Goal: Task Accomplishment & Management: Manage account settings

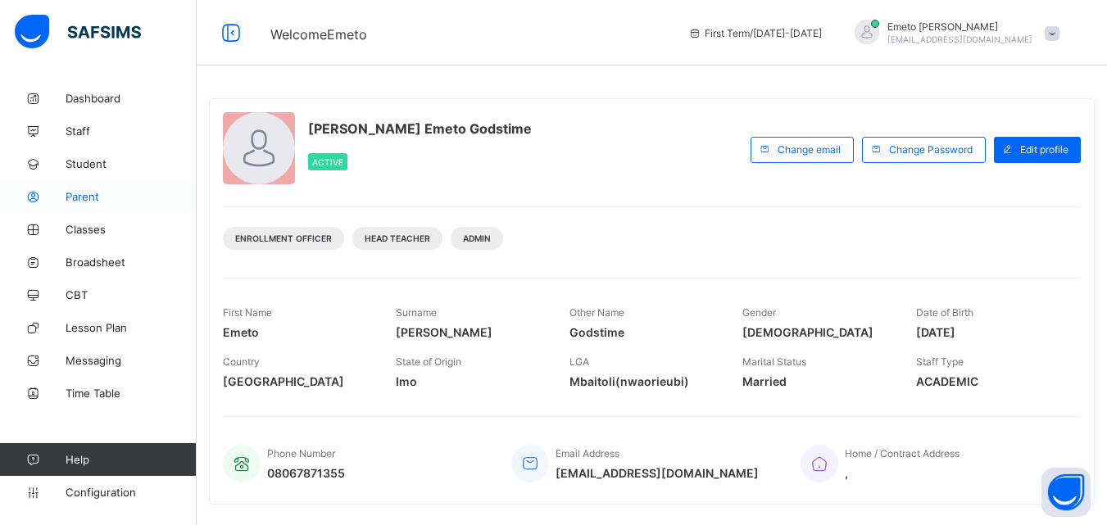
click at [84, 190] on span "Parent" at bounding box center [131, 196] width 131 height 13
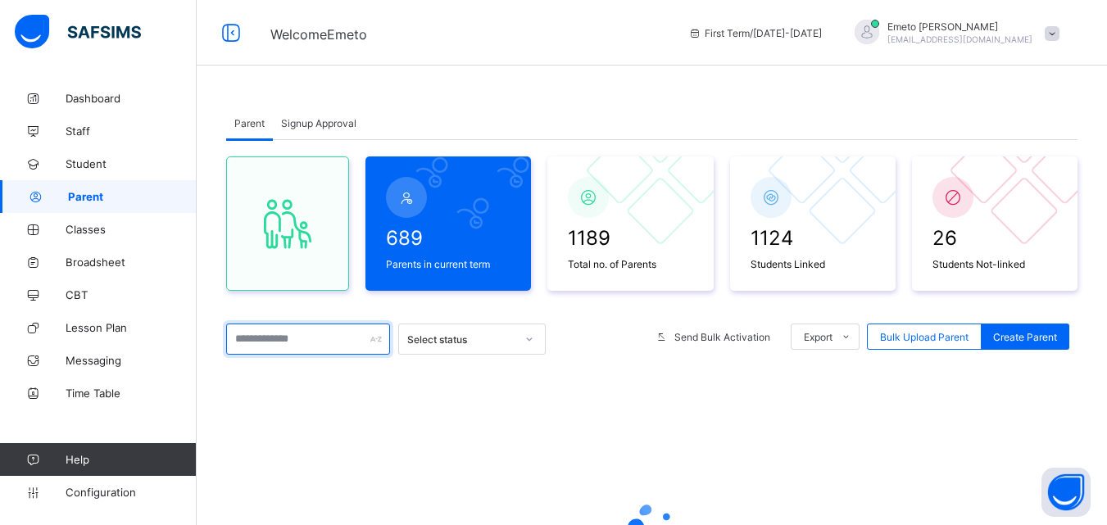
click at [280, 344] on input "text" at bounding box center [308, 339] width 164 height 31
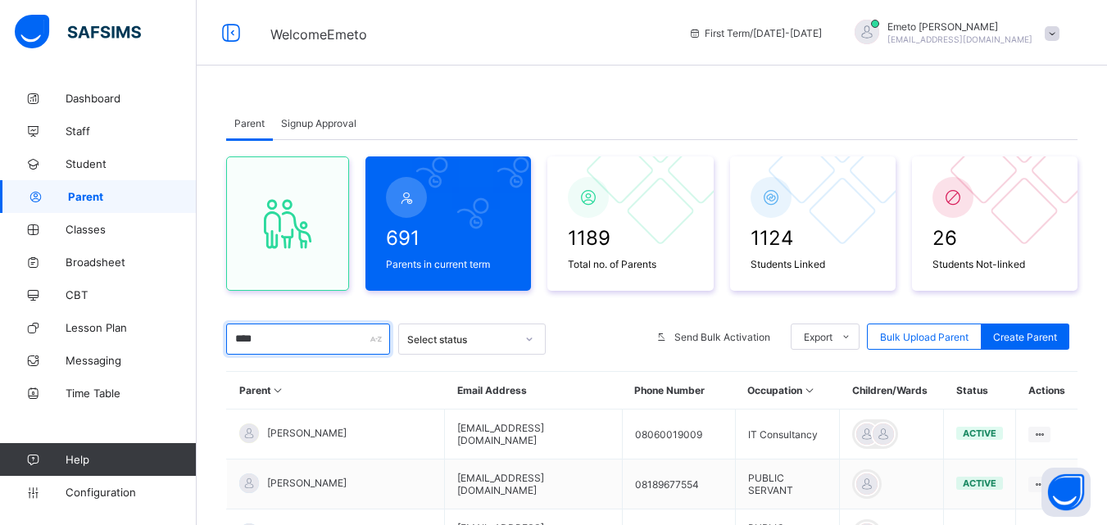
type input "****"
click at [325, 121] on span "Signup Approval" at bounding box center [318, 123] width 75 height 12
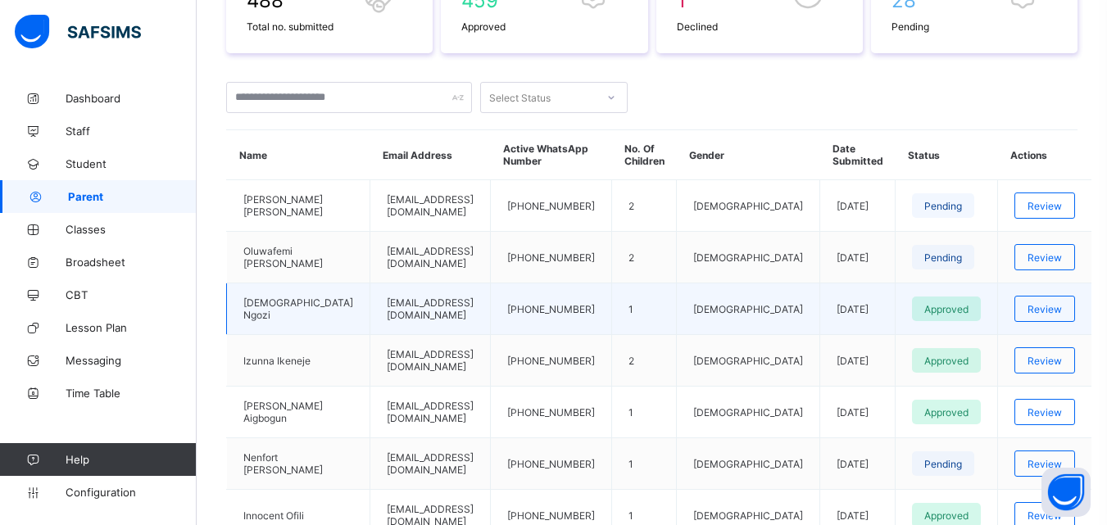
scroll to position [328, 0]
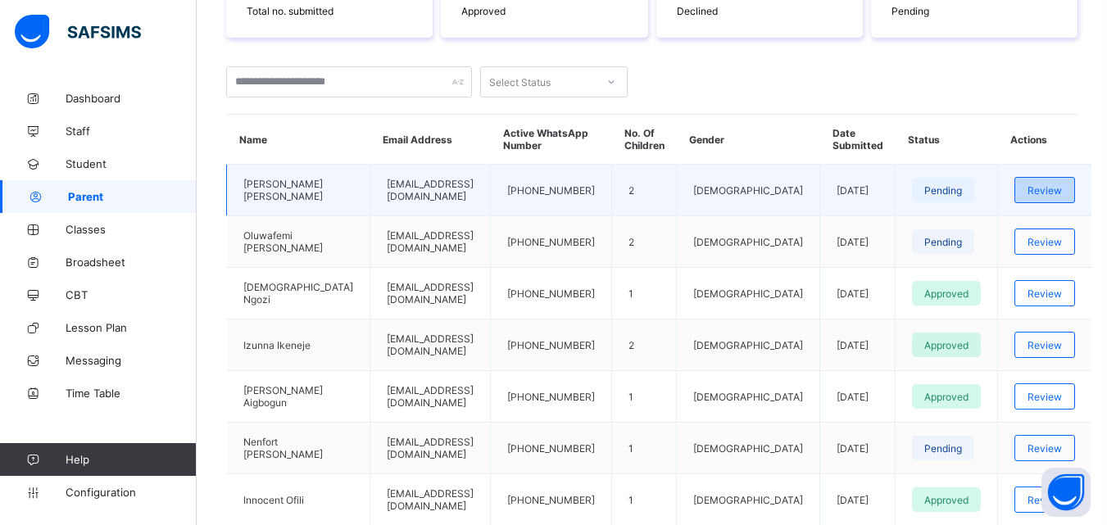
click at [1050, 193] on span "Review" at bounding box center [1045, 190] width 34 height 12
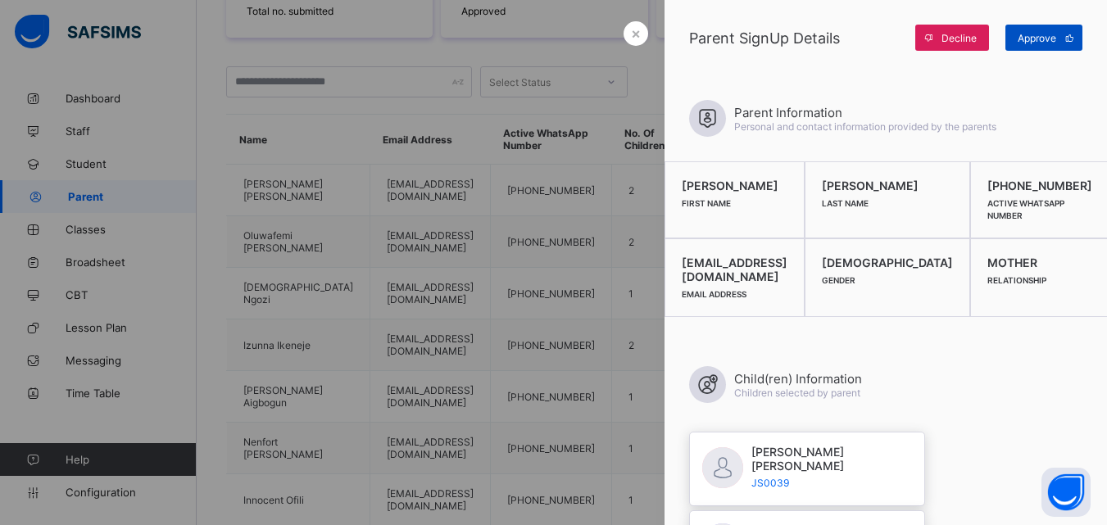
click at [1039, 39] on span "Approve" at bounding box center [1037, 38] width 39 height 12
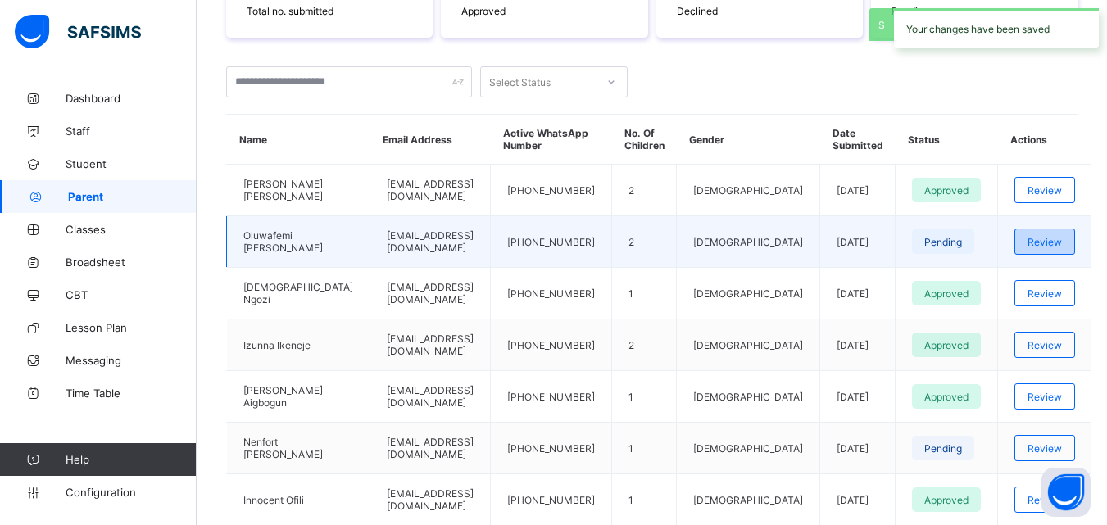
click at [1037, 242] on span "Review" at bounding box center [1045, 242] width 34 height 12
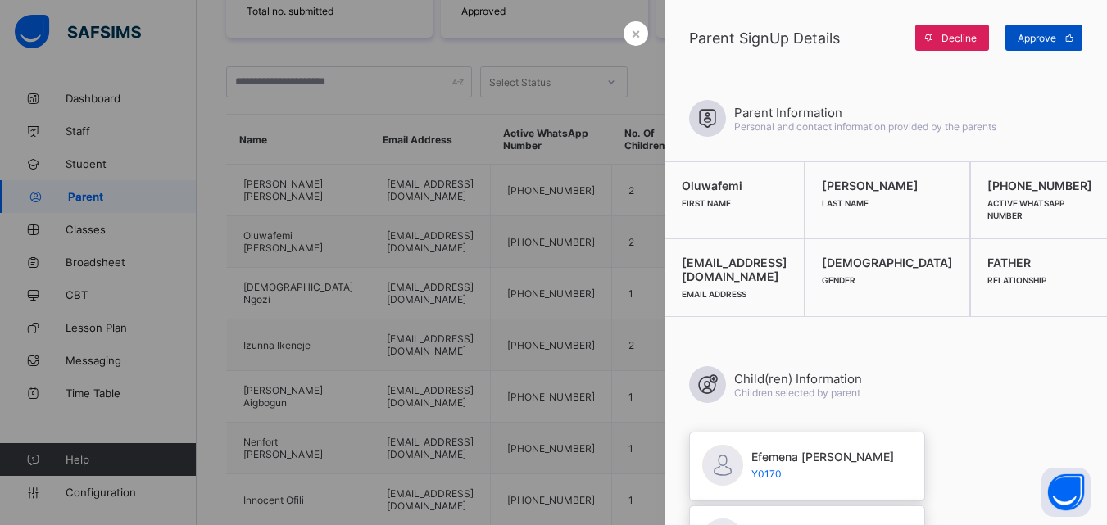
click at [1046, 37] on span "Approve" at bounding box center [1037, 38] width 39 height 12
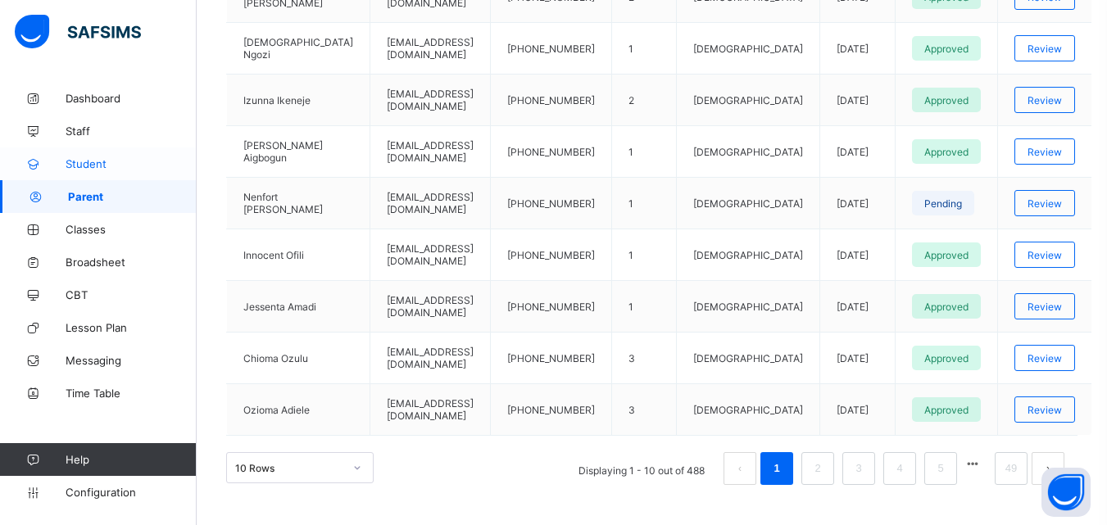
scroll to position [590, 0]
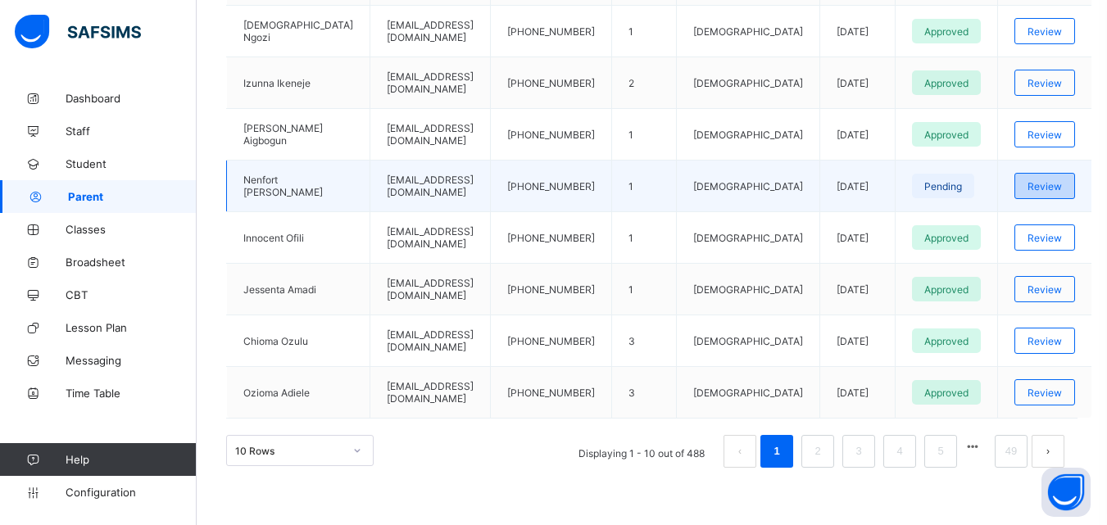
click at [1053, 183] on span "Review" at bounding box center [1045, 186] width 34 height 12
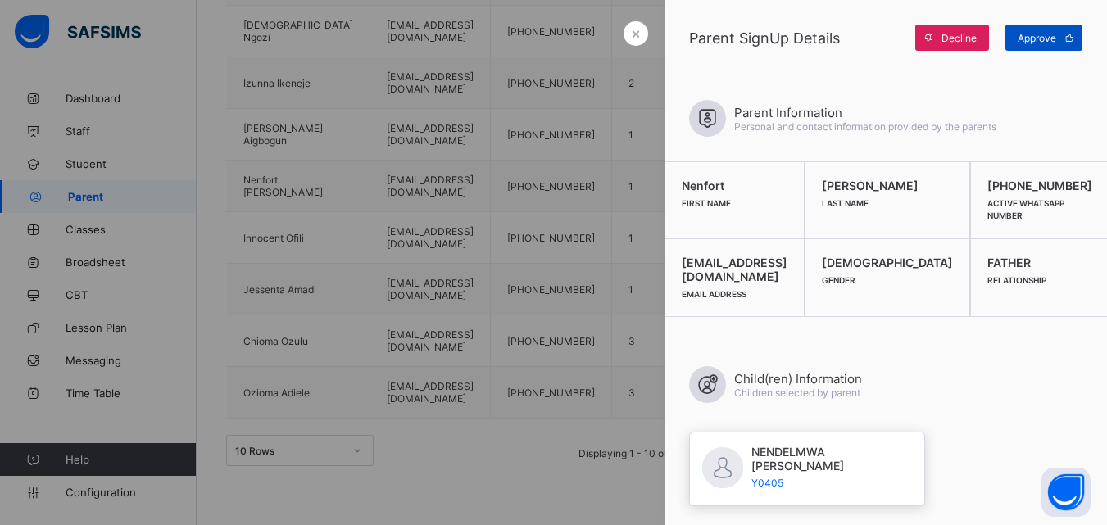
click at [1027, 36] on span "Approve" at bounding box center [1037, 38] width 39 height 12
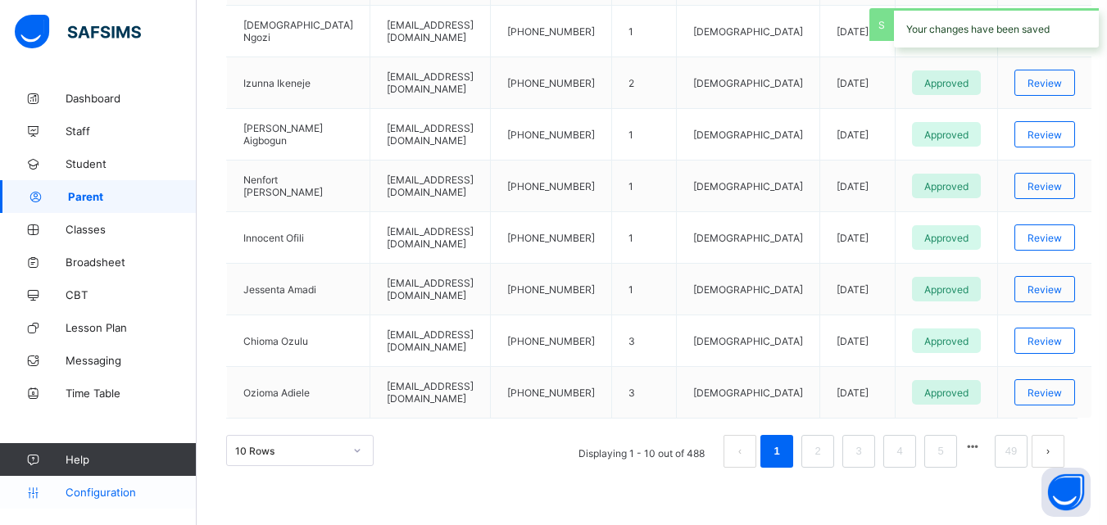
click at [99, 493] on span "Configuration" at bounding box center [131, 492] width 130 height 13
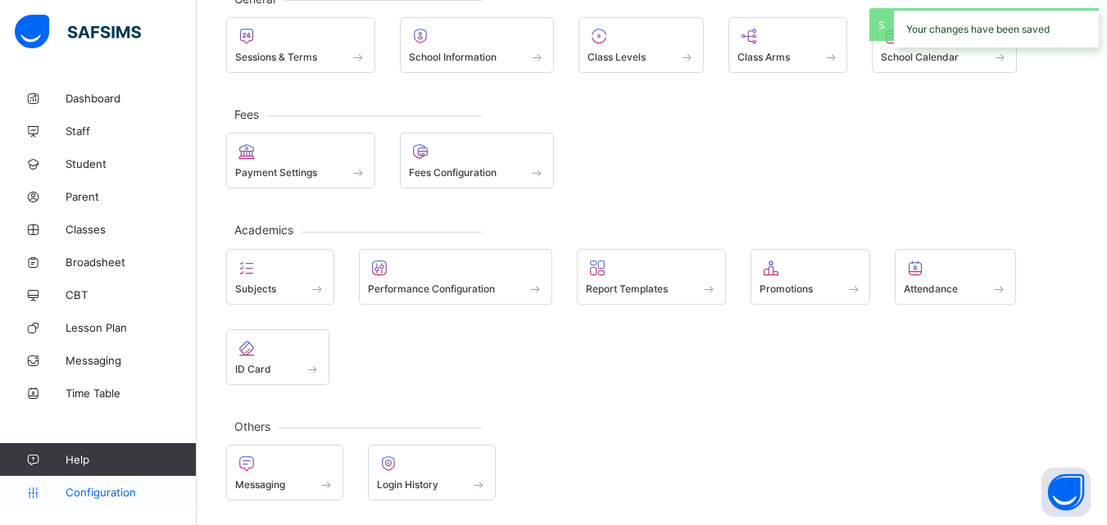
scroll to position [116, 0]
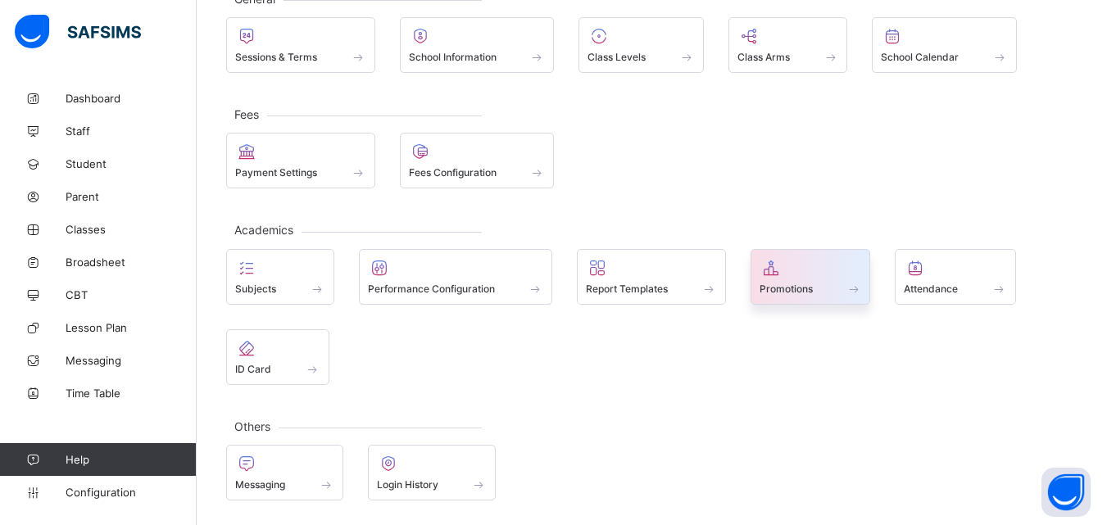
click at [818, 289] on div "Promotions" at bounding box center [811, 289] width 102 height 14
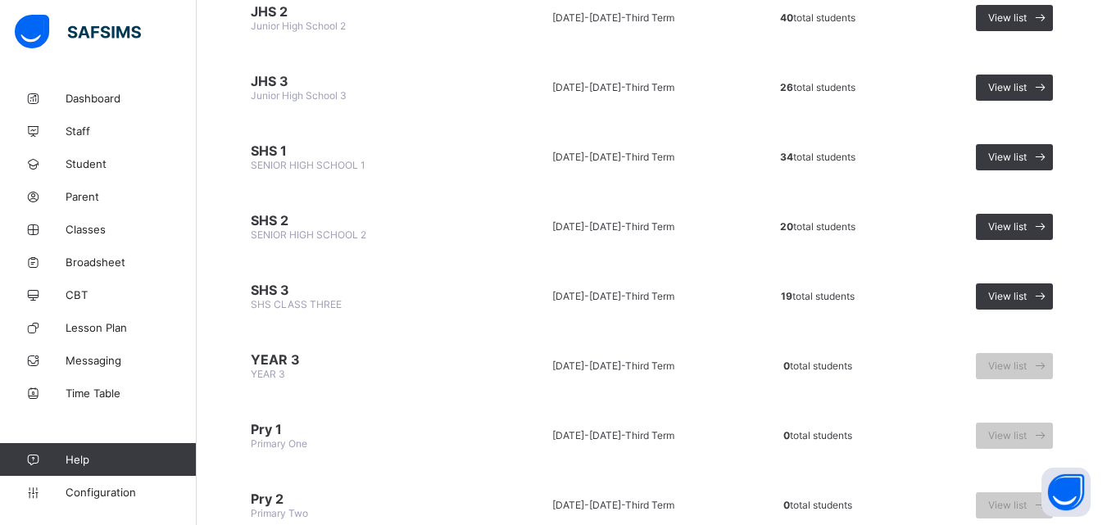
scroll to position [1024, 0]
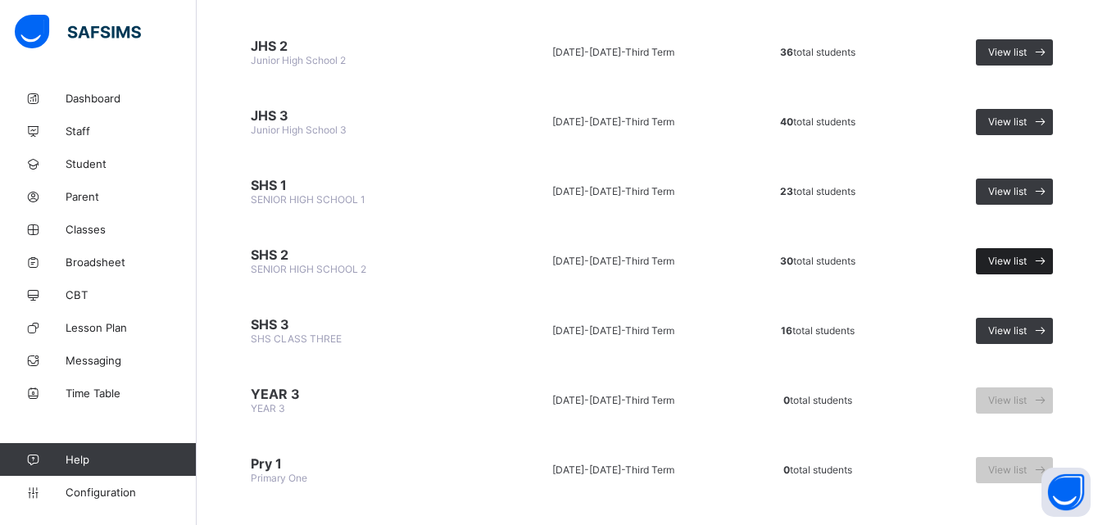
click at [1042, 263] on span at bounding box center [1040, 261] width 26 height 26
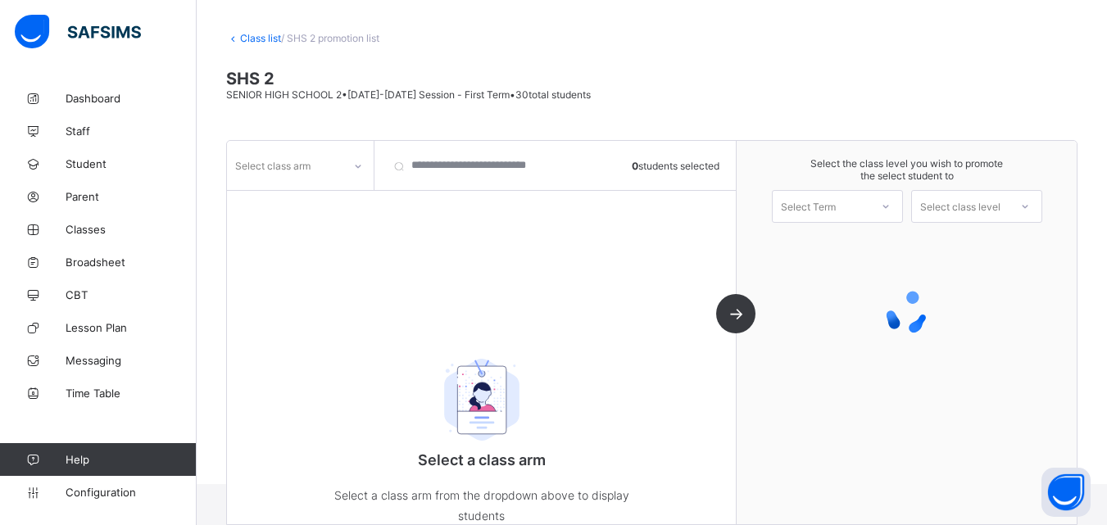
scroll to position [108, 0]
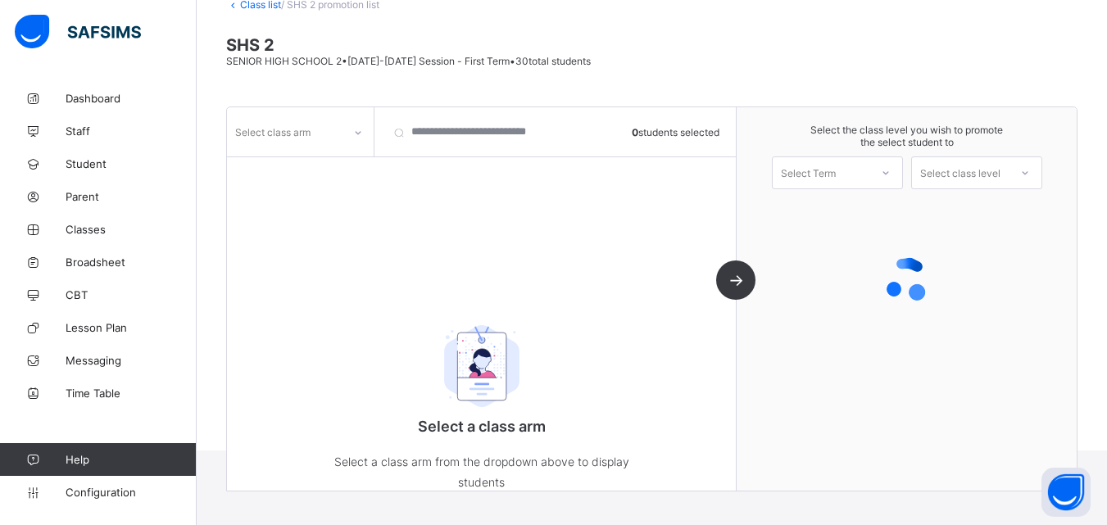
click at [350, 134] on div at bounding box center [358, 133] width 28 height 26
click at [316, 170] on div "Aspen" at bounding box center [300, 167] width 145 height 25
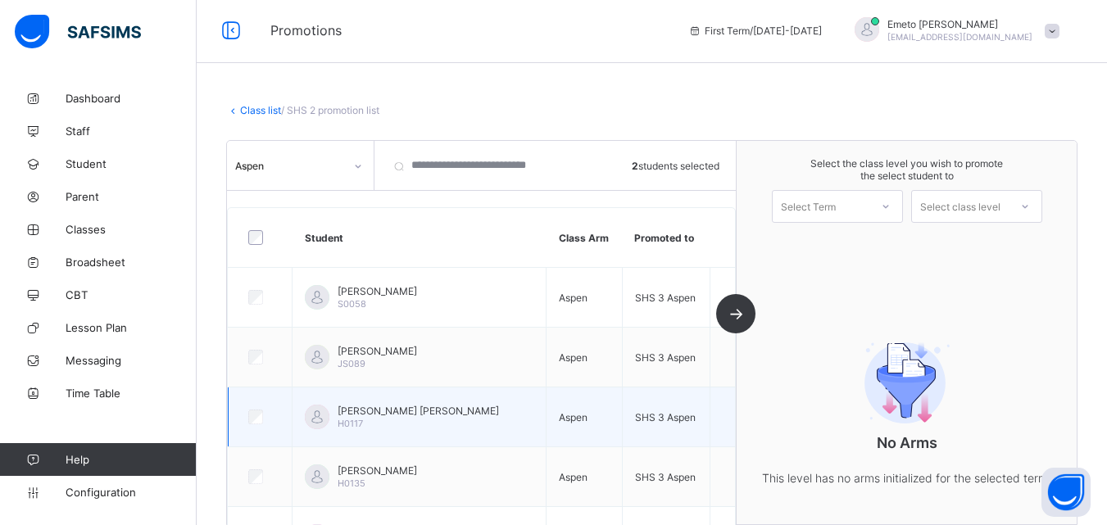
scroll to position [0, 0]
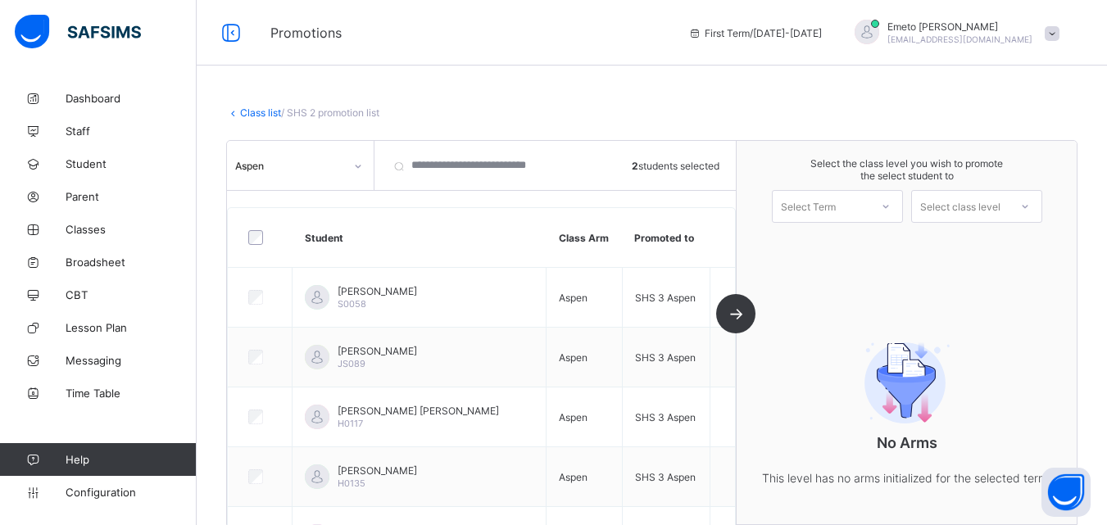
click at [891, 204] on icon at bounding box center [886, 206] width 10 height 16
click at [866, 245] on div "First Term 2025-2026" at bounding box center [838, 249] width 130 height 38
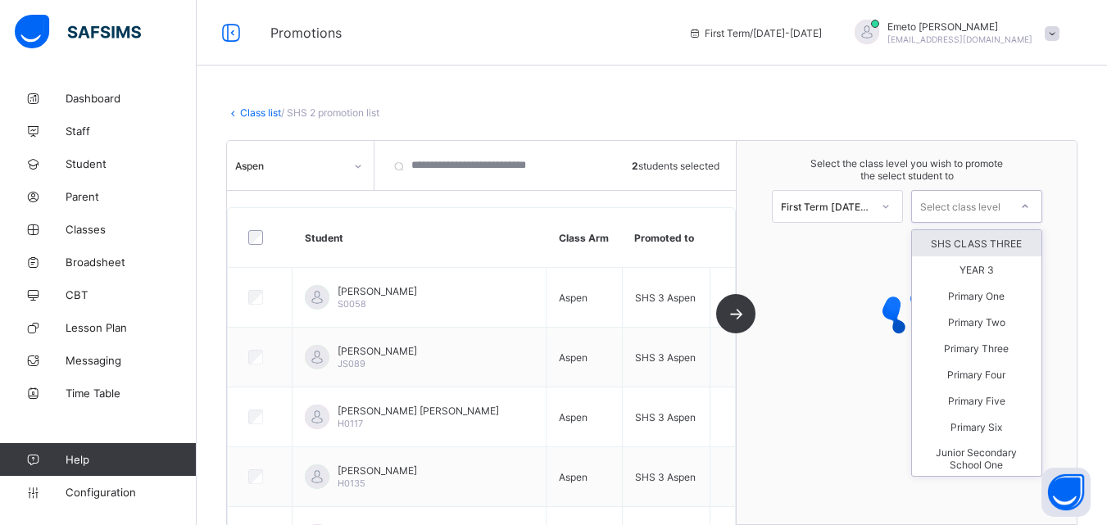
click at [1030, 206] on icon at bounding box center [1026, 206] width 10 height 16
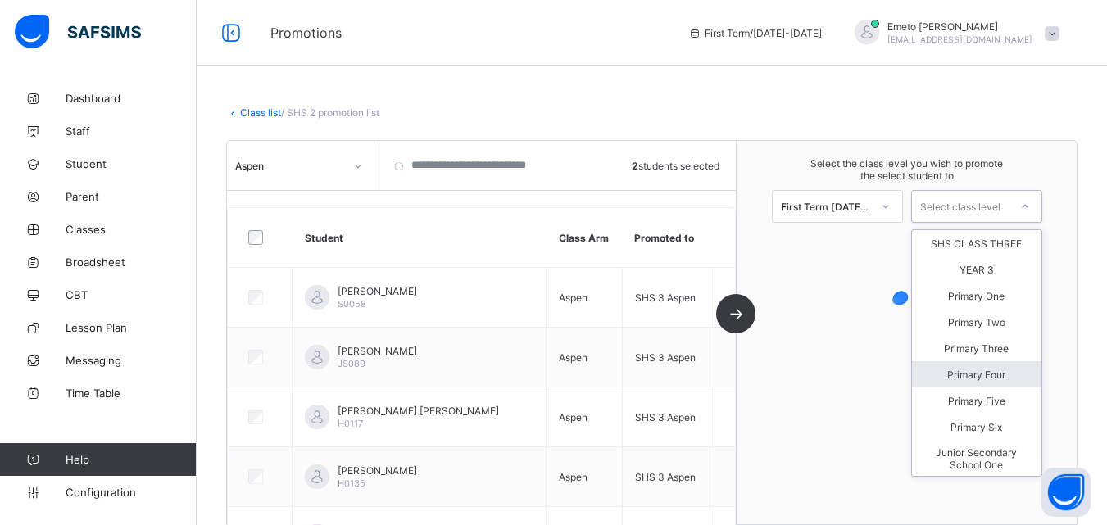
scroll to position [321, 0]
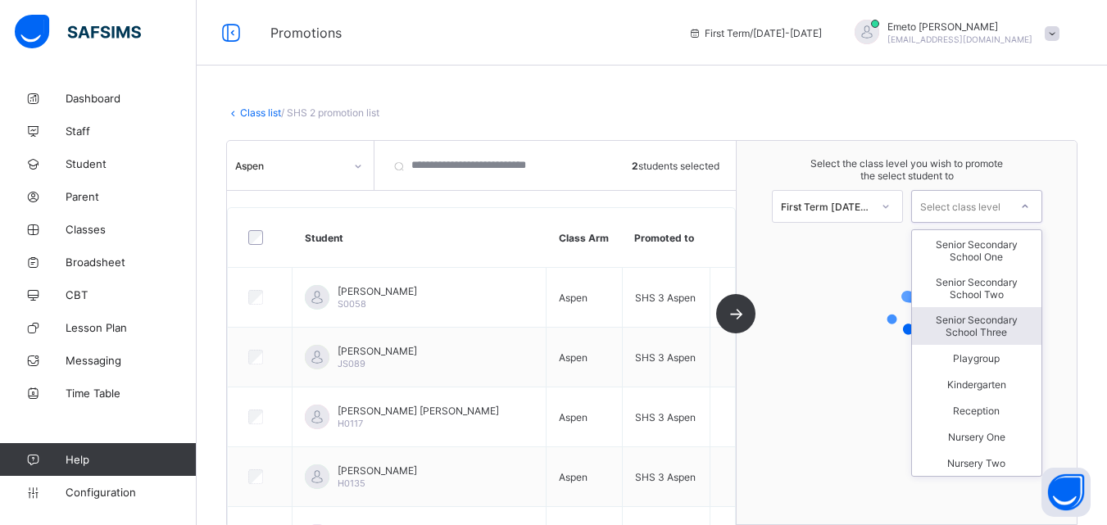
click at [987, 330] on div "Senior Secondary School Three" at bounding box center [977, 326] width 130 height 38
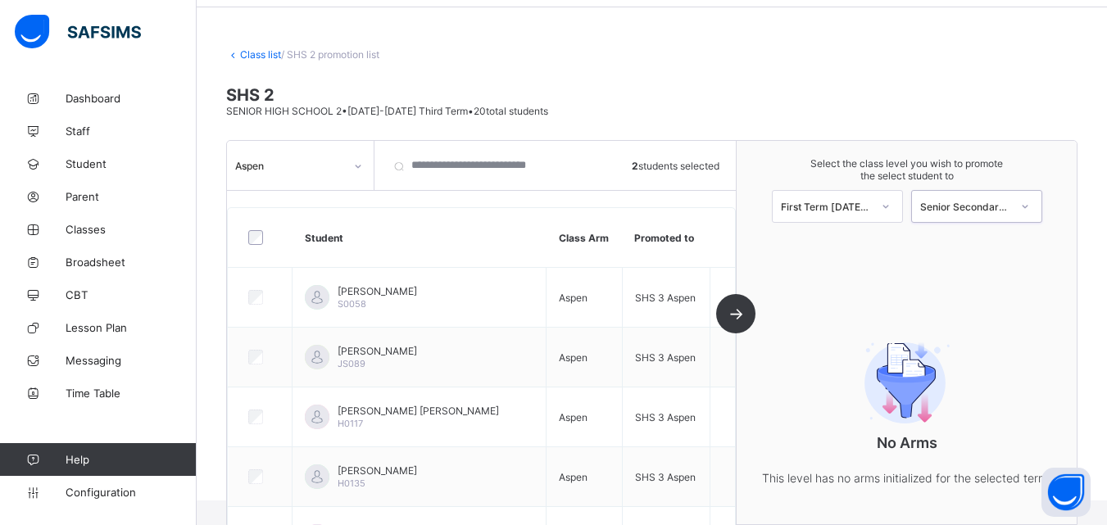
scroll to position [0, 0]
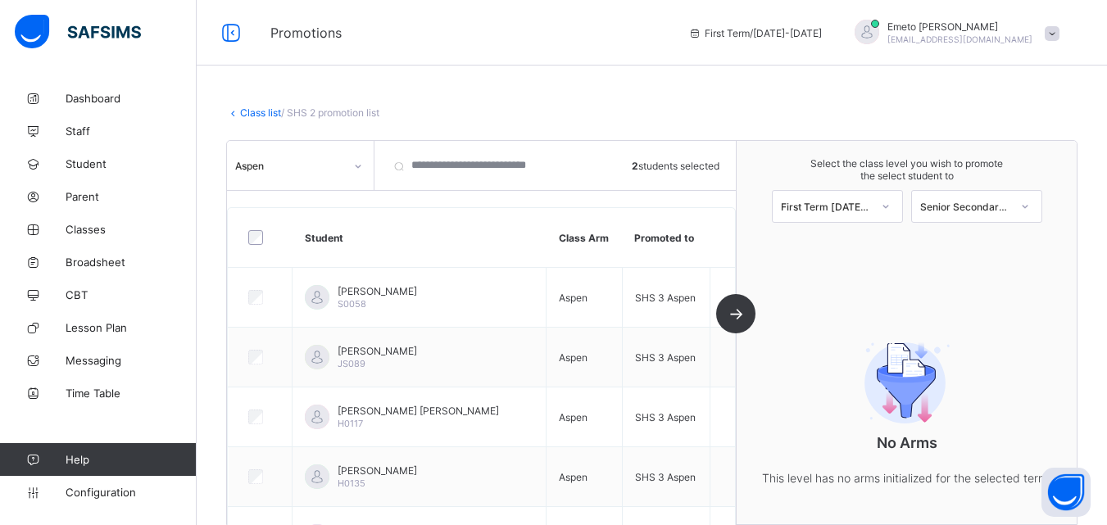
click at [737, 312] on div "Aspen 2 students selected Student Class Arm Promoted to EKEKE PEARL COBBY S0058…" at bounding box center [482, 333] width 510 height 384
click at [737, 307] on div "Aspen 2 students selected Student Class Arm Promoted to EKEKE PEARL COBBY S0058…" at bounding box center [482, 333] width 510 height 384
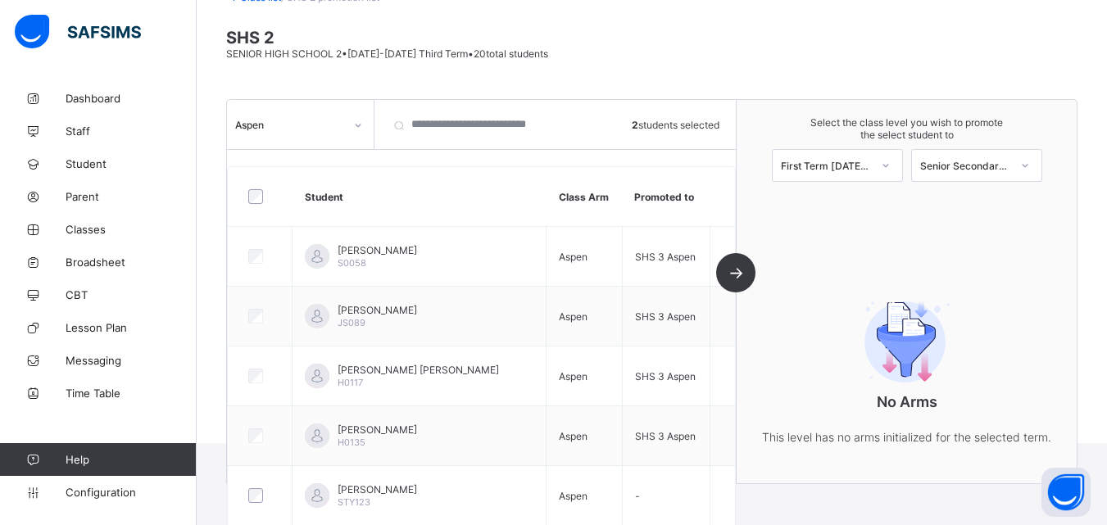
scroll to position [33, 0]
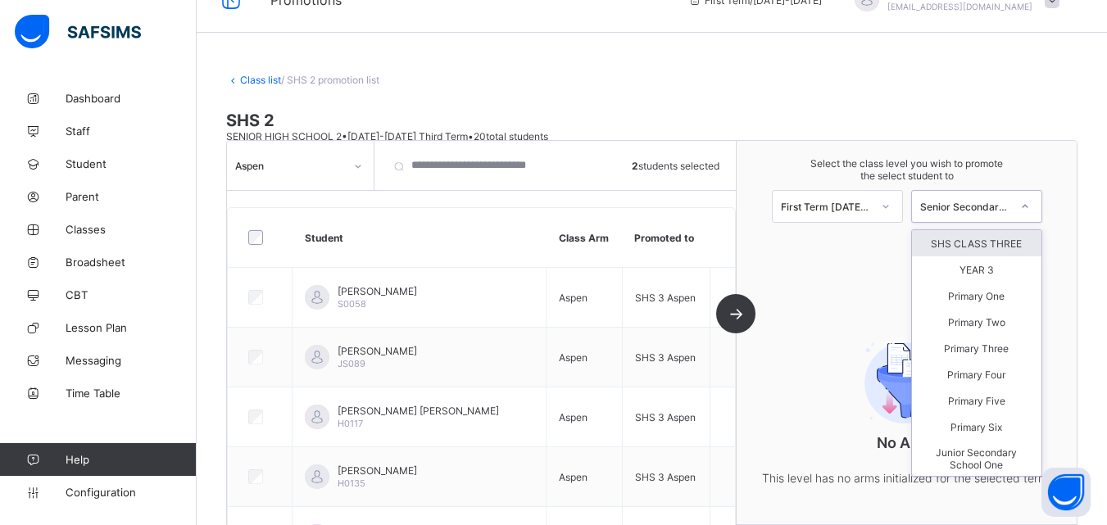
click at [1029, 210] on div at bounding box center [1026, 207] width 30 height 28
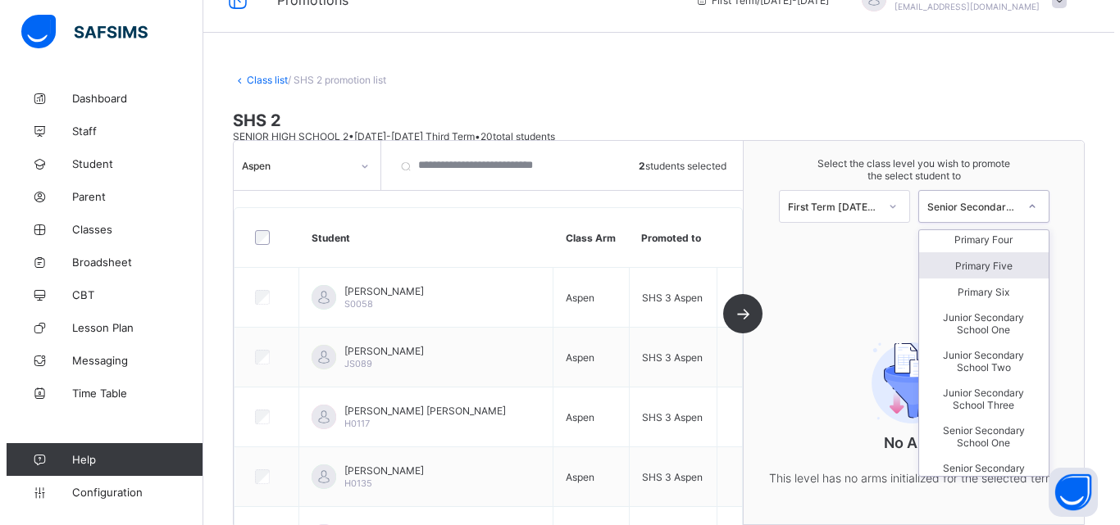
scroll to position [321, 0]
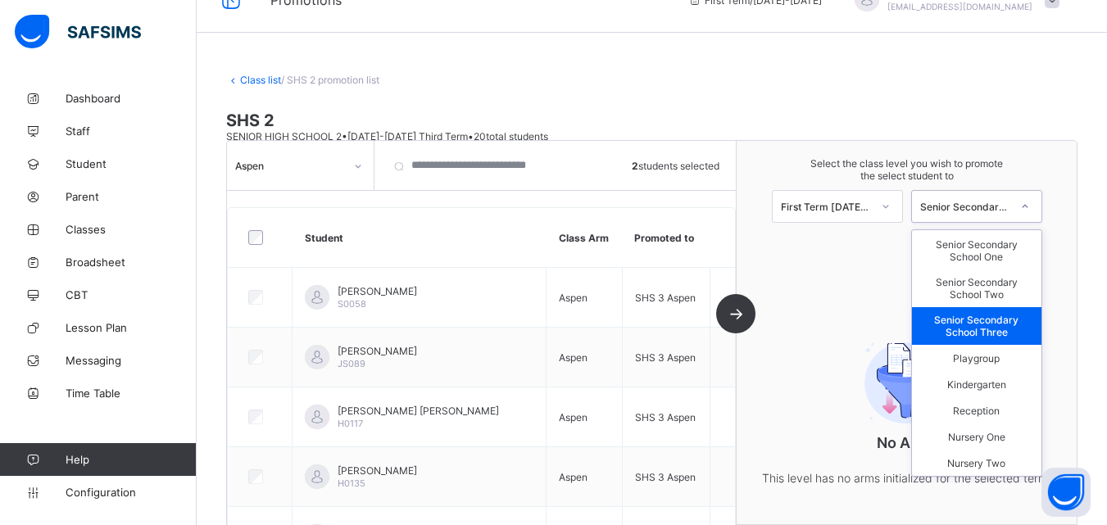
click at [990, 317] on div "Senior Secondary School Three" at bounding box center [977, 326] width 130 height 38
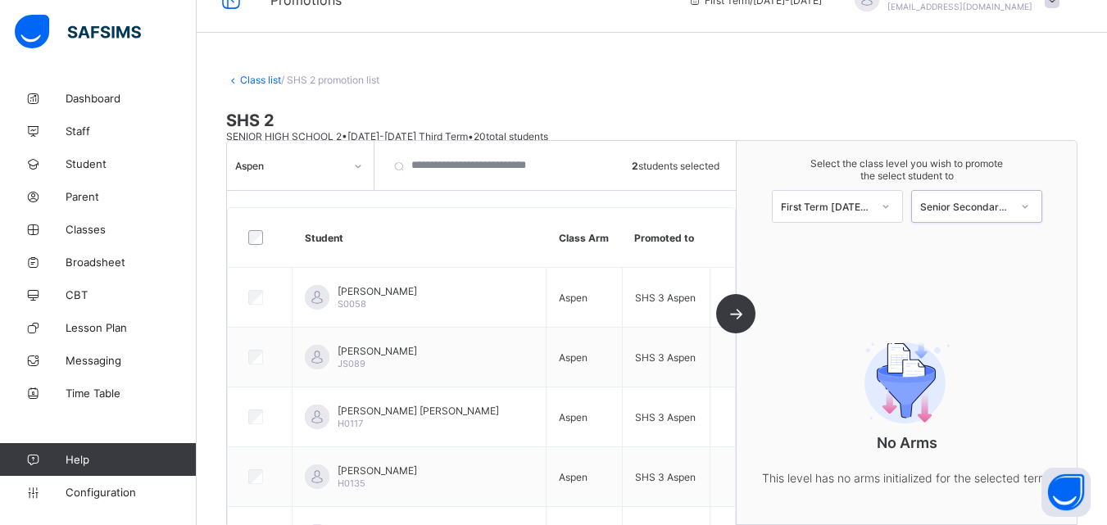
click at [1040, 208] on div at bounding box center [1026, 207] width 30 height 28
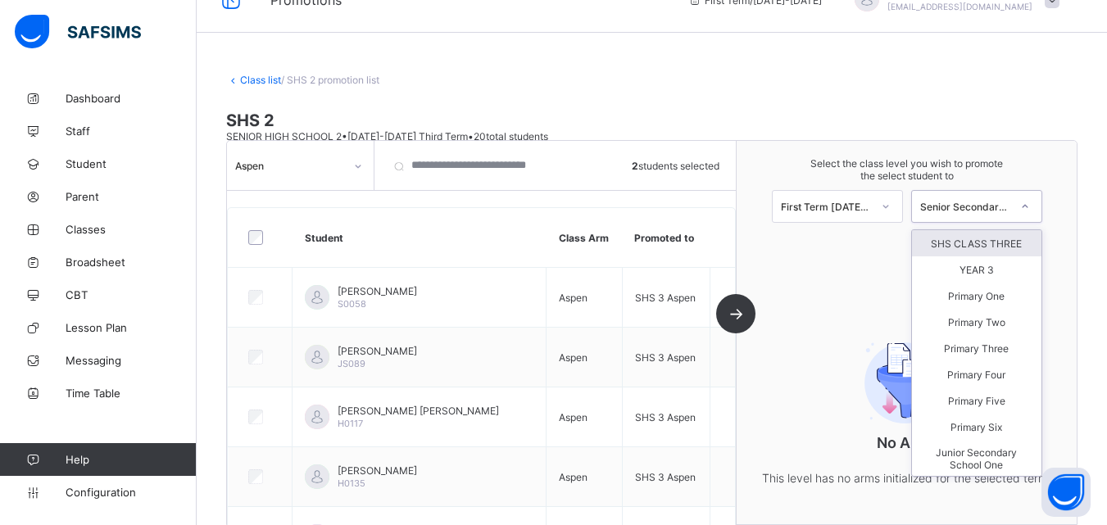
click at [1003, 245] on div "SHS CLASS THREE" at bounding box center [977, 243] width 130 height 26
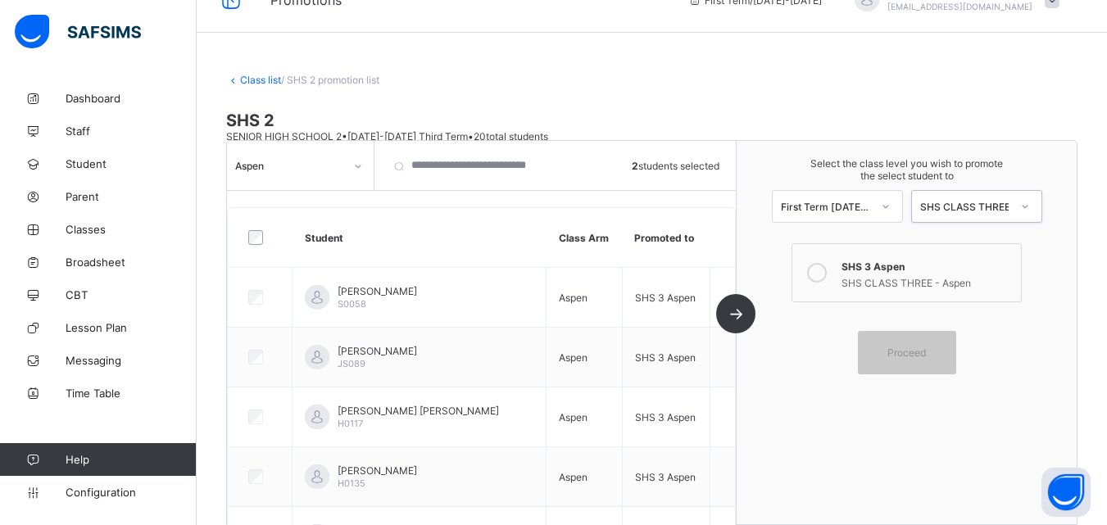
click at [823, 278] on icon at bounding box center [817, 273] width 20 height 20
click at [926, 352] on span "Proceed" at bounding box center [907, 353] width 39 height 12
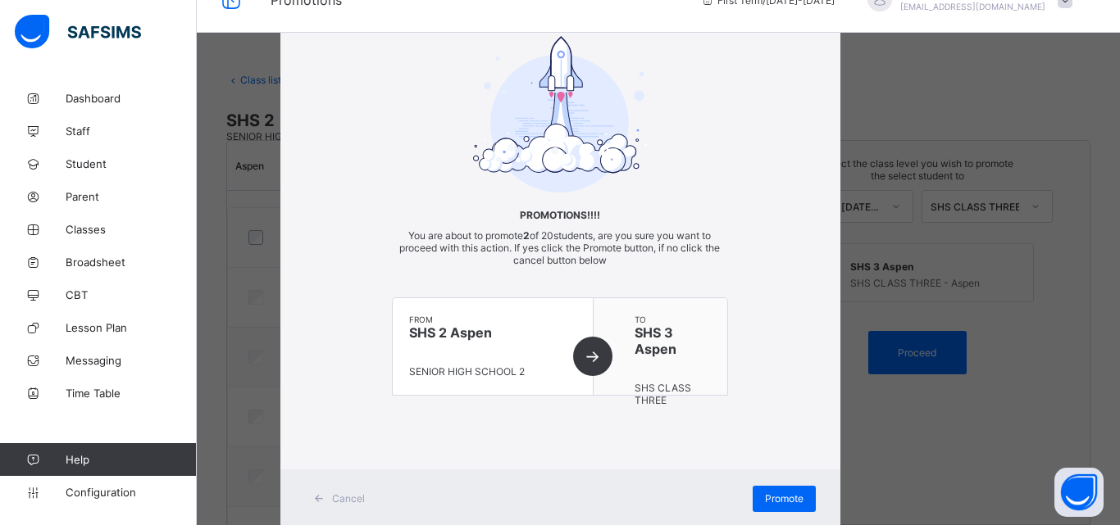
scroll to position [90, 0]
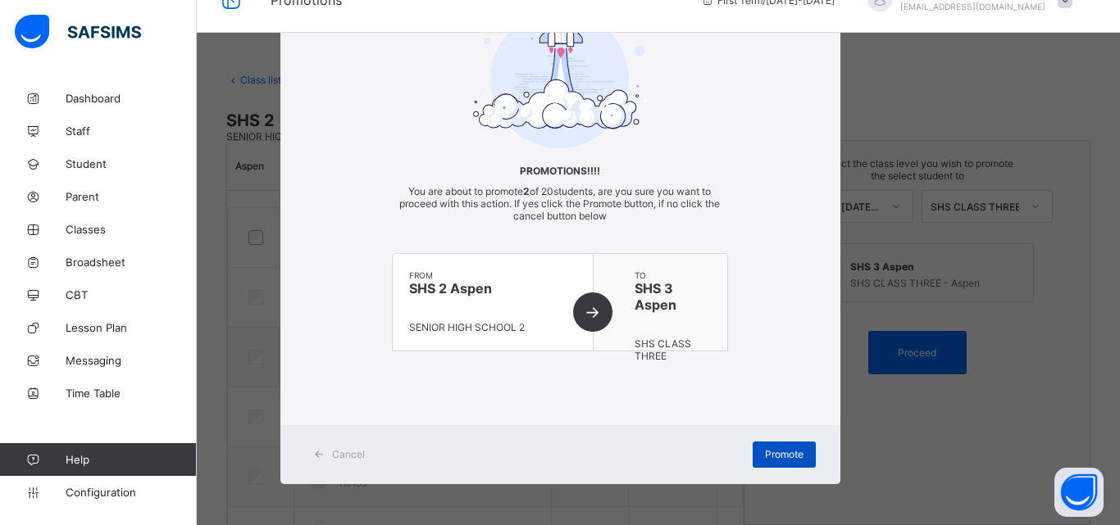
click at [768, 457] on span "Promote" at bounding box center [784, 454] width 39 height 12
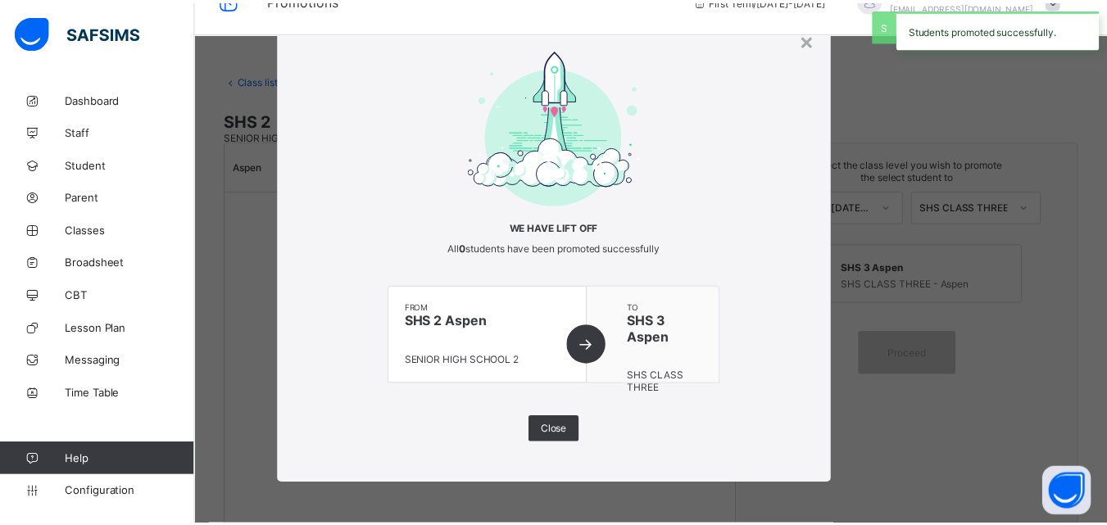
scroll to position [33, 0]
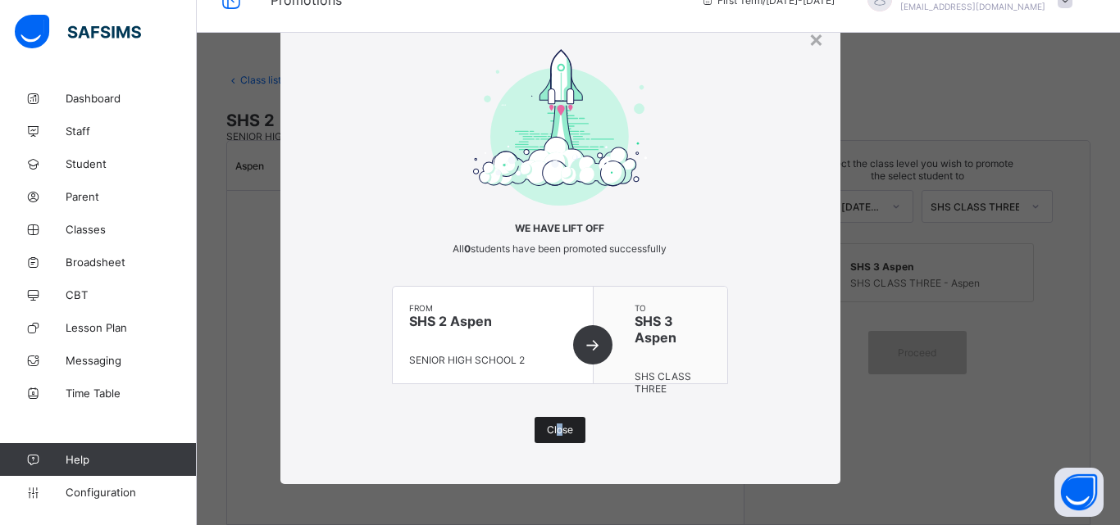
click at [556, 428] on span "Close" at bounding box center [560, 430] width 26 height 12
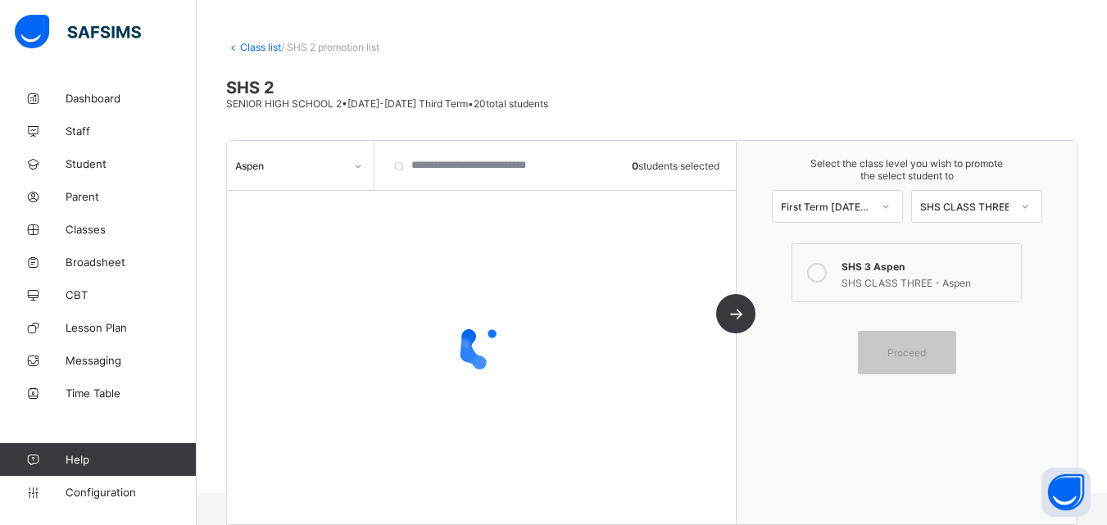
scroll to position [75, 0]
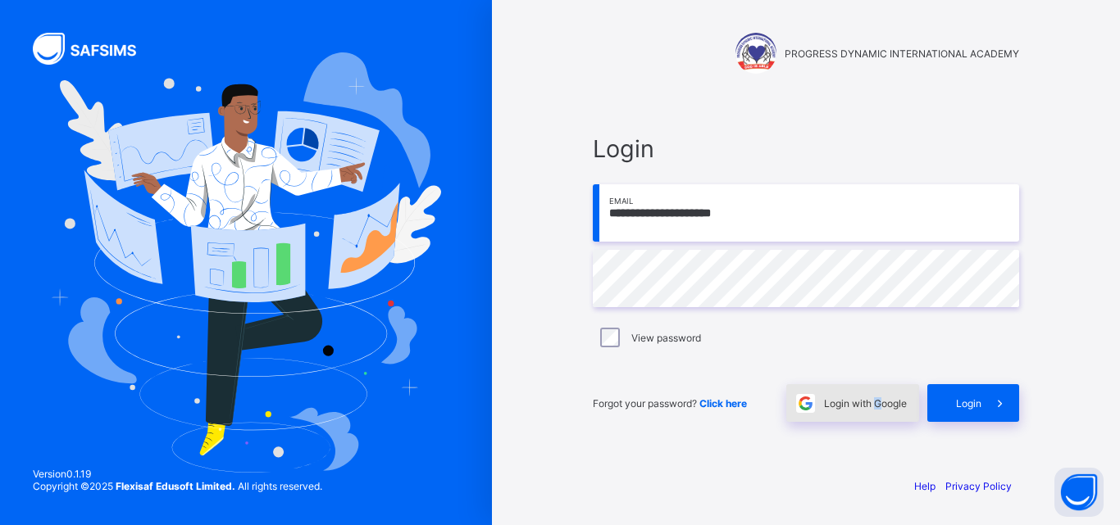
click at [876, 404] on span "Login with Google" at bounding box center [865, 404] width 83 height 12
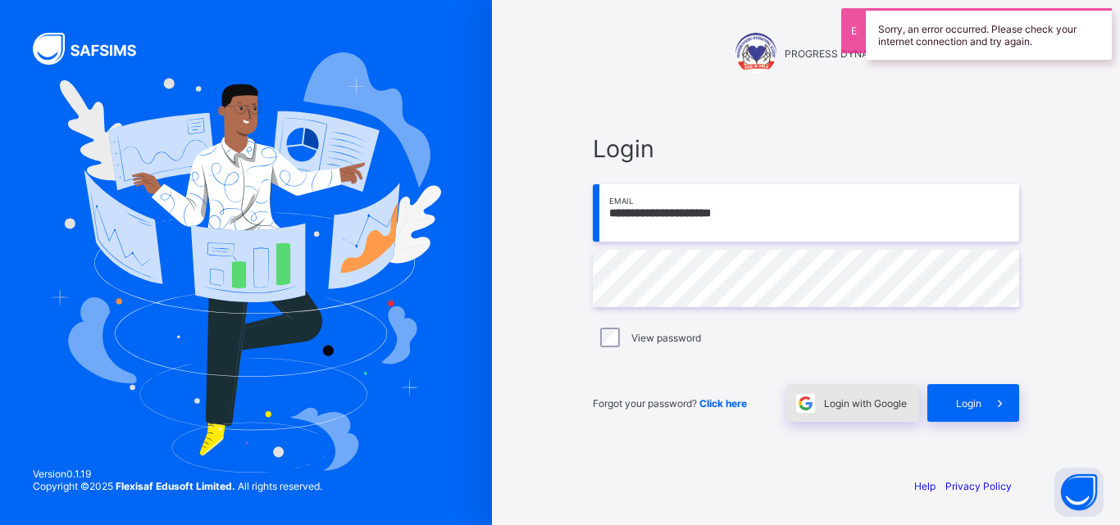
click at [846, 408] on span "Login with Google" at bounding box center [865, 404] width 83 height 12
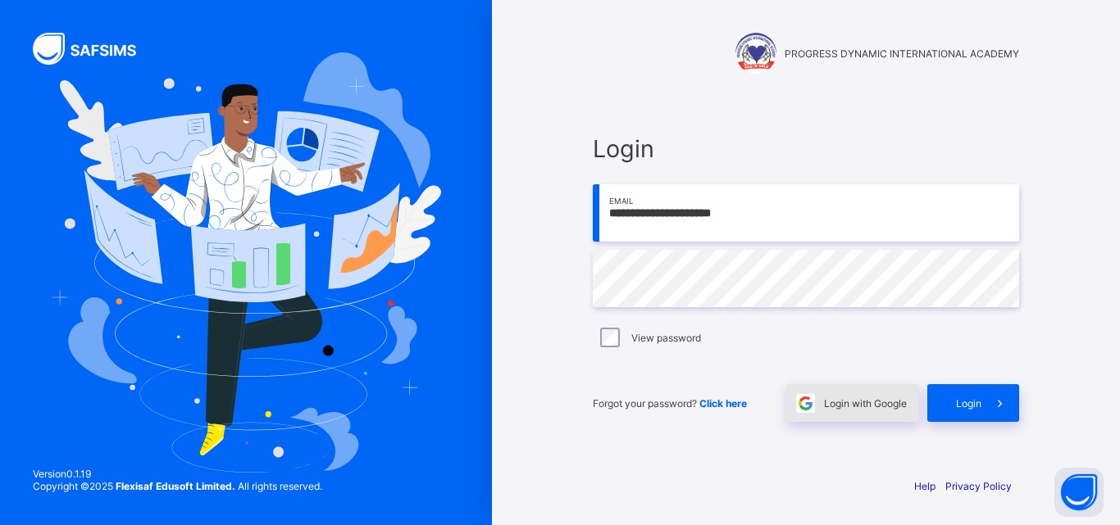
click at [864, 398] on span "Login with Google" at bounding box center [865, 404] width 83 height 12
click at [789, 357] on div "**********" at bounding box center [806, 278] width 426 height 288
click at [854, 409] on span "Login with Google" at bounding box center [865, 404] width 83 height 12
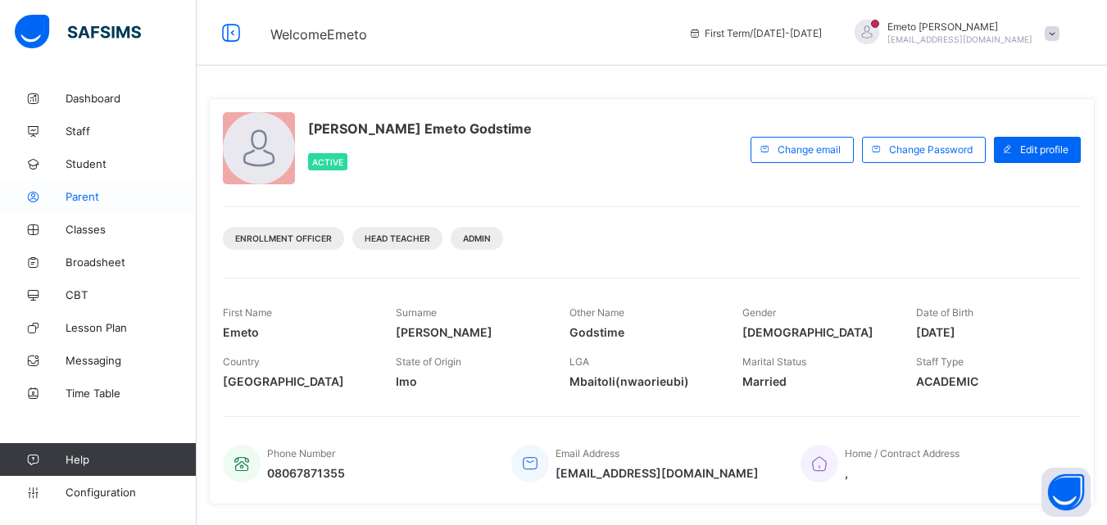
click at [69, 191] on span "Parent" at bounding box center [131, 196] width 131 height 13
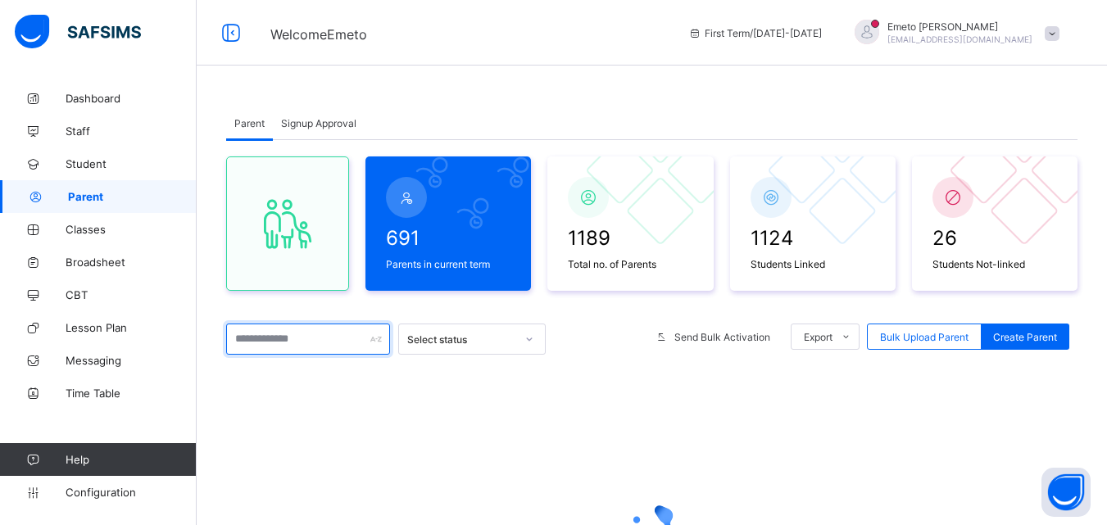
click at [276, 344] on input "text" at bounding box center [308, 339] width 164 height 31
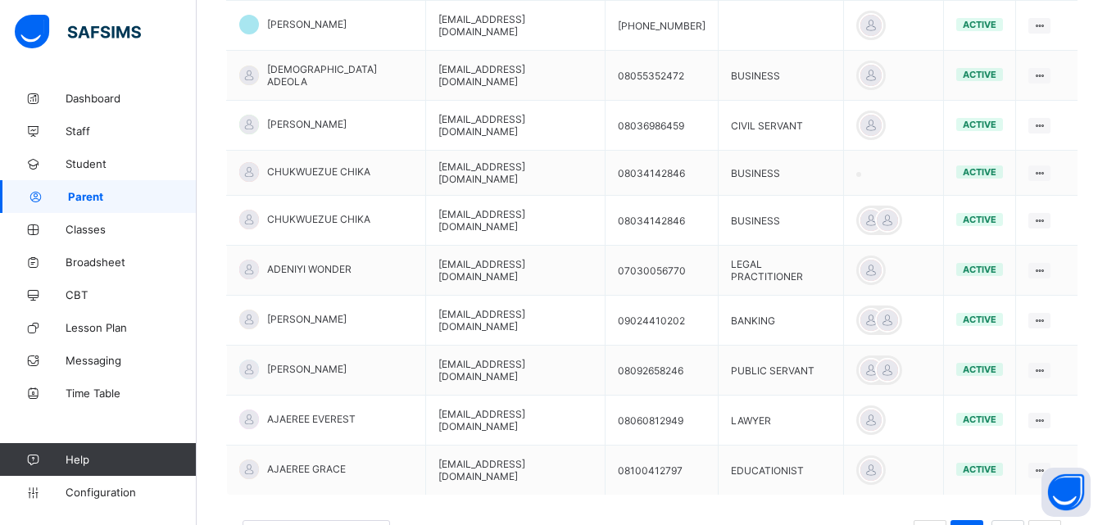
scroll to position [443, 0]
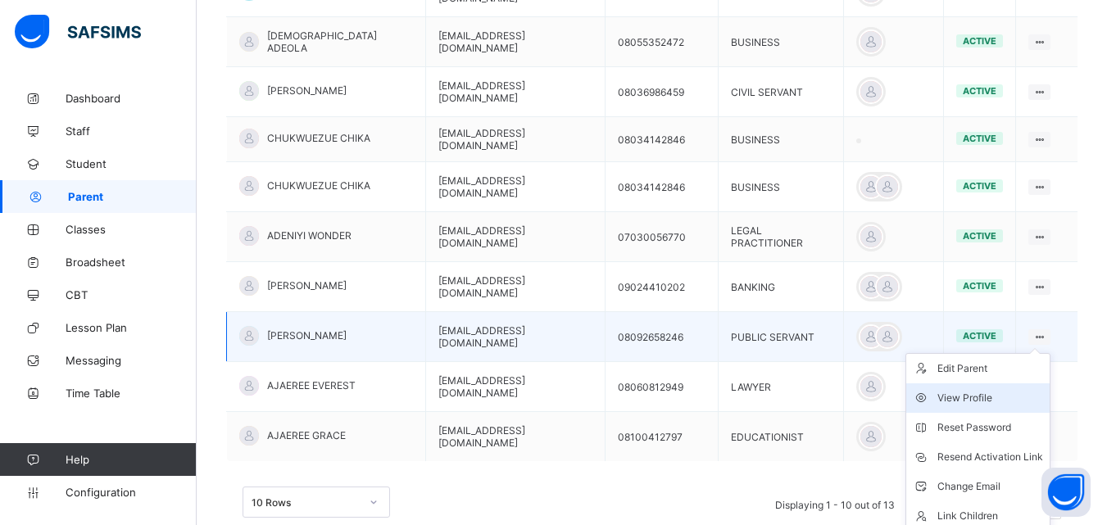
type input "****"
click at [958, 391] on div "View Profile" at bounding box center [991, 398] width 106 height 16
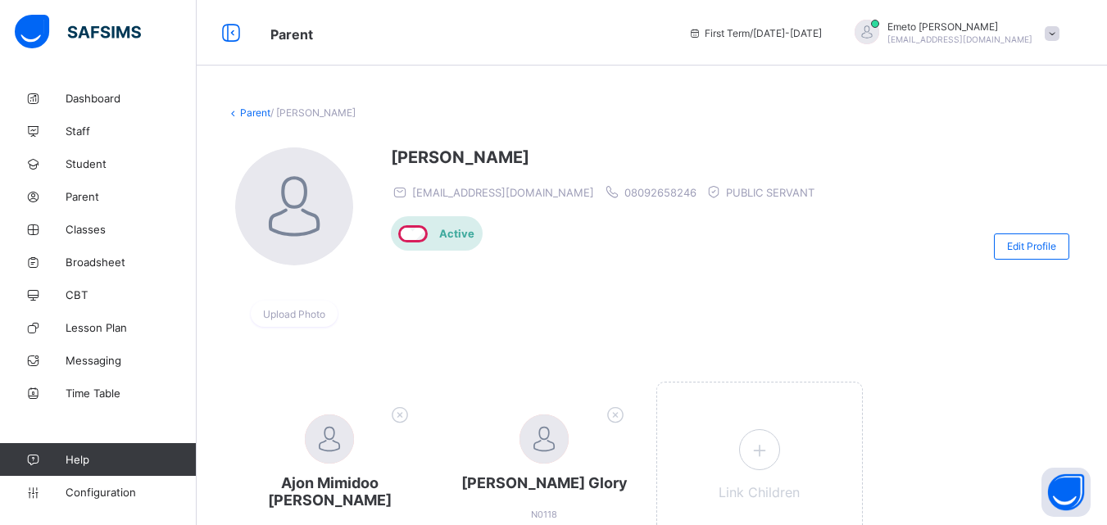
scroll to position [93, 0]
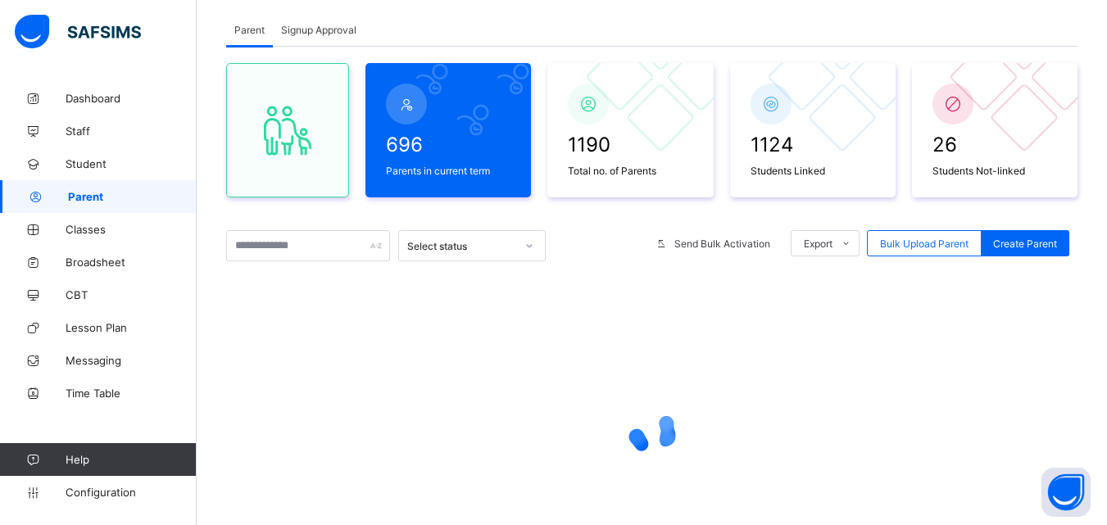
scroll to position [197, 0]
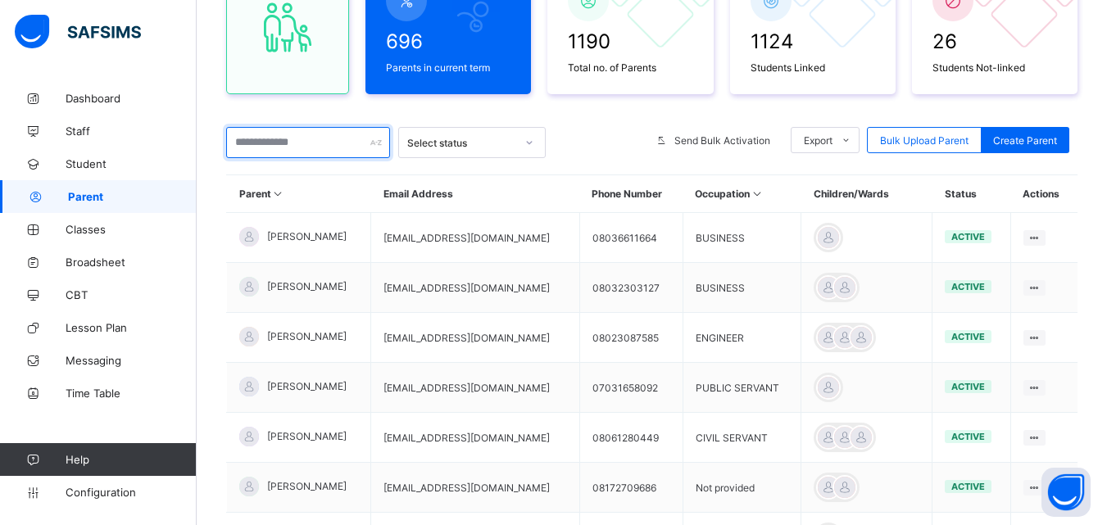
click at [285, 139] on input "text" at bounding box center [308, 142] width 164 height 31
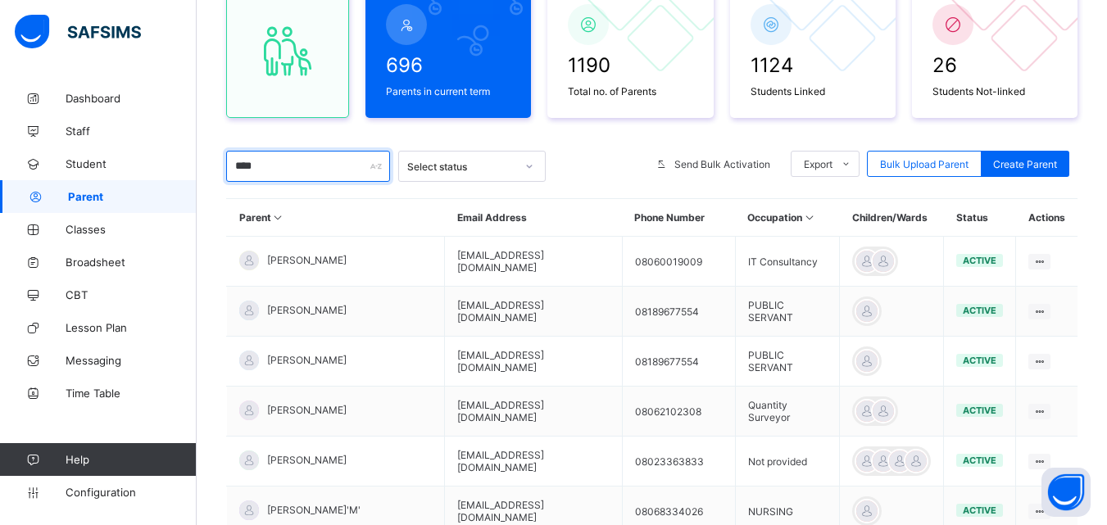
scroll to position [171, 0]
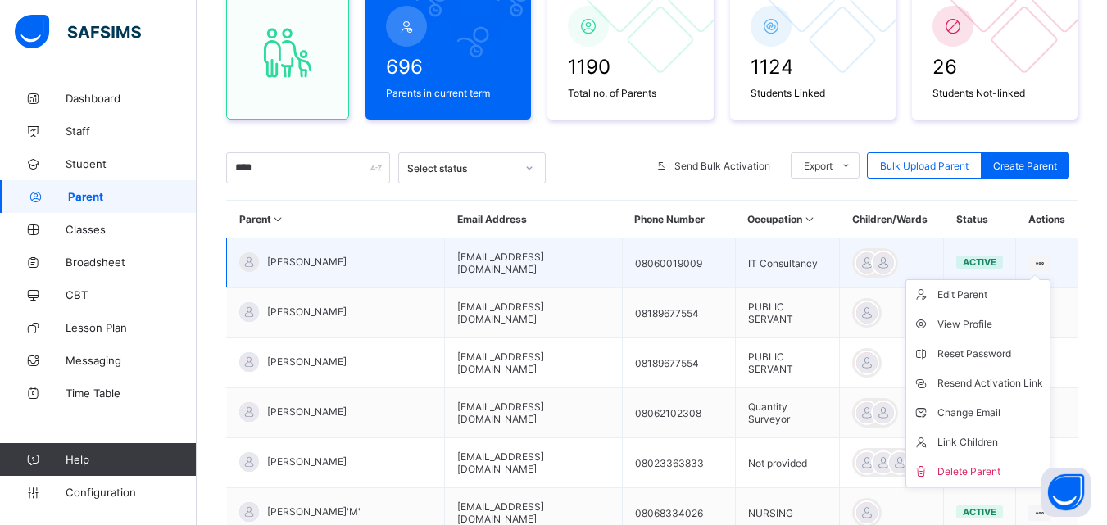
click at [1047, 259] on icon at bounding box center [1040, 263] width 14 height 12
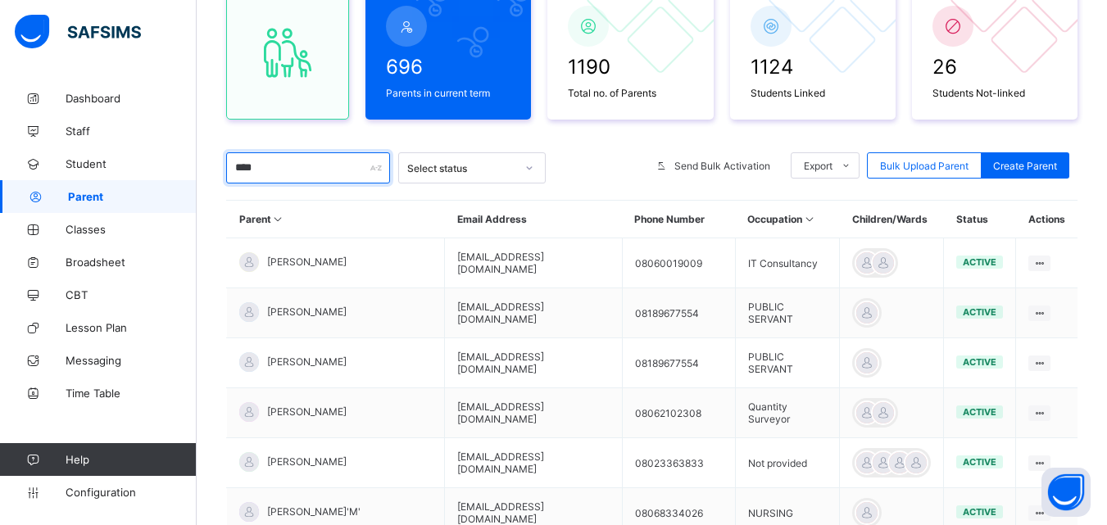
click at [268, 175] on input "****" at bounding box center [308, 167] width 164 height 31
type input "*"
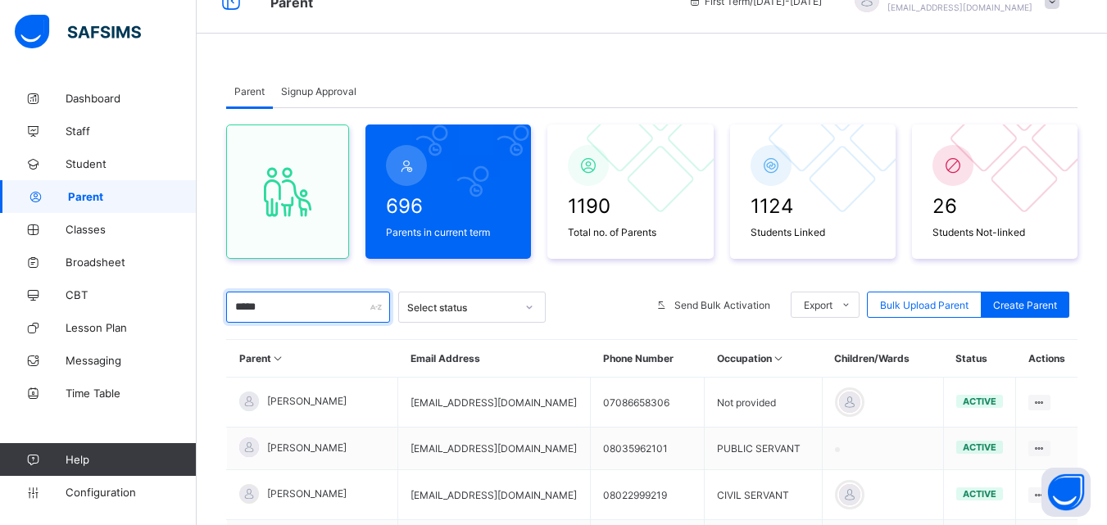
scroll to position [0, 0]
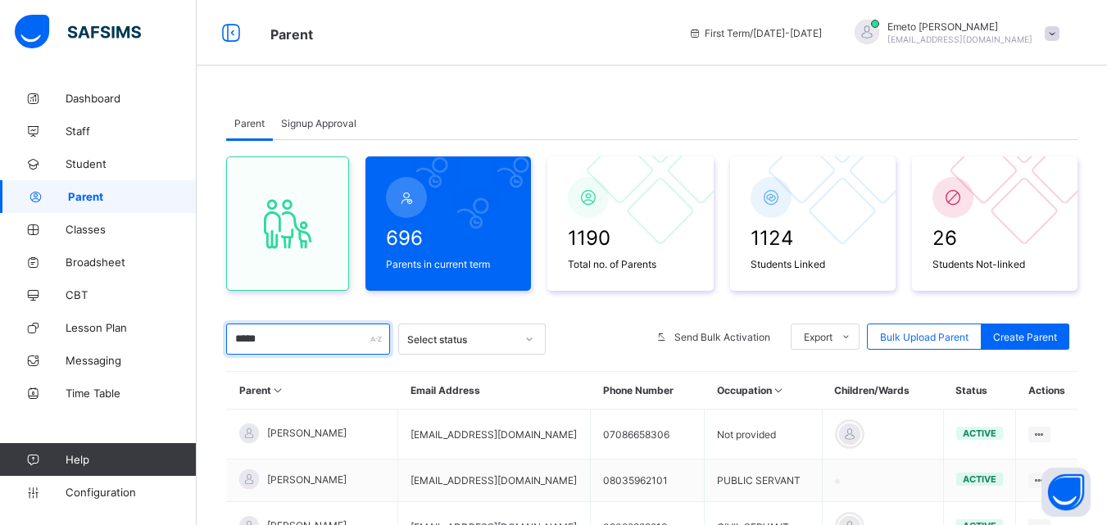
type input "*****"
click at [325, 120] on span "Signup Approval" at bounding box center [318, 123] width 75 height 12
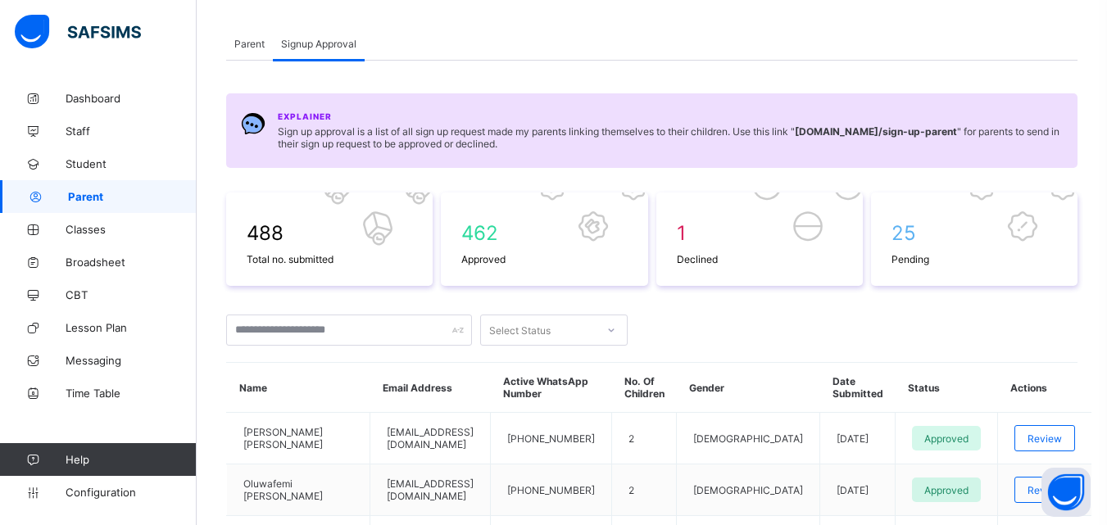
scroll to position [328, 0]
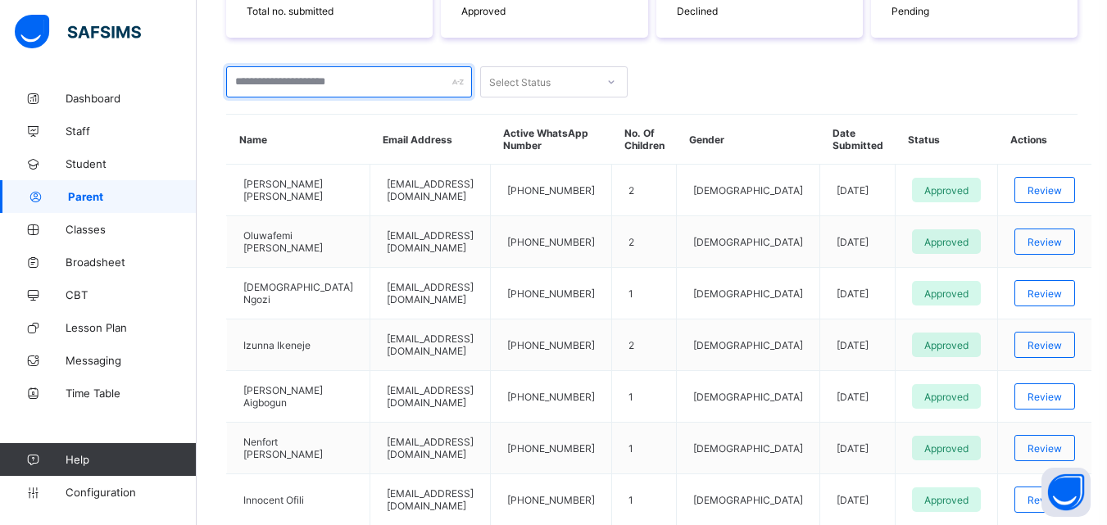
click at [311, 80] on input "text" at bounding box center [349, 81] width 246 height 31
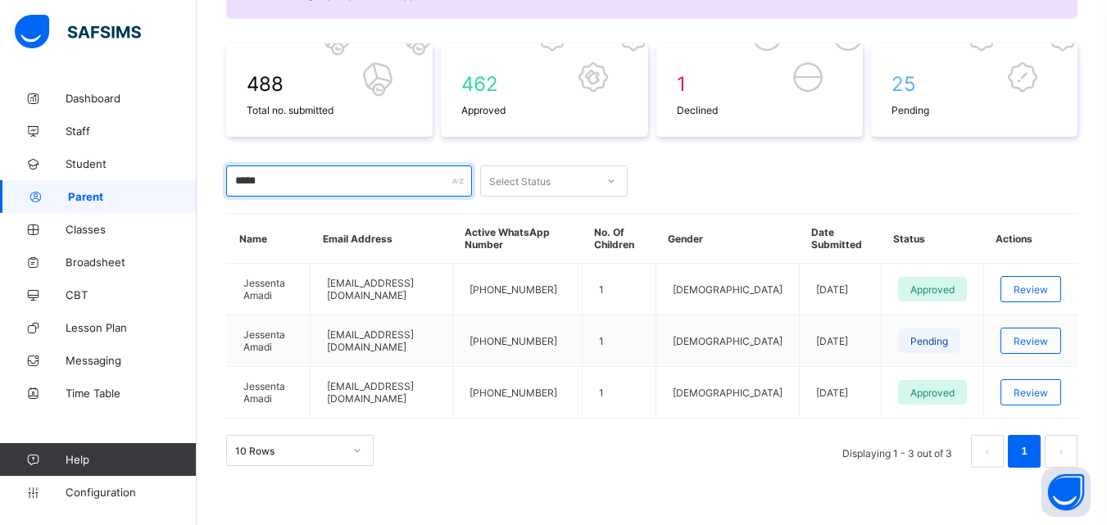
scroll to position [216, 0]
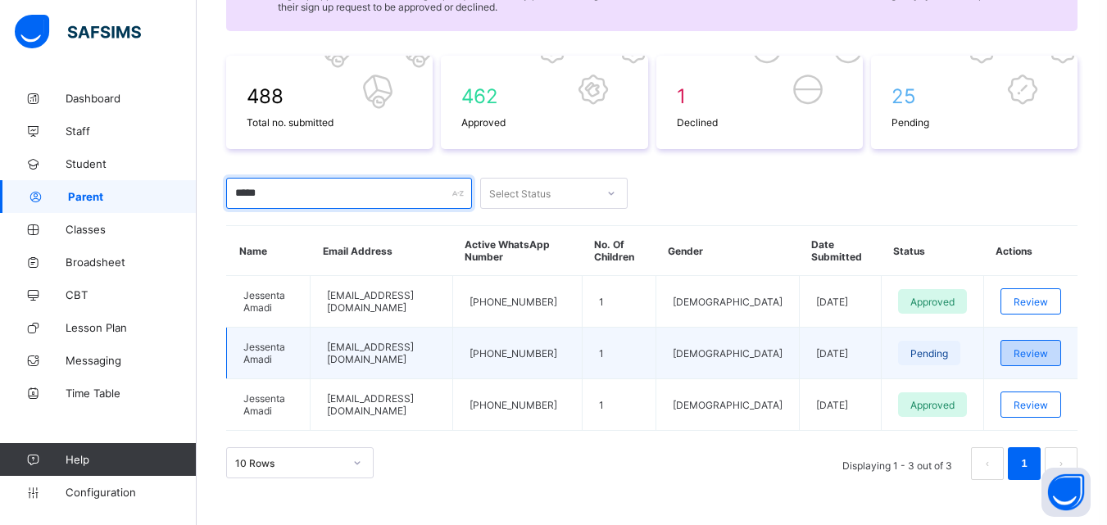
type input "*****"
click at [1030, 348] on span "Review" at bounding box center [1031, 354] width 34 height 12
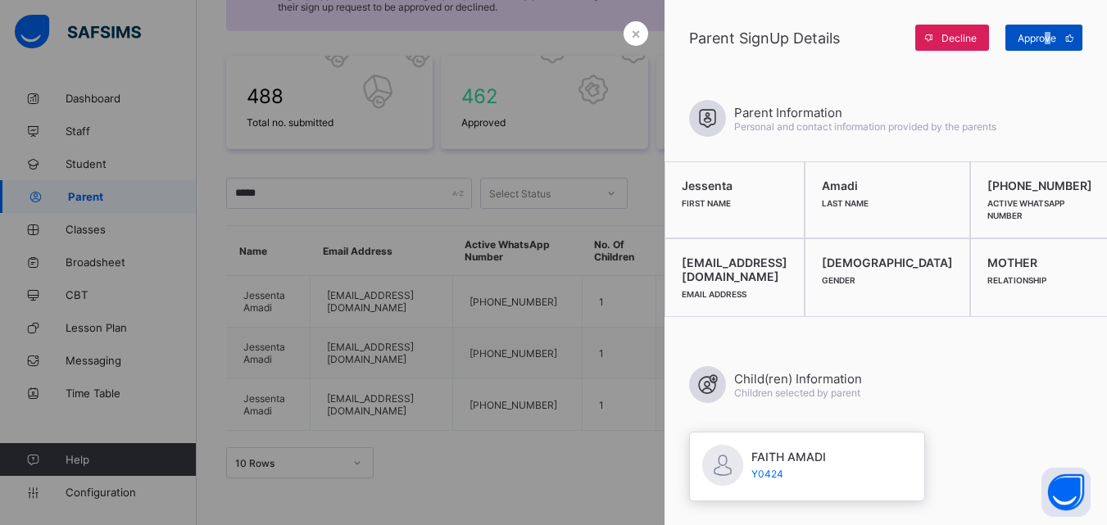
click at [1048, 41] on span "Approve" at bounding box center [1037, 38] width 39 height 12
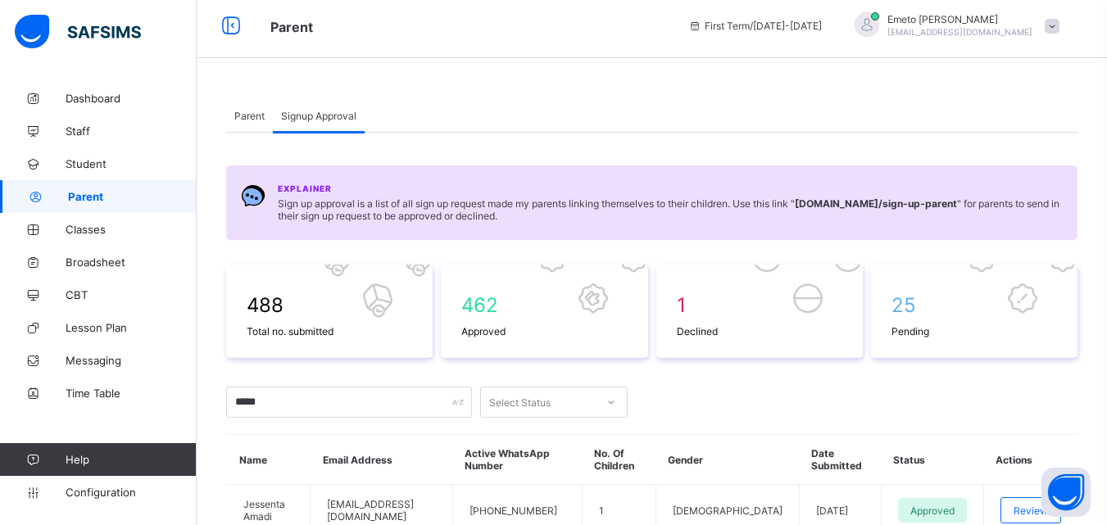
scroll to position [0, 0]
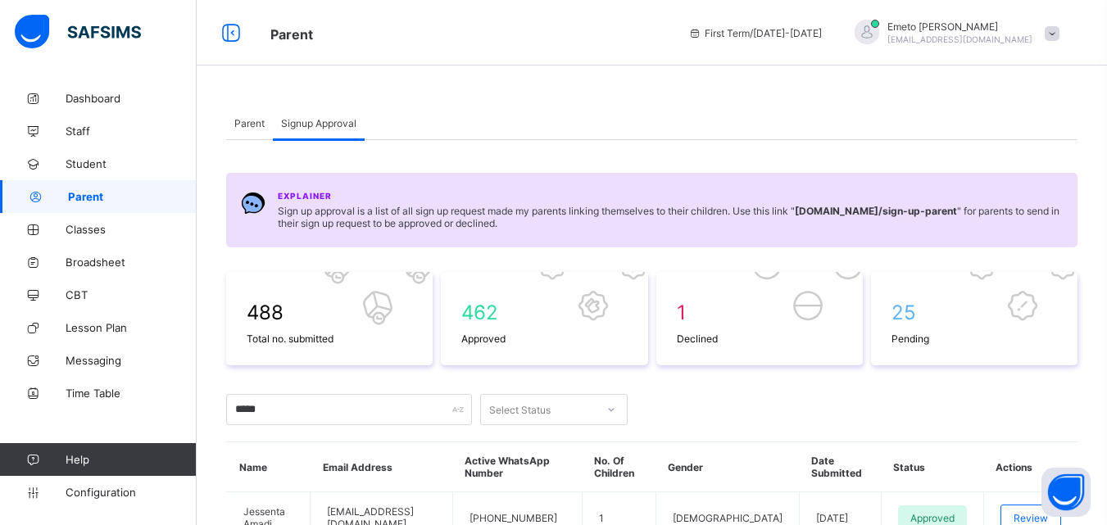
click at [253, 123] on span "Parent" at bounding box center [249, 123] width 30 height 12
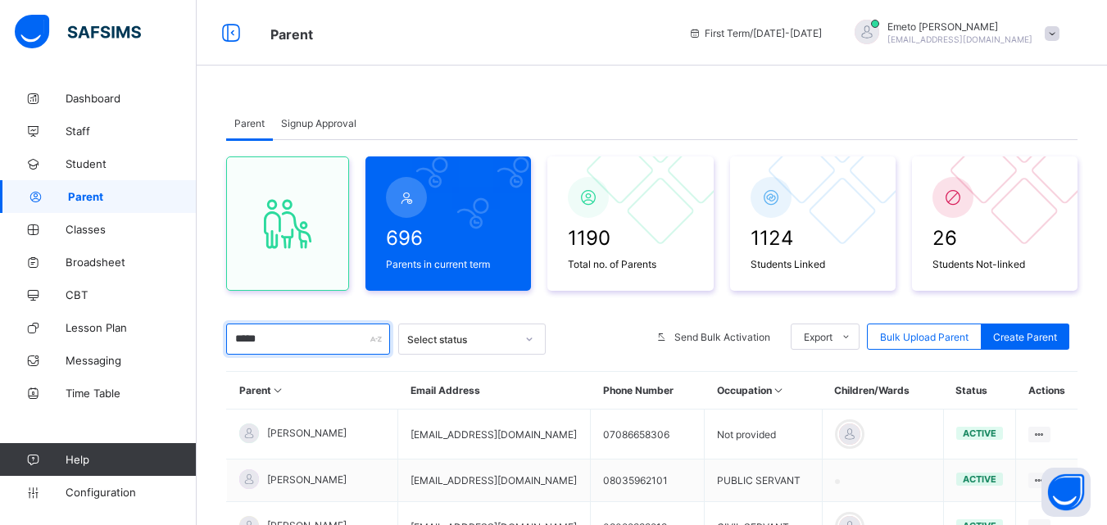
click at [287, 335] on input "*****" at bounding box center [308, 339] width 164 height 31
type input "*"
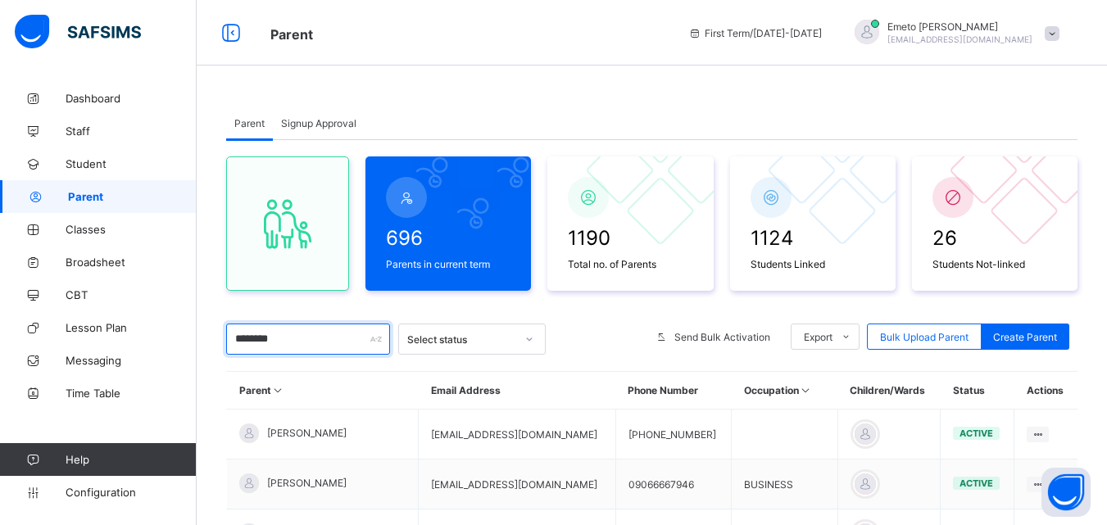
scroll to position [199, 0]
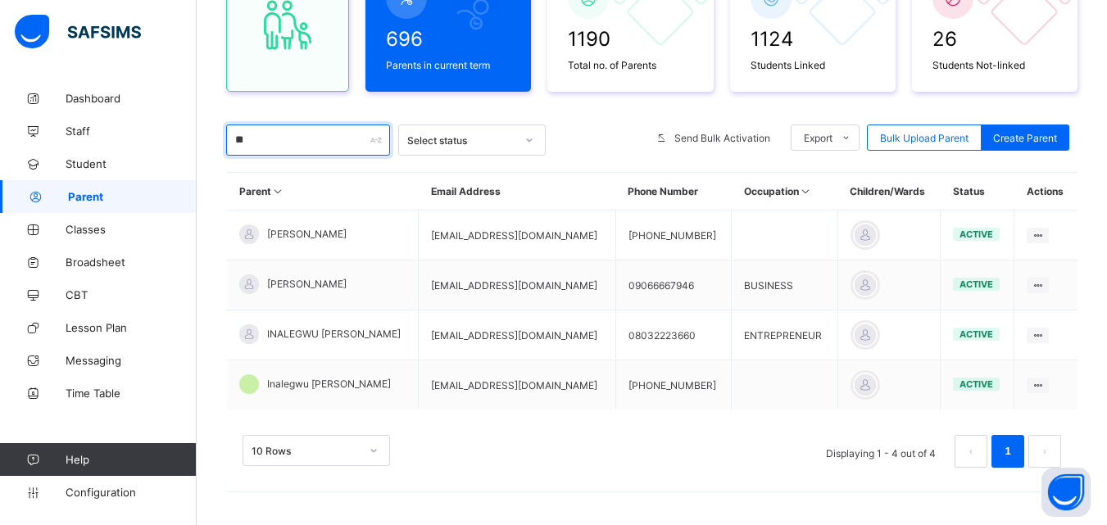
type input "*"
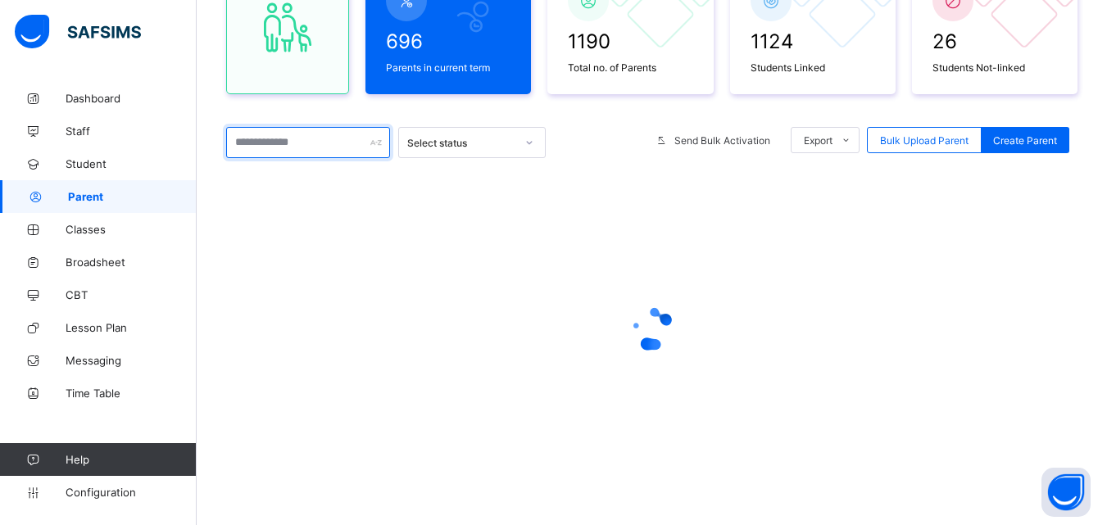
scroll to position [197, 0]
type input "*"
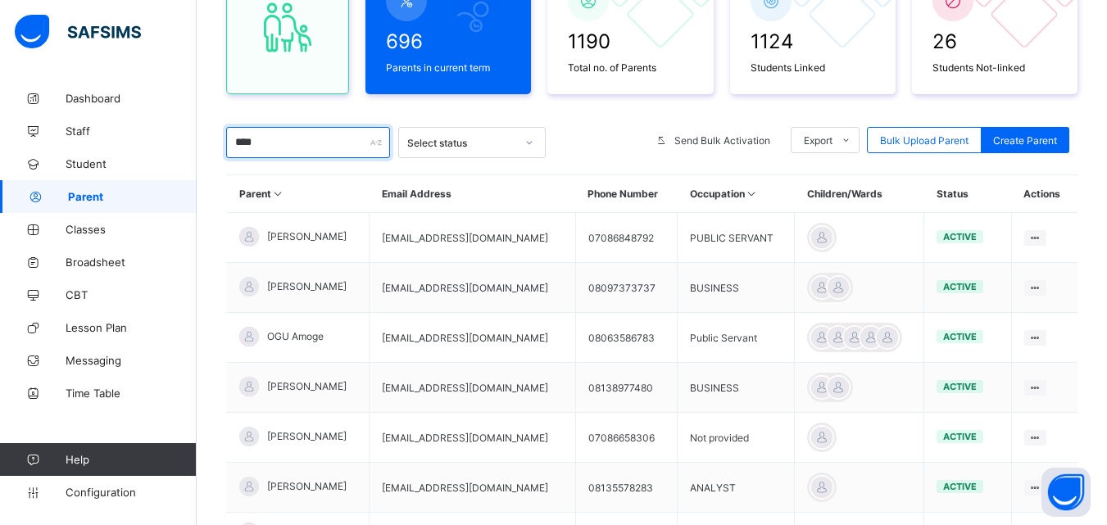
scroll to position [199, 0]
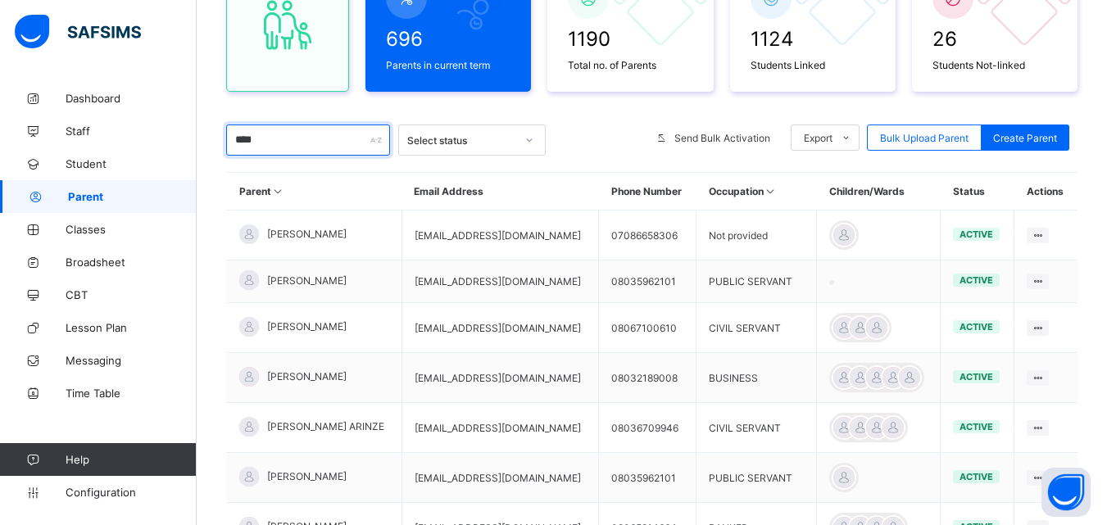
type input "*****"
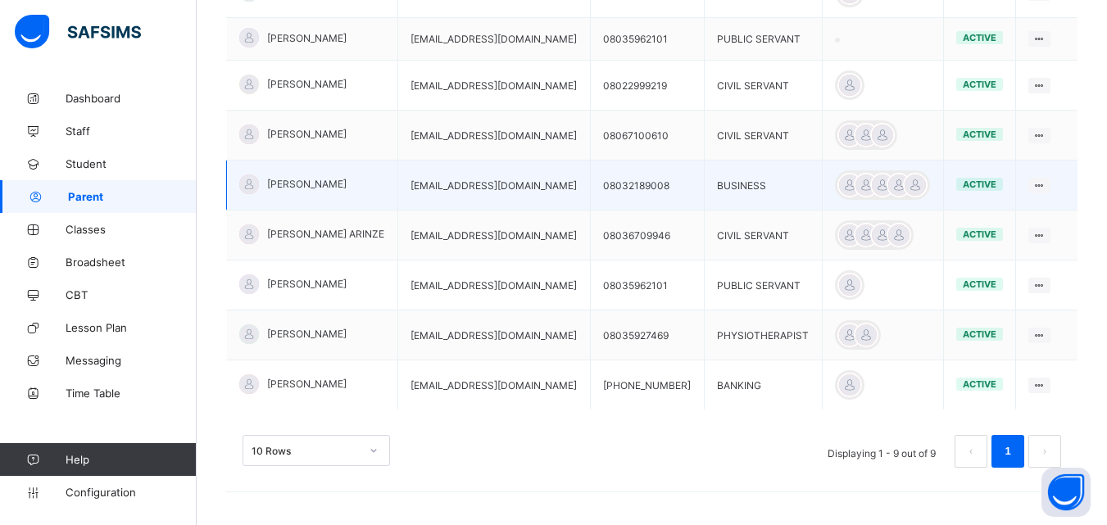
scroll to position [360, 0]
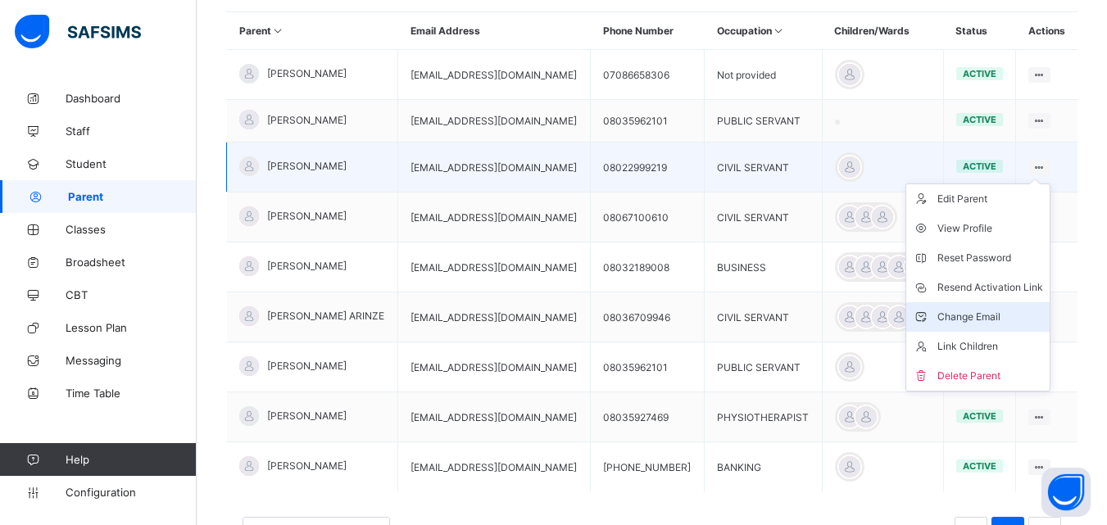
click at [997, 314] on div "Change Email" at bounding box center [991, 317] width 106 height 16
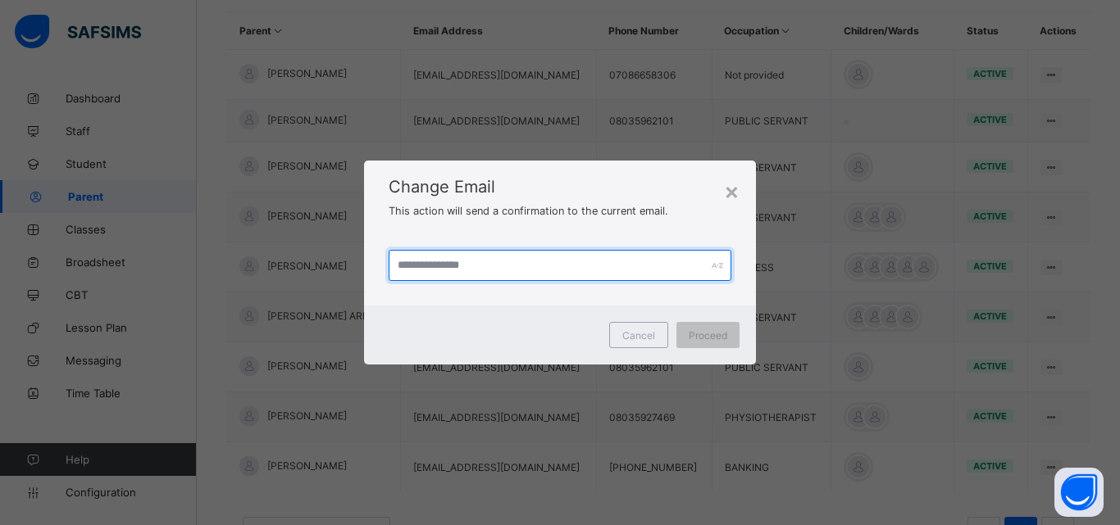
click at [475, 271] on input "text" at bounding box center [560, 265] width 343 height 31
type input "**********"
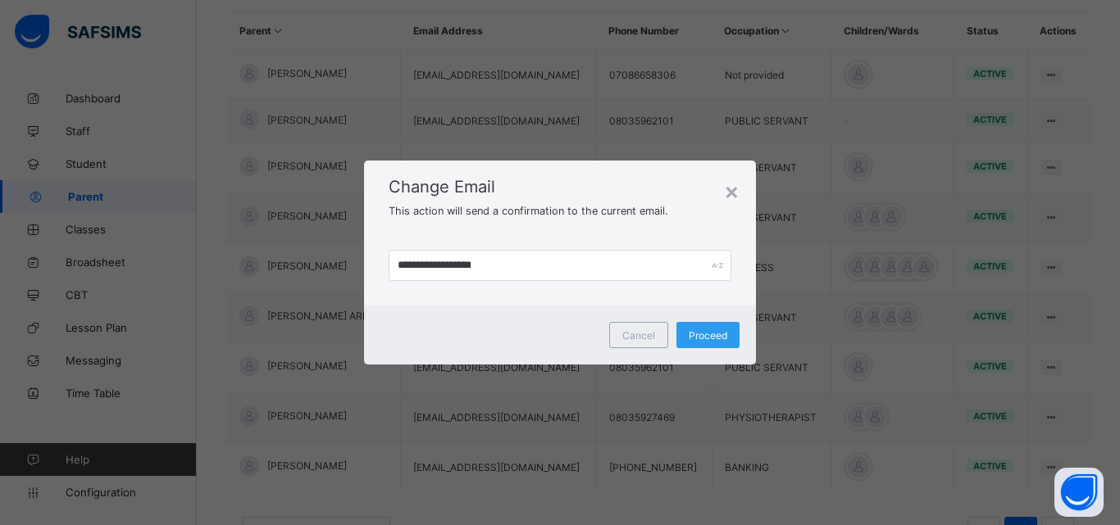
click at [716, 334] on span "Proceed" at bounding box center [708, 336] width 39 height 12
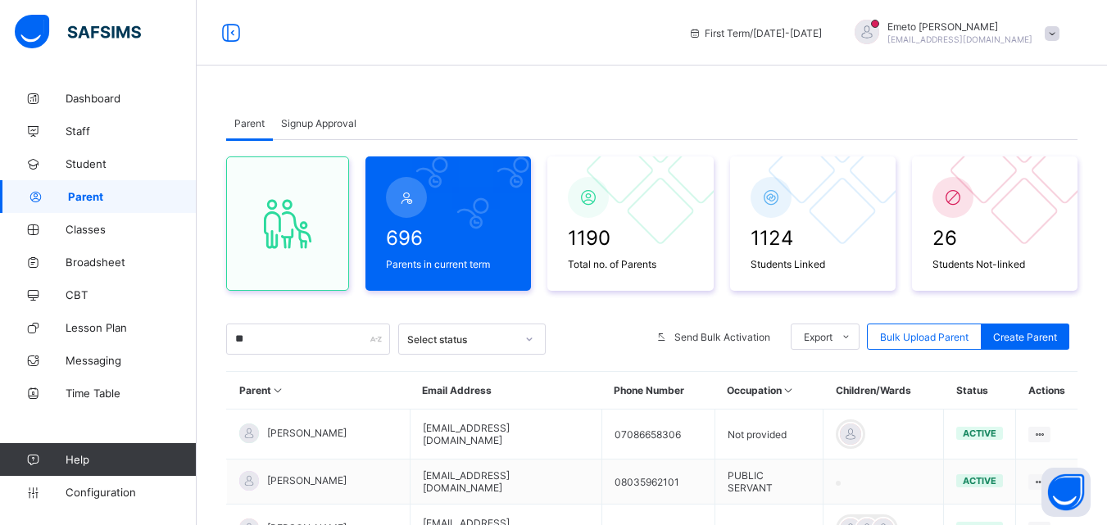
type input "*"
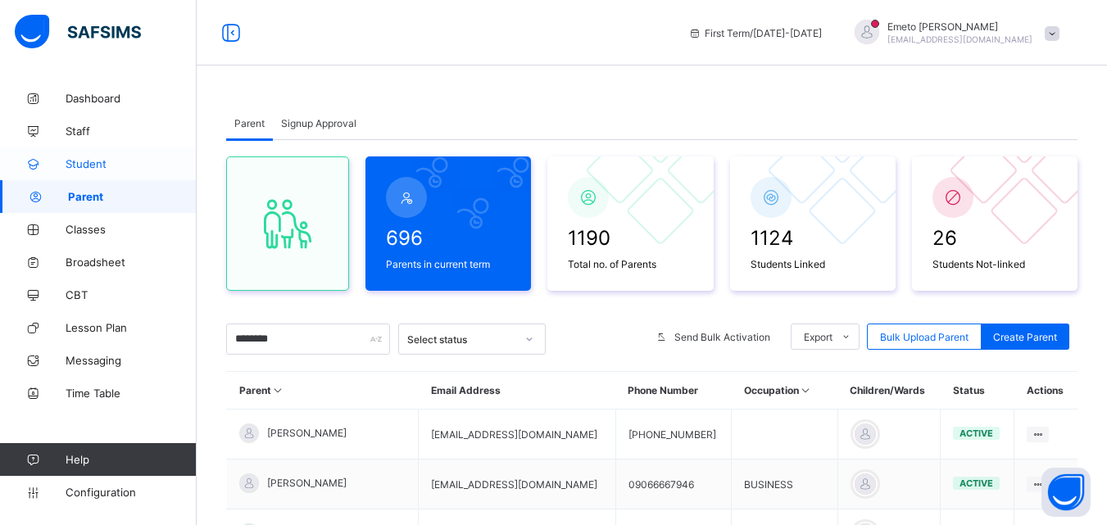
type input "********"
click at [78, 163] on span "Student" at bounding box center [131, 163] width 131 height 13
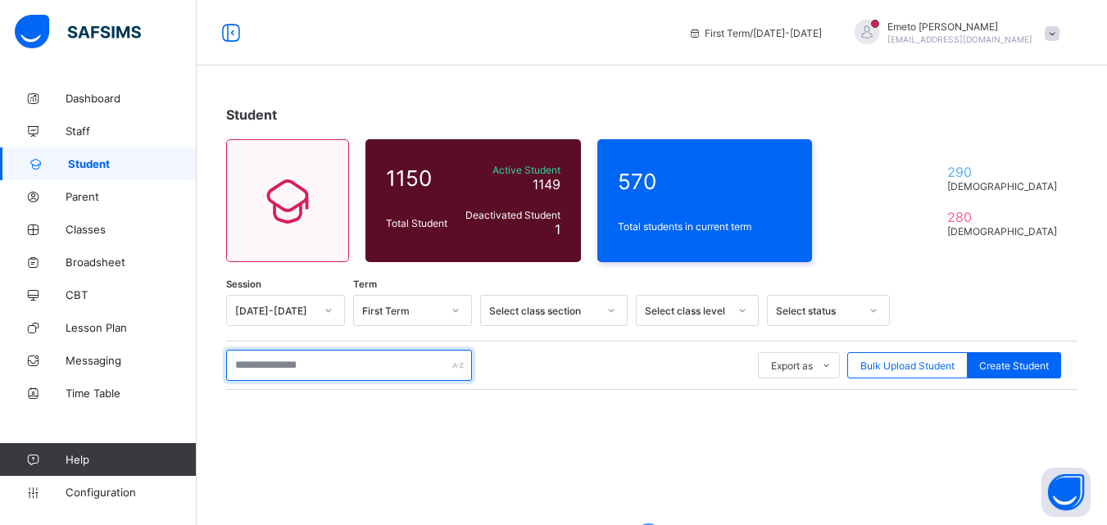
click at [293, 369] on input "text" at bounding box center [349, 365] width 246 height 31
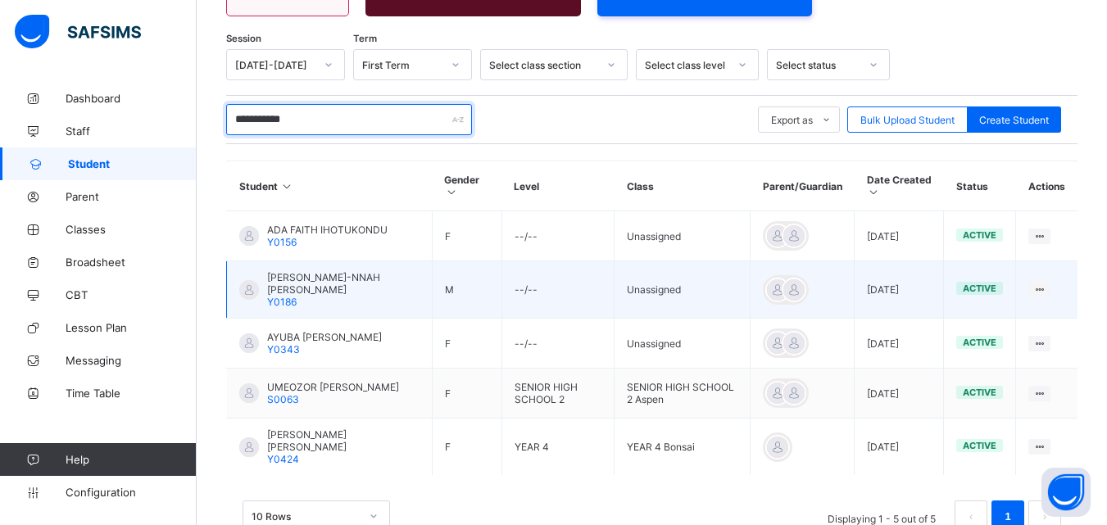
scroll to position [288, 0]
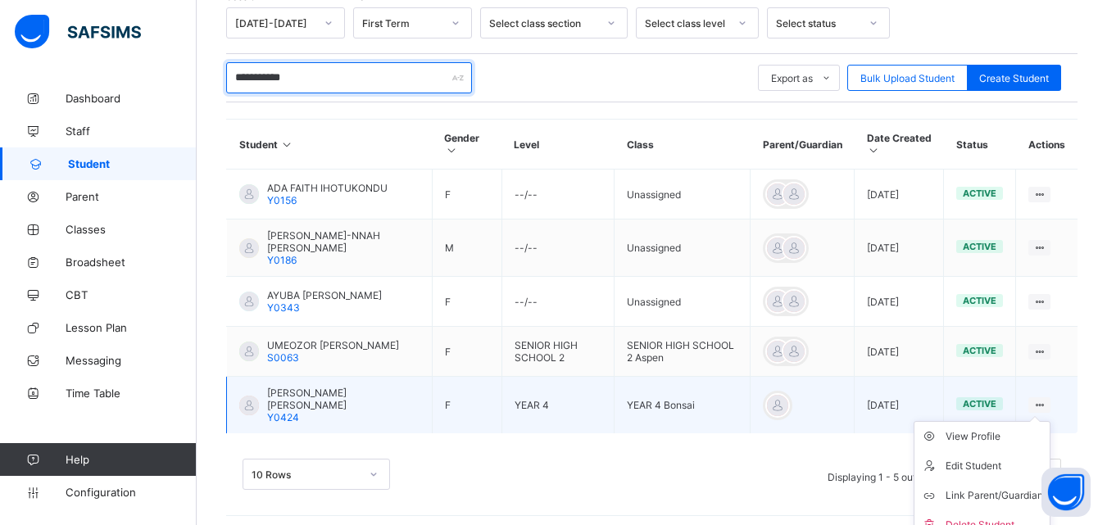
type input "**********"
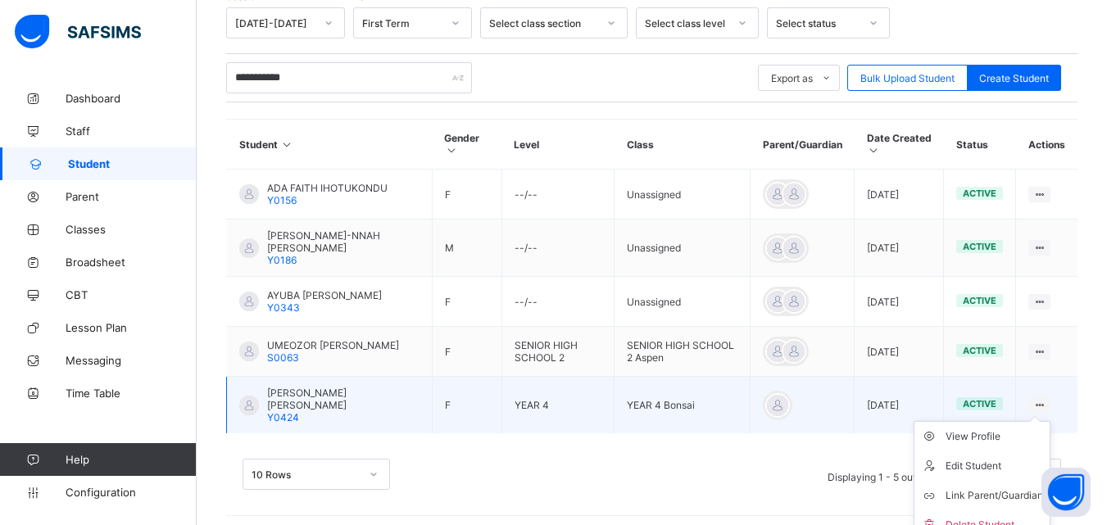
click at [1051, 421] on ul "View Profile Edit Student Link Parent/Guardian Delete Student" at bounding box center [982, 481] width 137 height 120
click at [985, 433] on div "View Profile" at bounding box center [995, 437] width 98 height 16
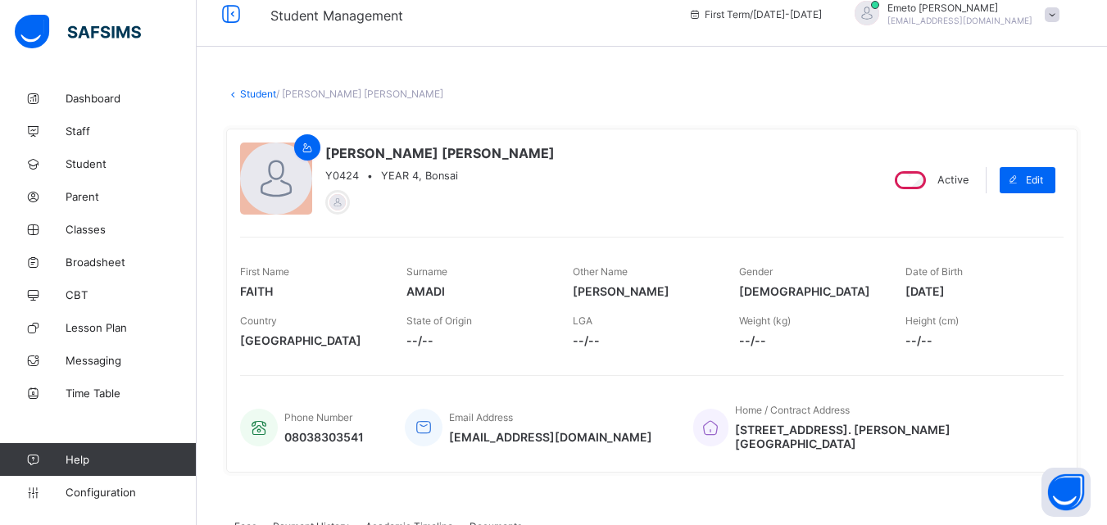
scroll to position [82, 0]
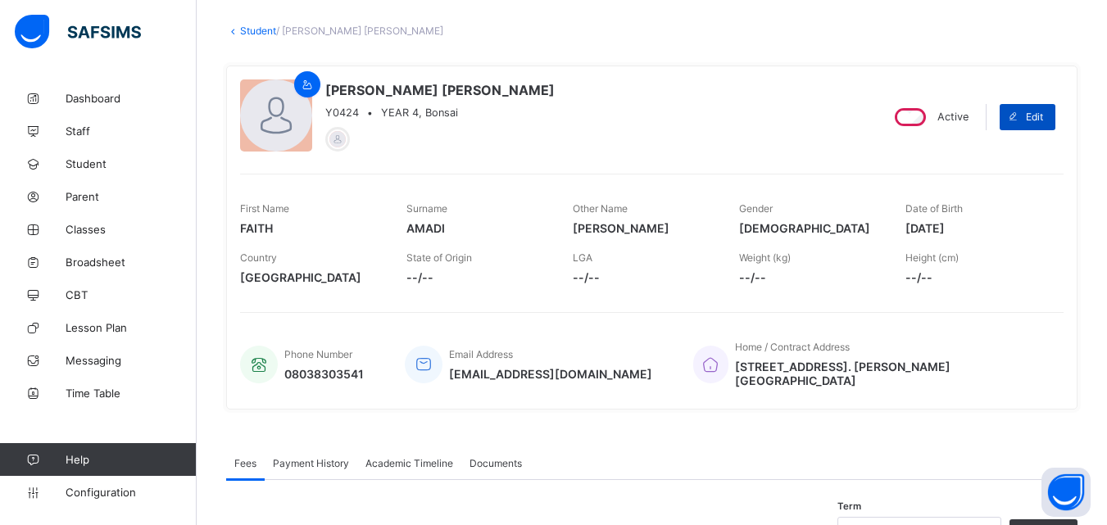
click at [1043, 110] on div "Edit" at bounding box center [1028, 117] width 56 height 26
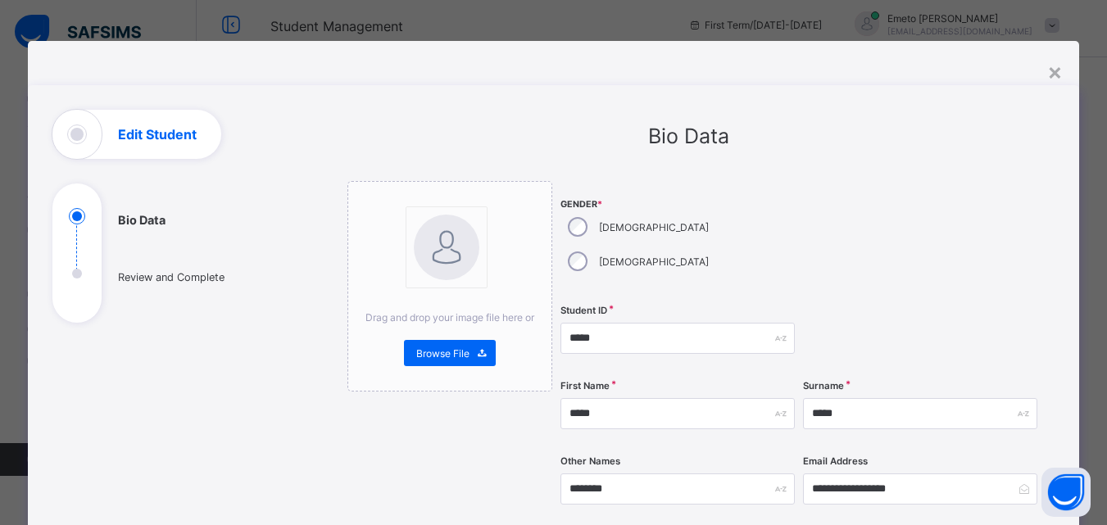
scroll to position [0, 0]
click at [1050, 67] on div "×" at bounding box center [1056, 71] width 16 height 28
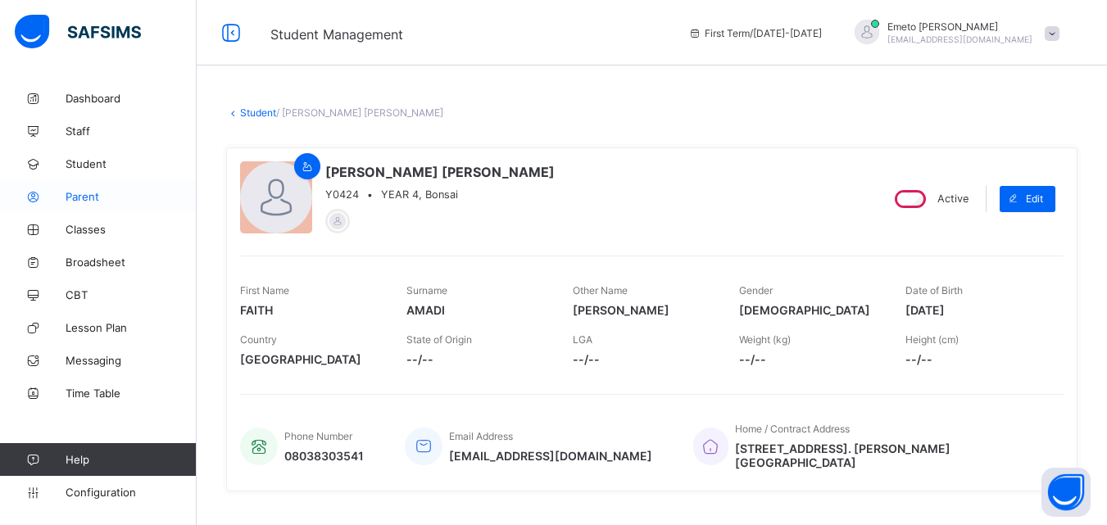
click at [85, 194] on span "Parent" at bounding box center [131, 196] width 131 height 13
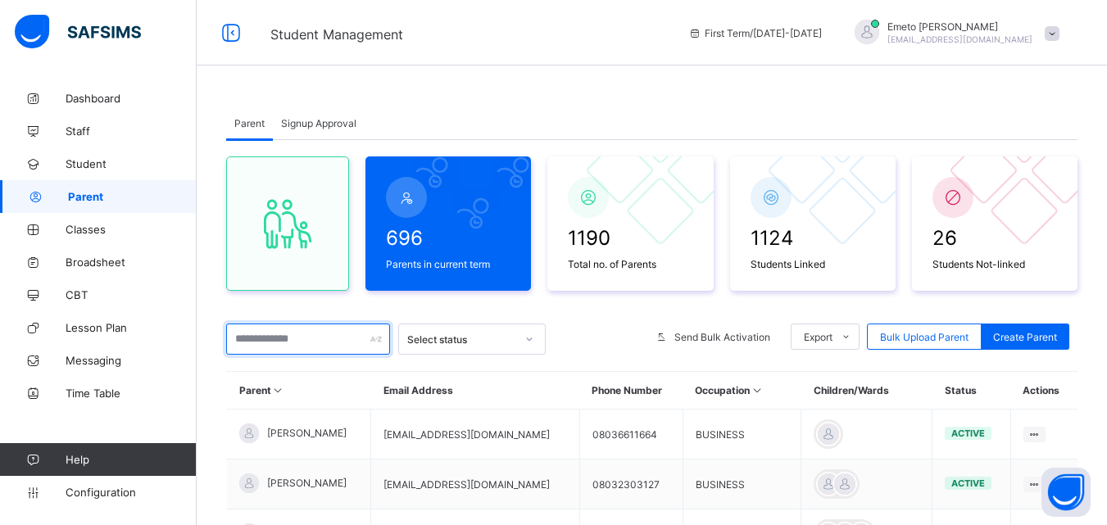
click at [331, 342] on input "text" at bounding box center [308, 339] width 164 height 31
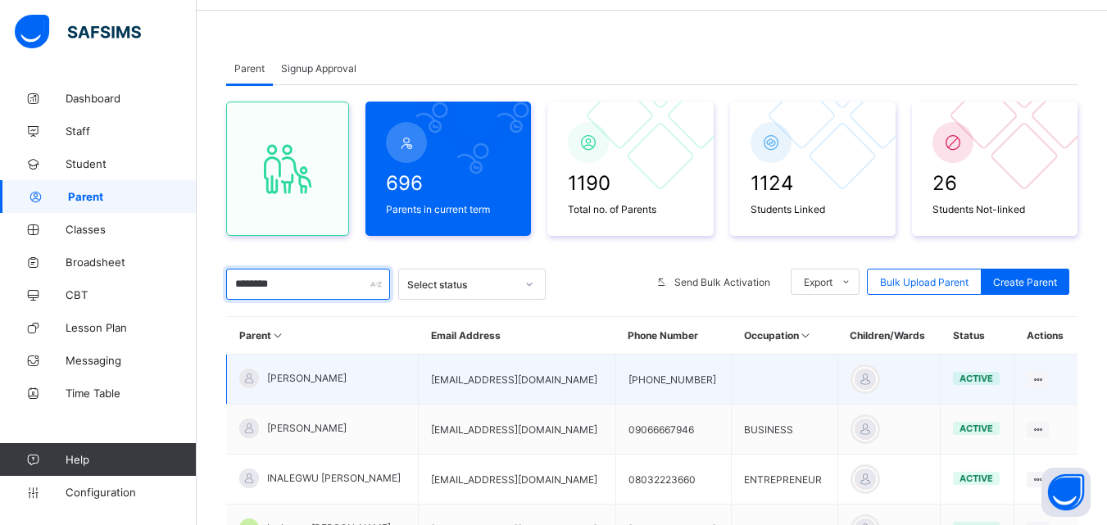
scroll to position [199, 0]
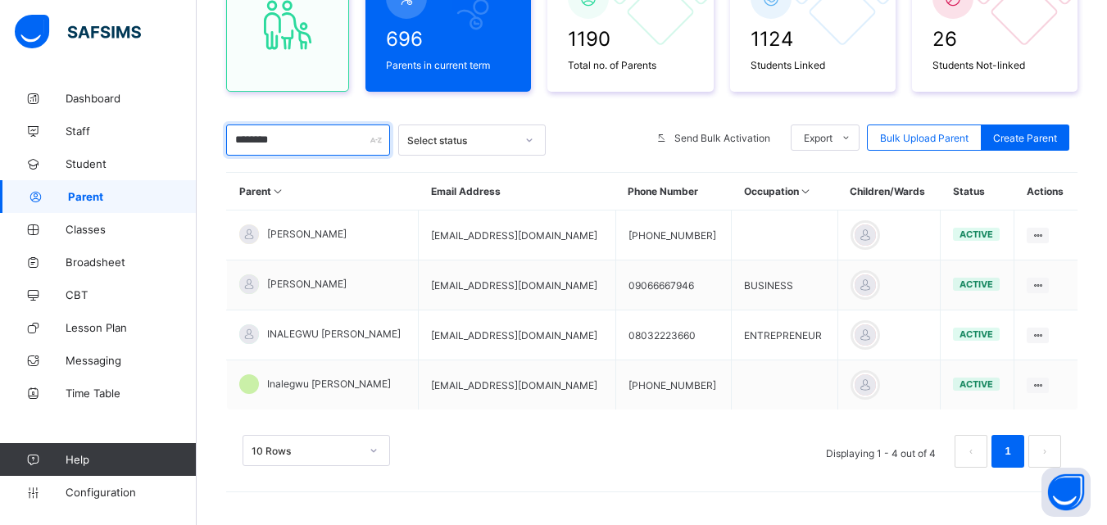
type input "********"
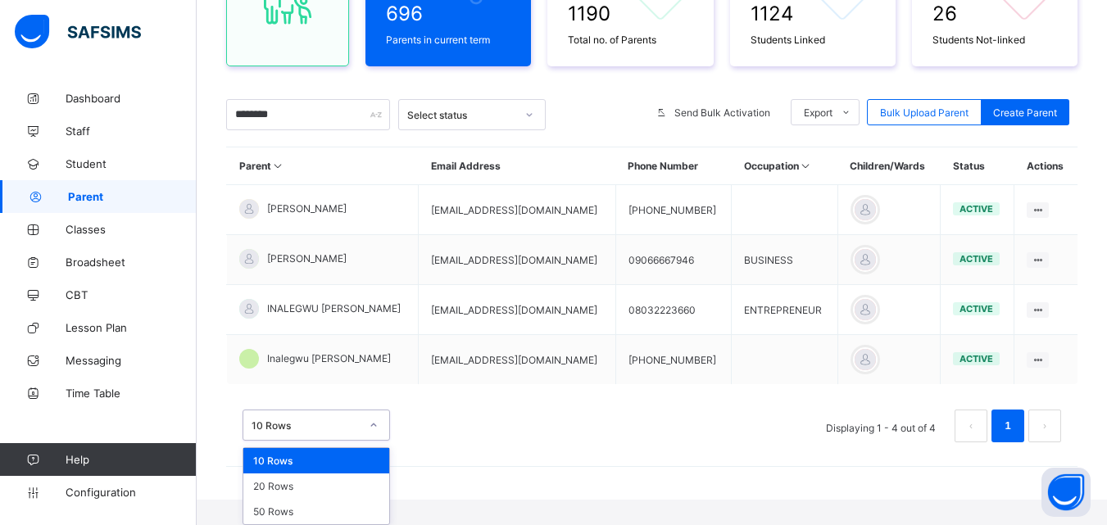
click at [370, 447] on div "option 10 Rows focused, 1 of 3. 3 results available. Use Up and Down to choose …" at bounding box center [652, 418] width 852 height 82
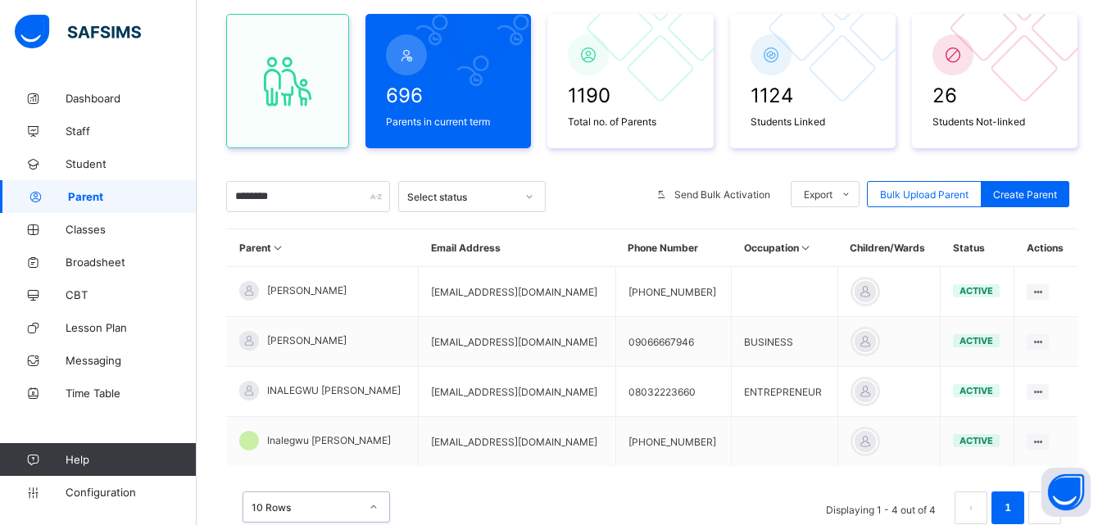
scroll to position [61, 0]
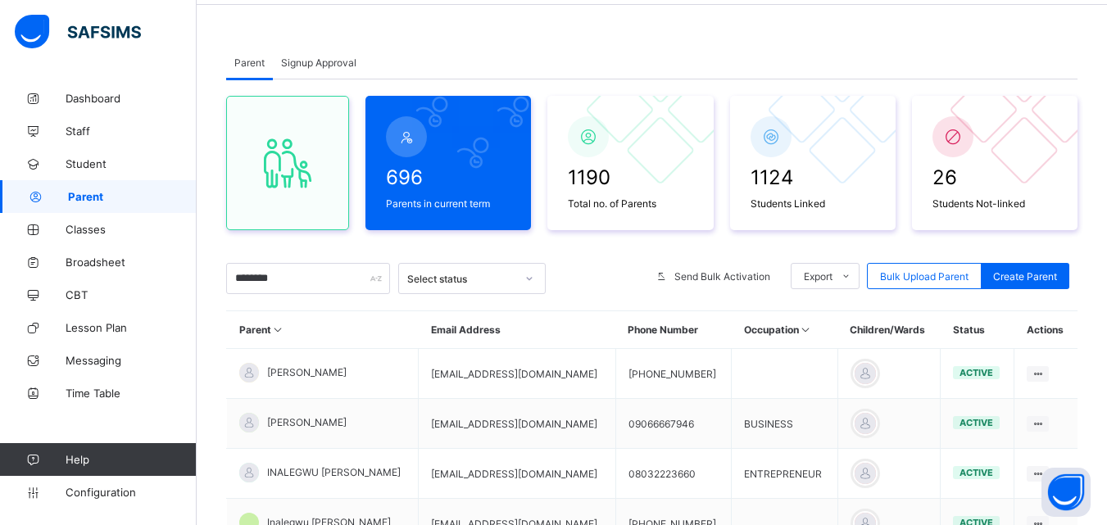
click at [332, 61] on span "Signup Approval" at bounding box center [318, 63] width 75 height 12
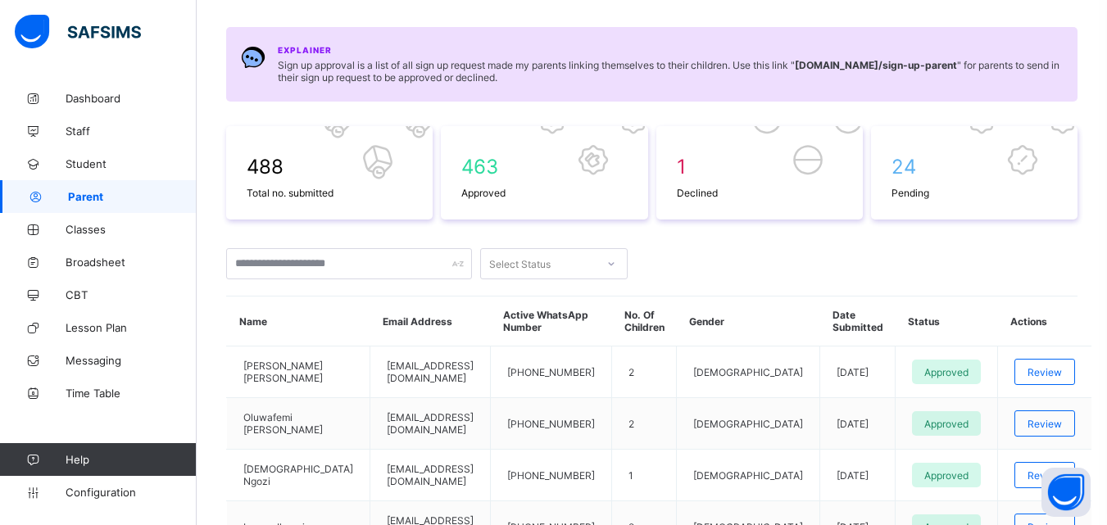
scroll to position [143, 0]
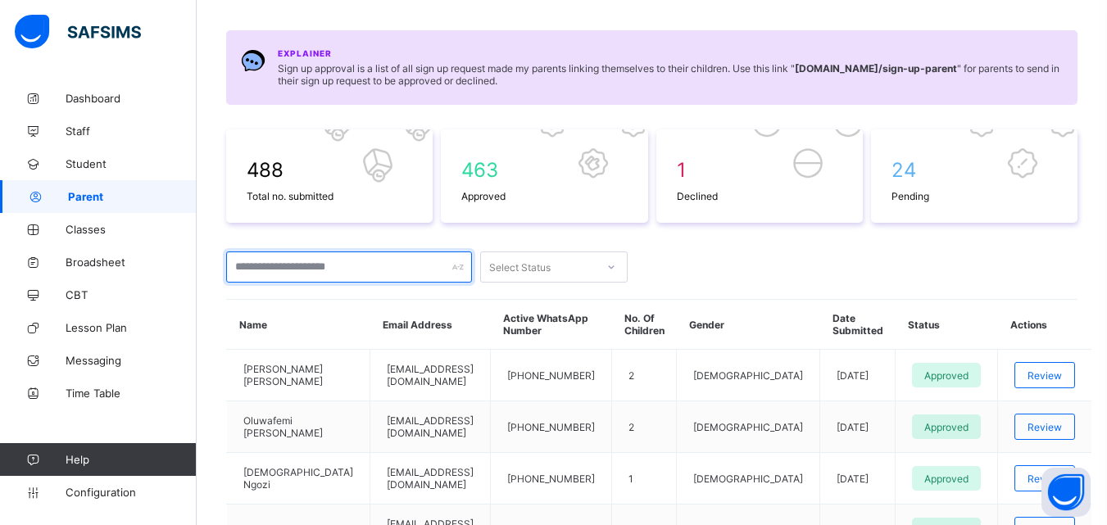
click at [332, 271] on input "text" at bounding box center [349, 267] width 246 height 31
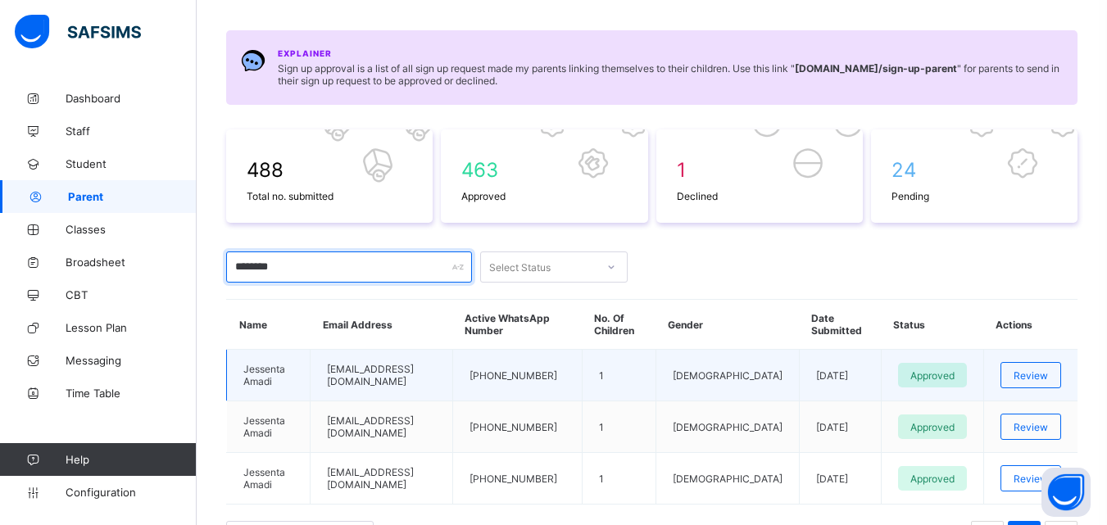
type input "********"
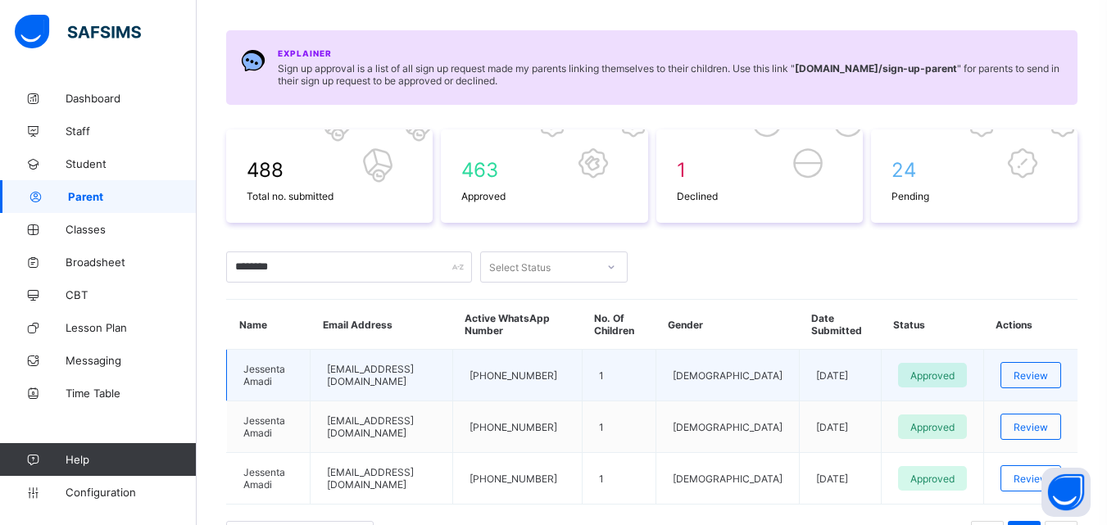
click at [298, 368] on td "Jessenta Amadi" at bounding box center [269, 376] width 84 height 52
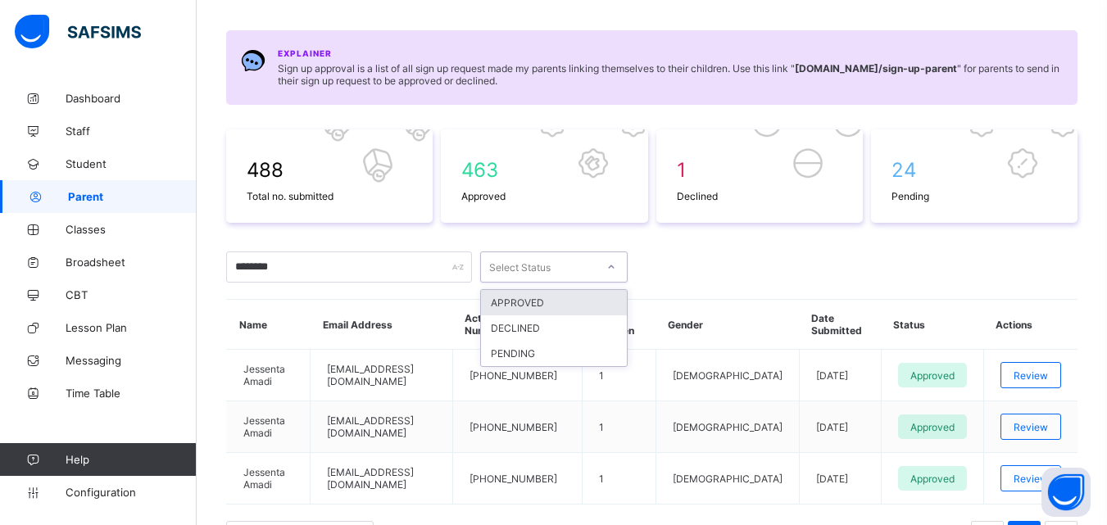
click at [610, 269] on icon at bounding box center [612, 267] width 10 height 16
click at [686, 268] on div "******** Select Status" at bounding box center [652, 267] width 852 height 31
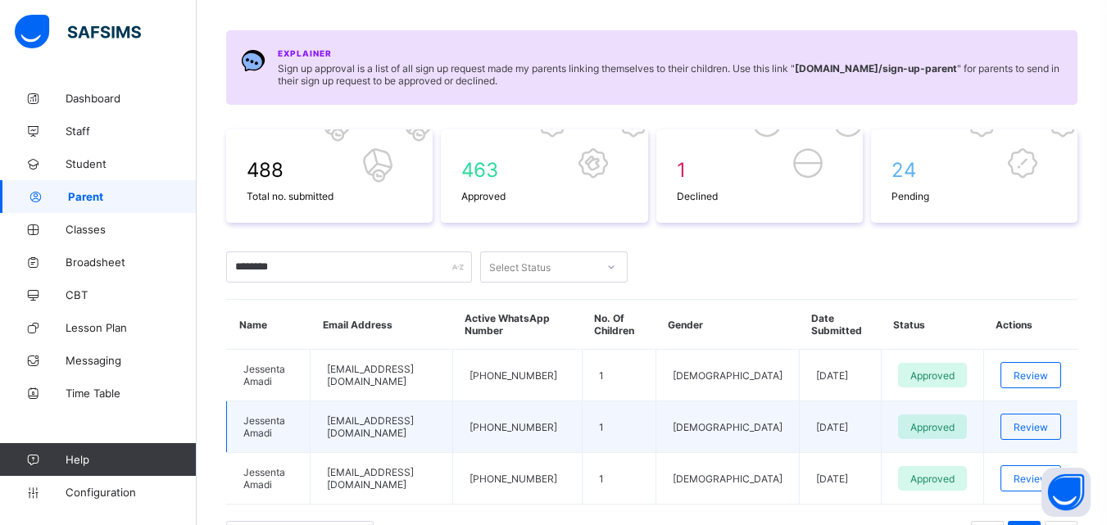
scroll to position [216, 0]
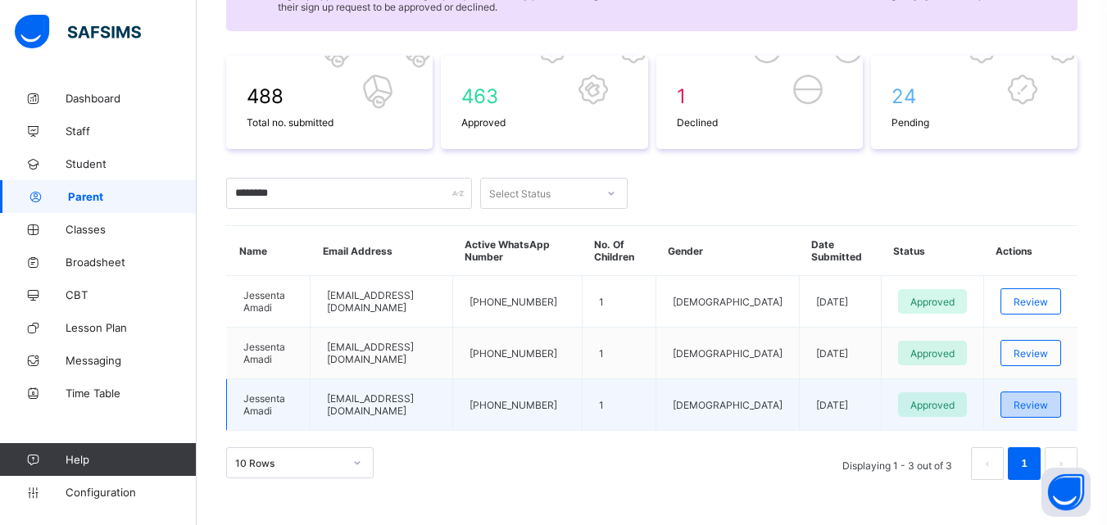
click at [1048, 399] on span "Review" at bounding box center [1031, 405] width 34 height 12
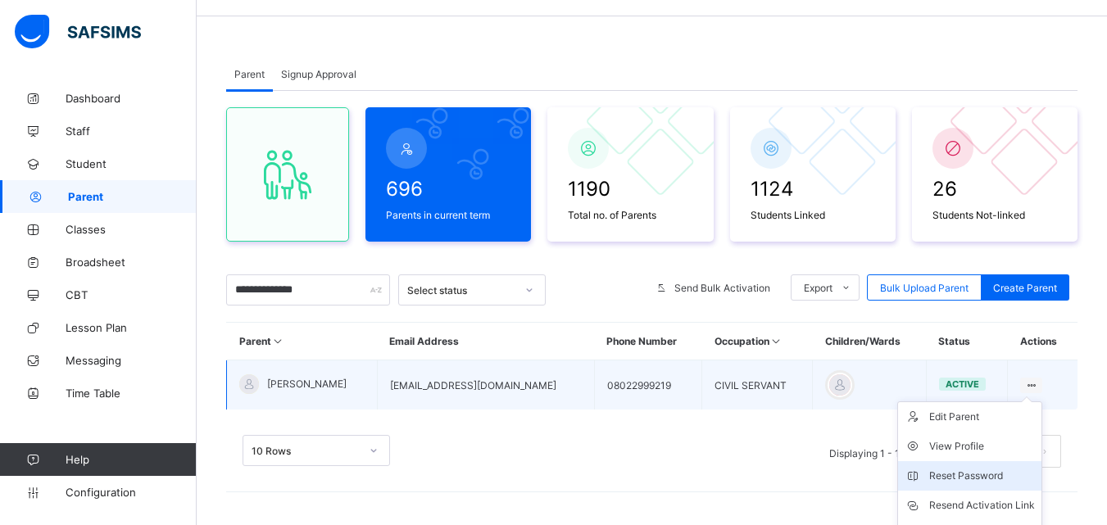
scroll to position [134, 0]
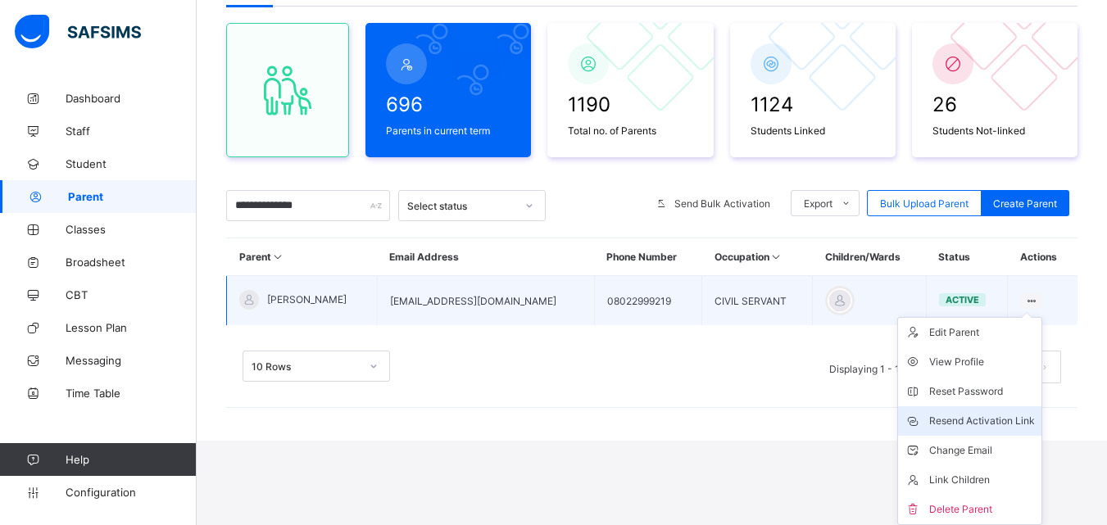
type input "**********"
click at [980, 422] on div "Resend Activation Link" at bounding box center [983, 421] width 106 height 16
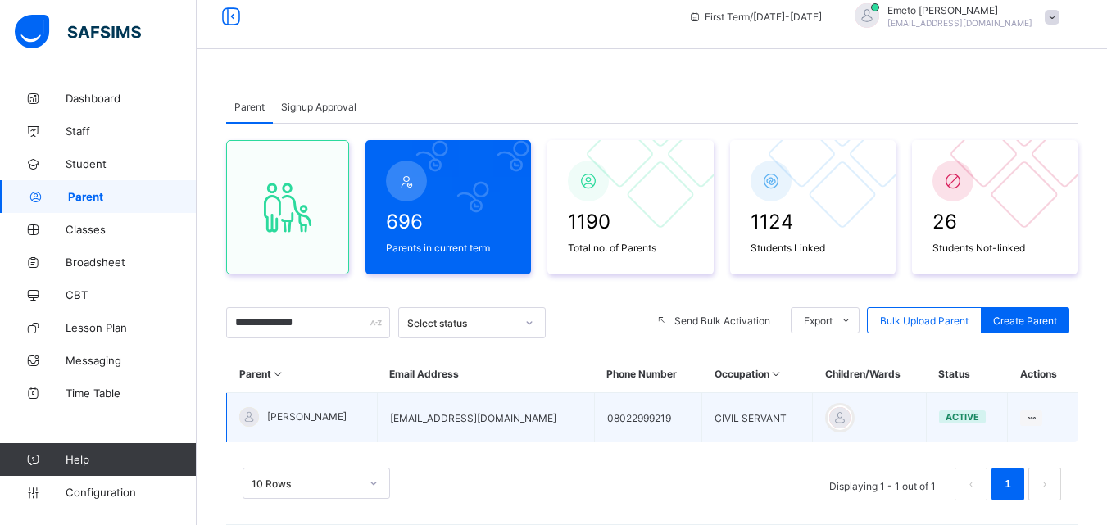
scroll to position [0, 0]
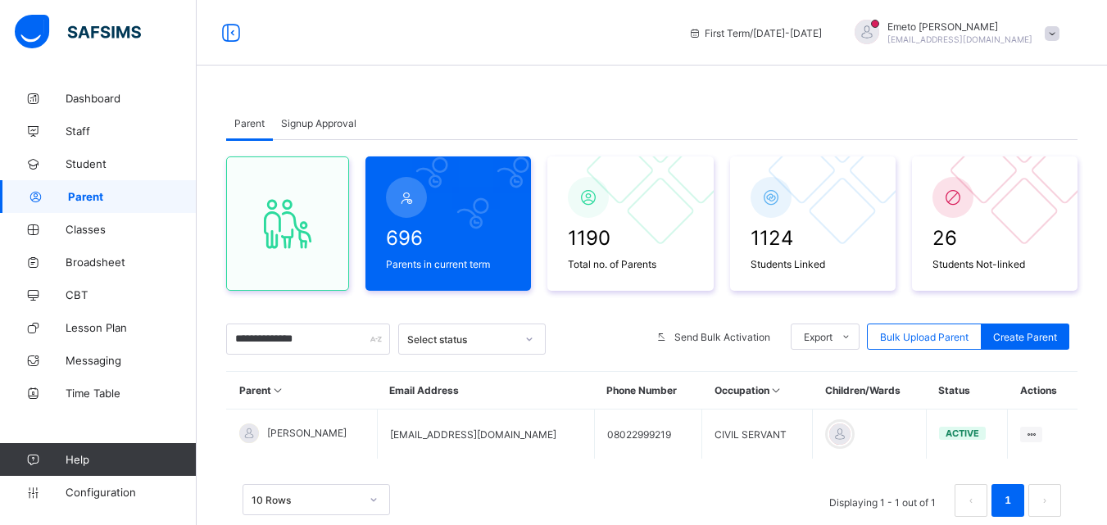
click at [291, 122] on span "Signup Approval" at bounding box center [318, 123] width 75 height 12
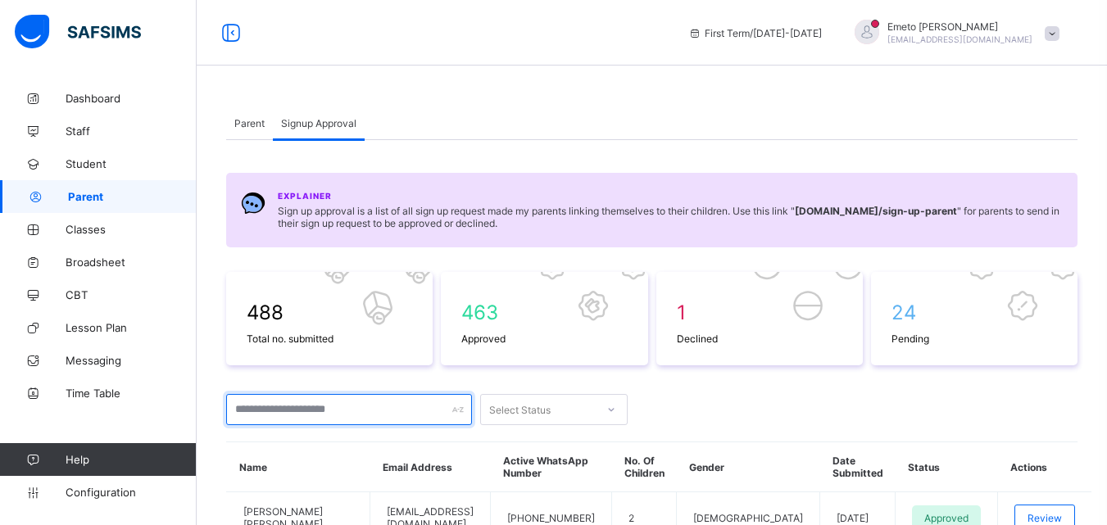
click at [298, 415] on input "text" at bounding box center [349, 409] width 246 height 31
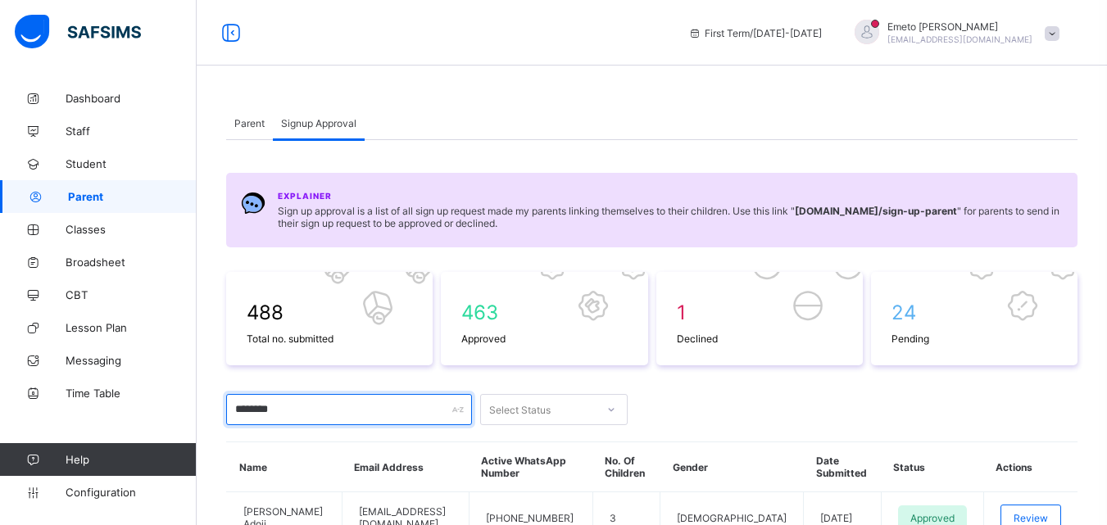
type input "********"
click at [254, 120] on span "Parent" at bounding box center [249, 123] width 30 height 12
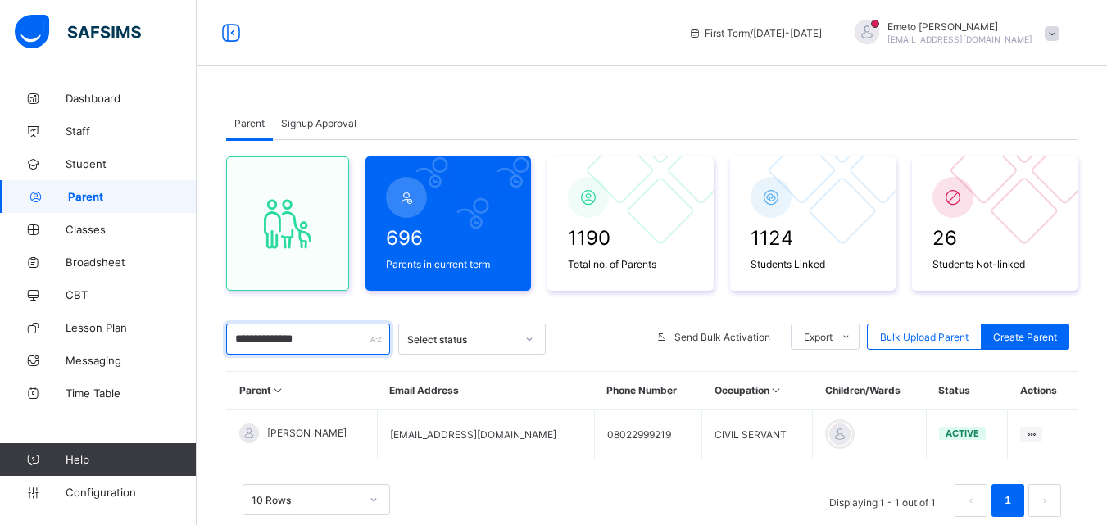
click at [334, 339] on input "**********" at bounding box center [308, 339] width 164 height 31
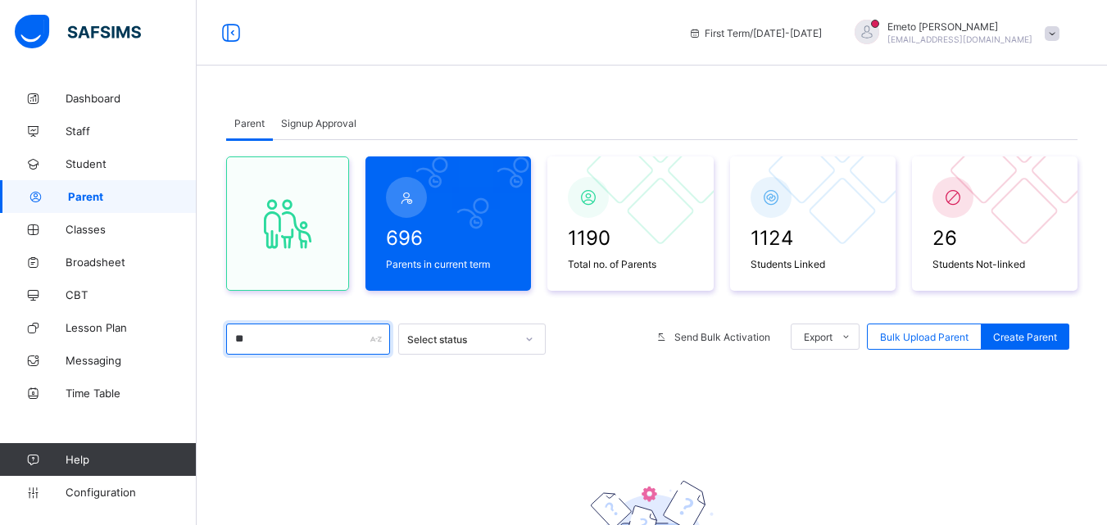
type input "*"
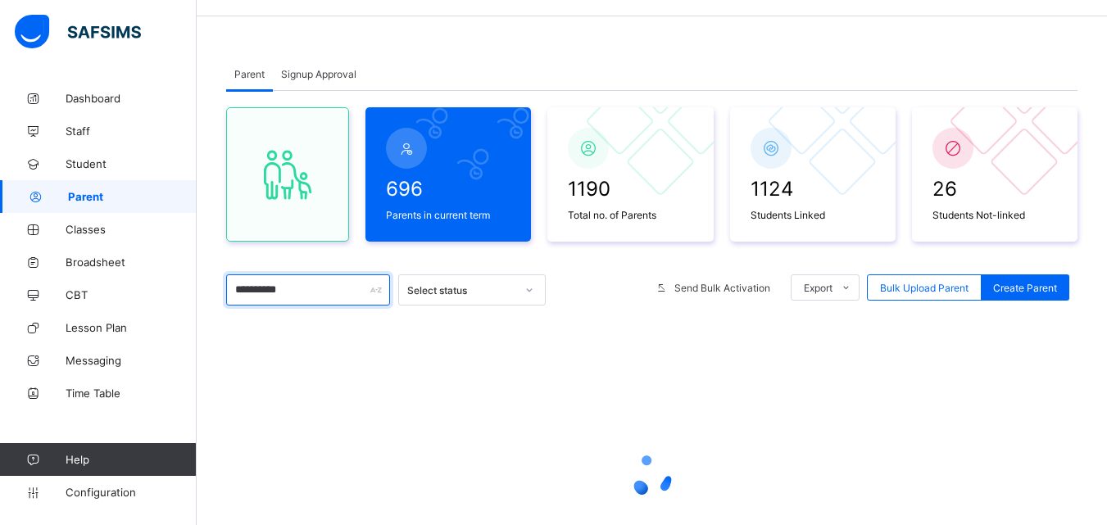
scroll to position [114, 0]
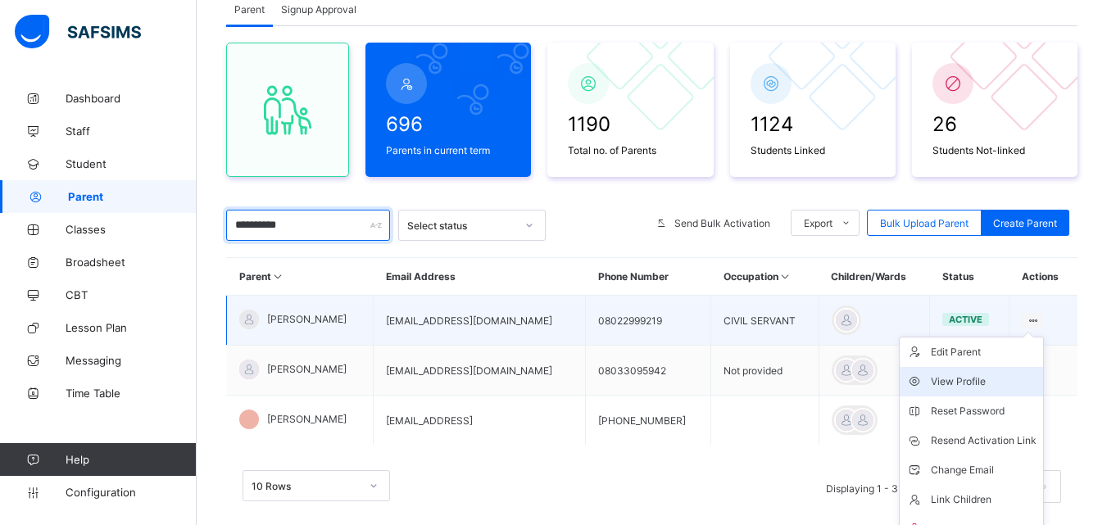
type input "**********"
click at [991, 374] on div "View Profile" at bounding box center [984, 382] width 106 height 16
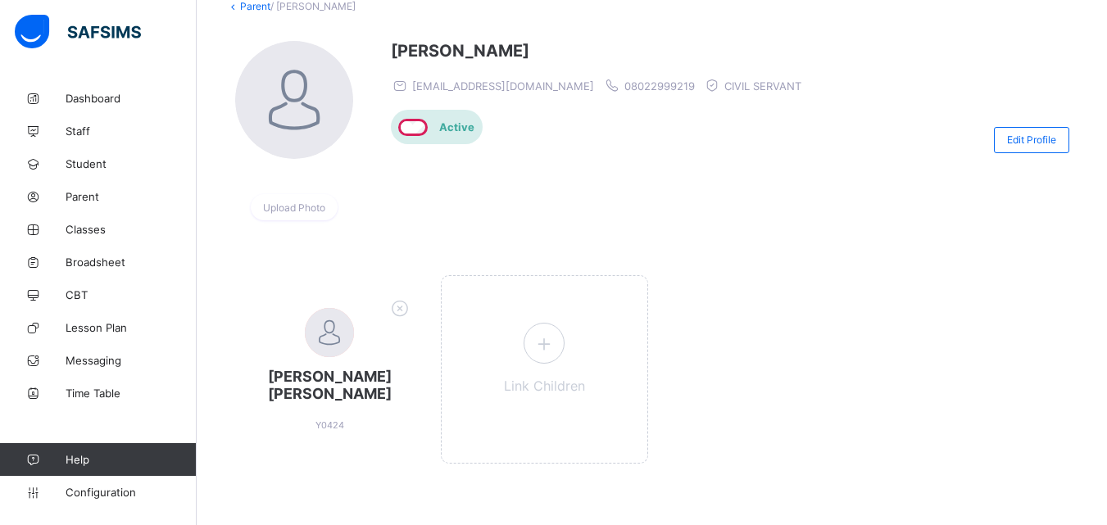
scroll to position [111, 0]
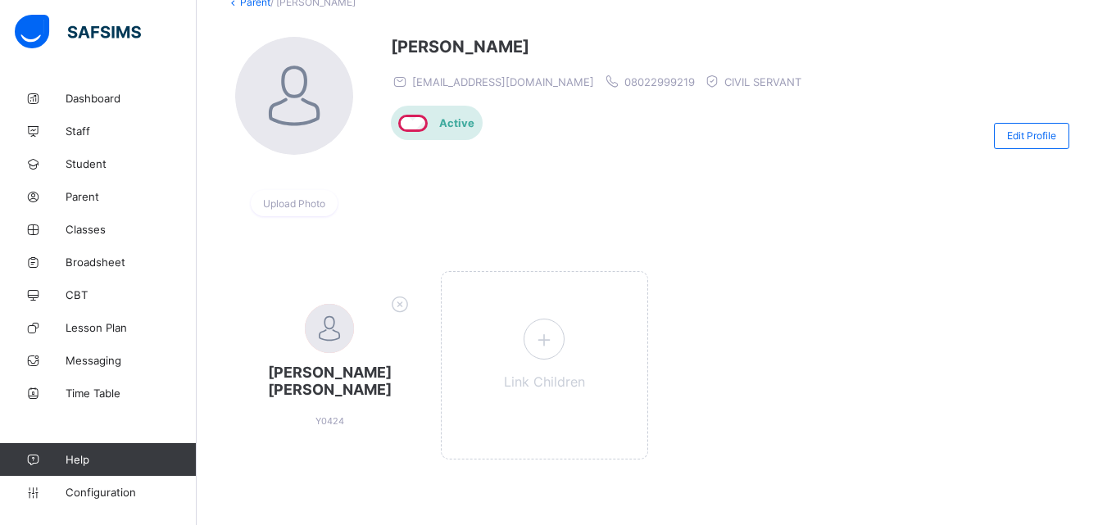
click at [401, 304] on icon at bounding box center [400, 303] width 25 height 21
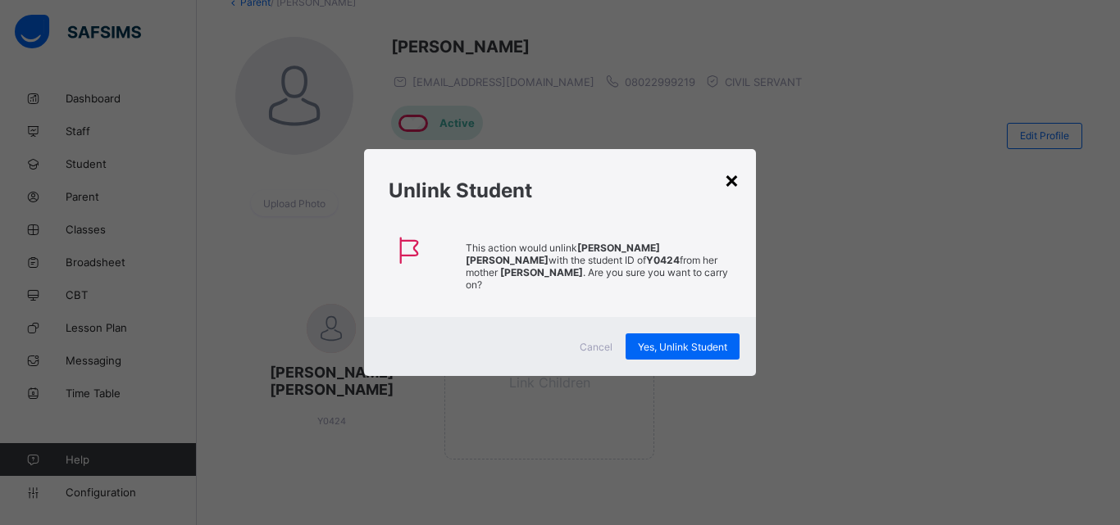
click at [733, 189] on div "×" at bounding box center [732, 180] width 16 height 28
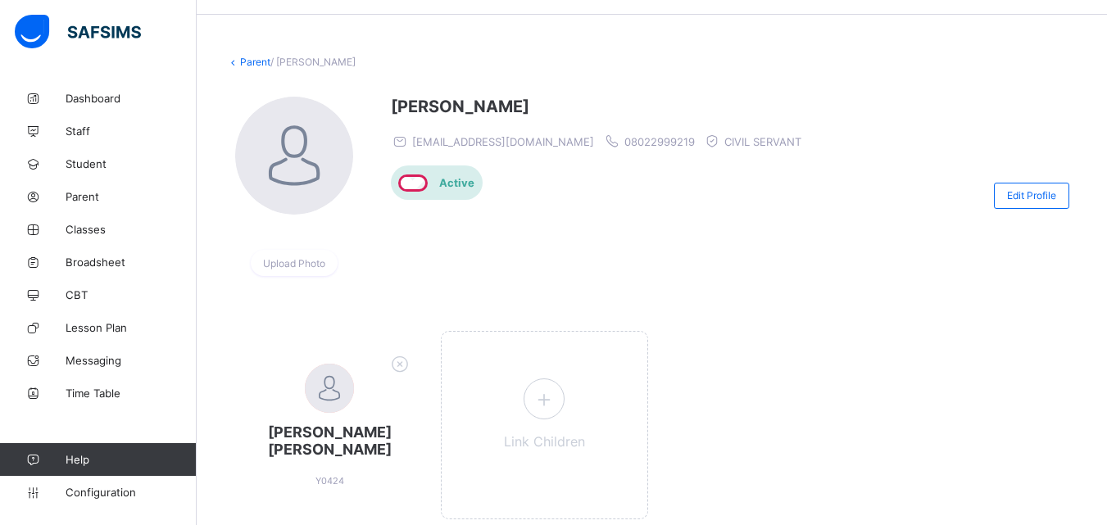
scroll to position [0, 0]
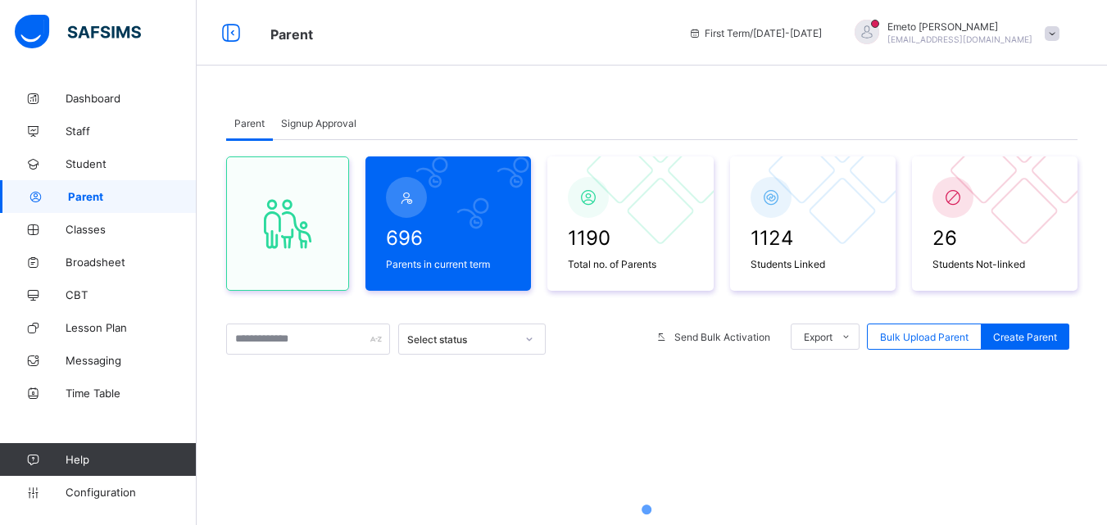
scroll to position [114, 0]
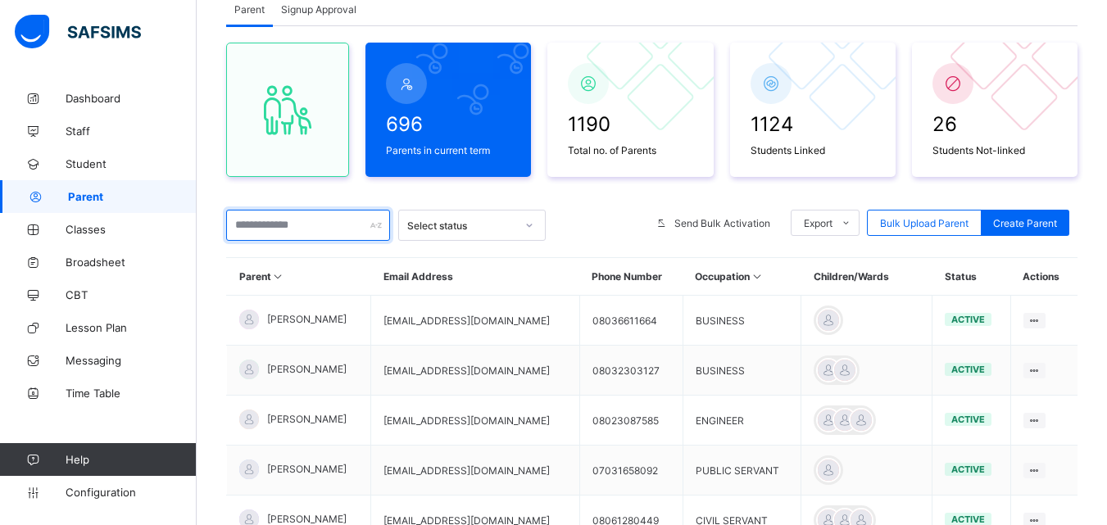
click at [281, 225] on input "text" at bounding box center [308, 225] width 164 height 31
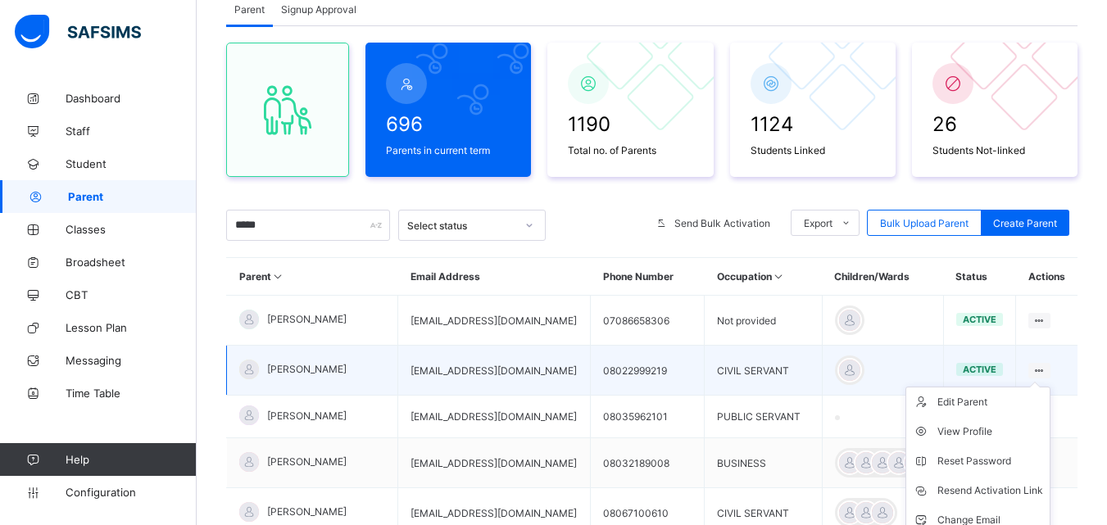
click at [1047, 365] on icon at bounding box center [1040, 371] width 14 height 12
click at [1012, 489] on div "Resend Activation Link" at bounding box center [991, 491] width 106 height 16
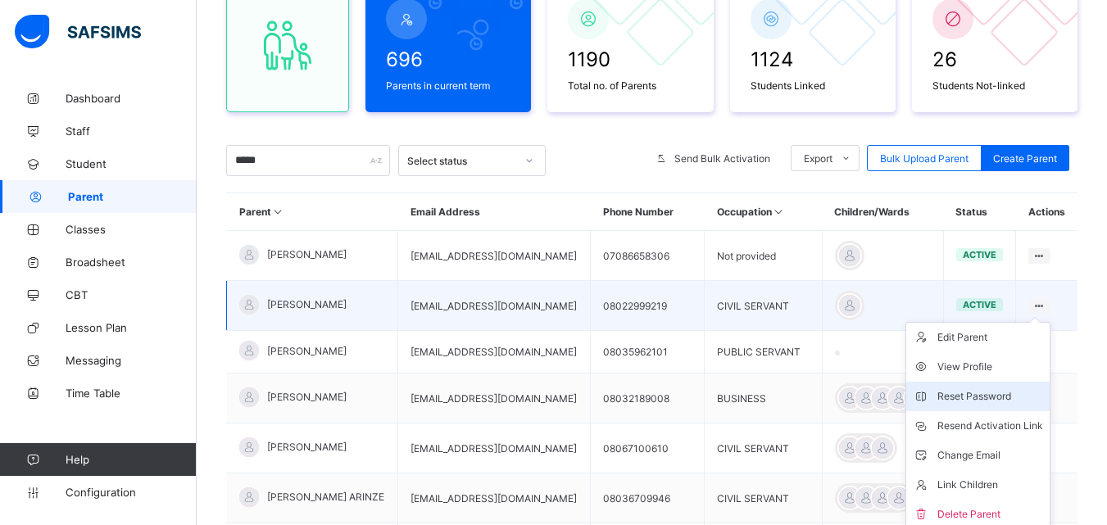
scroll to position [196, 0]
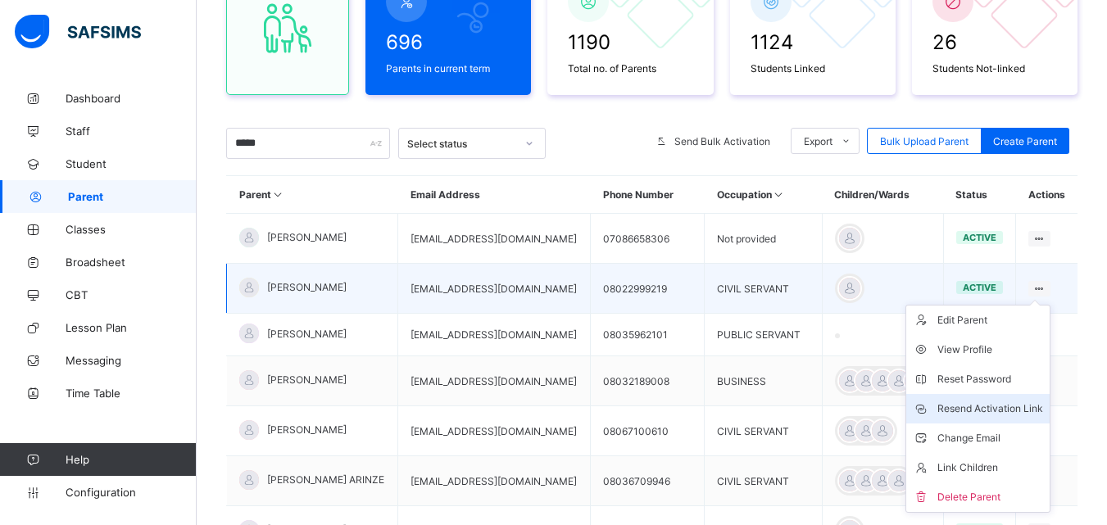
click at [1015, 403] on div "Resend Activation Link" at bounding box center [991, 409] width 106 height 16
click at [1014, 406] on div "Resend Activation Link" at bounding box center [991, 409] width 106 height 16
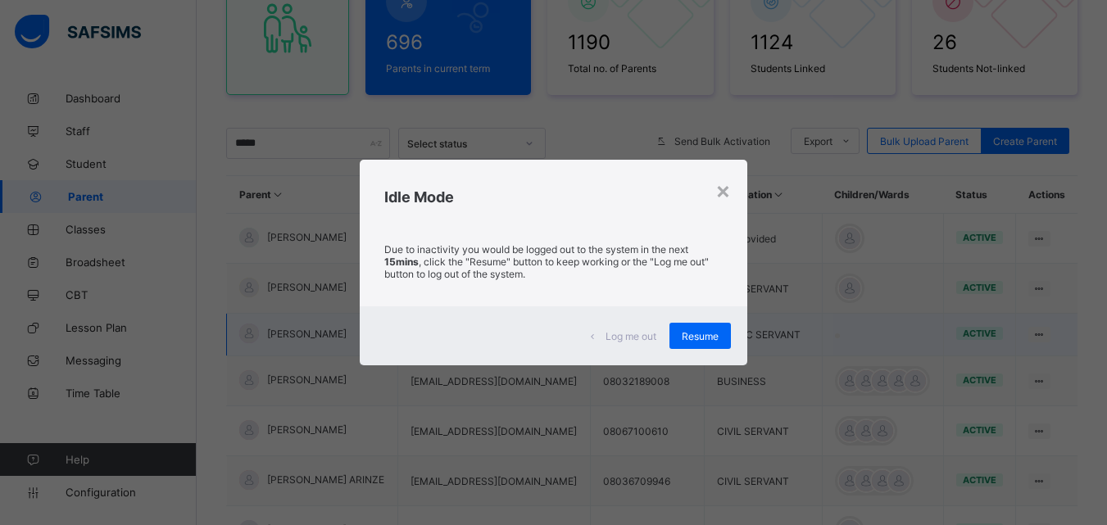
click at [695, 334] on span "Resume" at bounding box center [700, 336] width 37 height 12
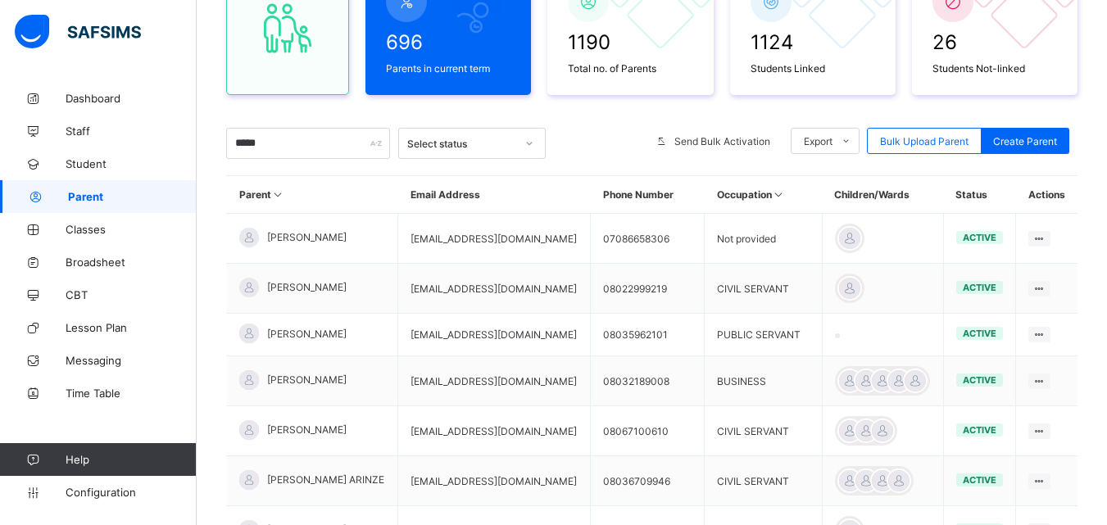
scroll to position [114, 0]
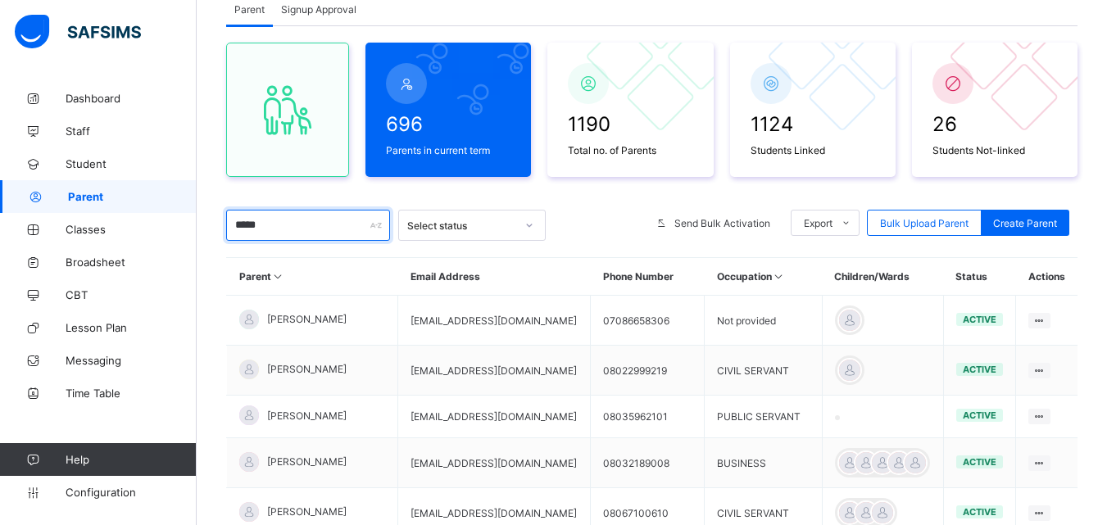
click at [277, 227] on input "*****" at bounding box center [308, 225] width 164 height 31
type input "*"
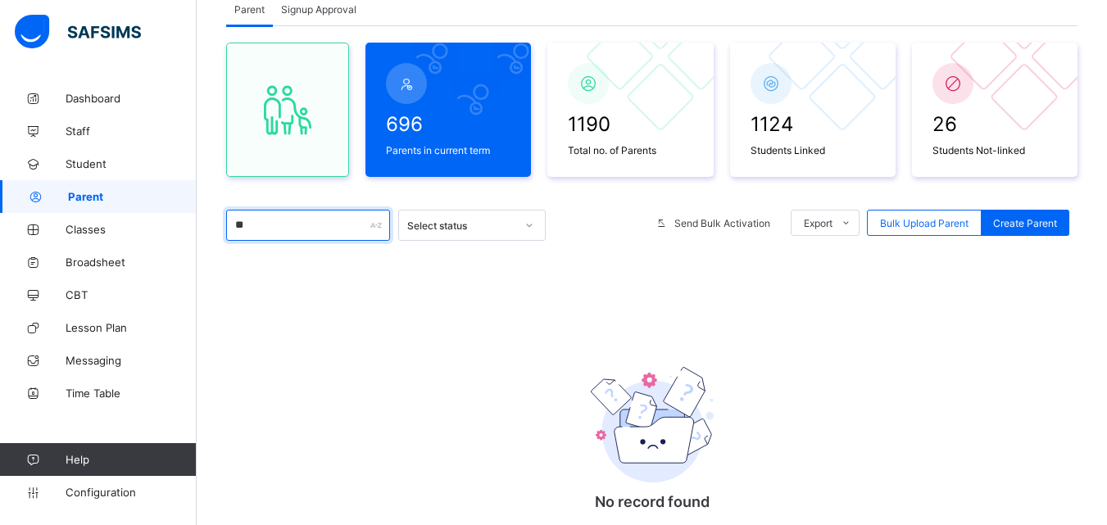
type input "*"
click at [711, 339] on div "No record found There are currently no records, click the button below to creat…" at bounding box center [653, 474] width 328 height 305
click at [323, 343] on div "No record found There are currently no records, click the button below to creat…" at bounding box center [652, 474] width 852 height 305
click at [279, 226] on input "****" at bounding box center [308, 225] width 164 height 31
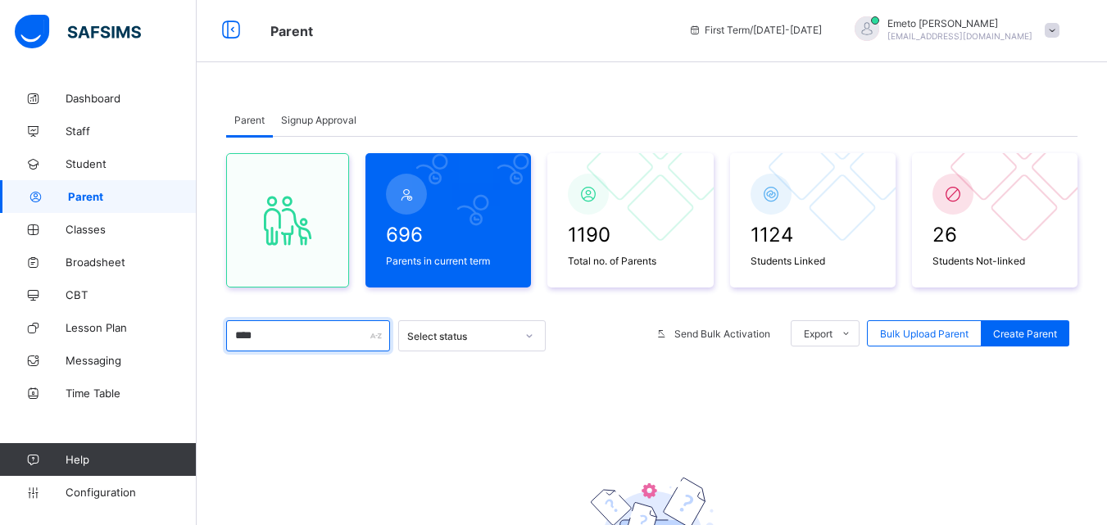
scroll to position [0, 0]
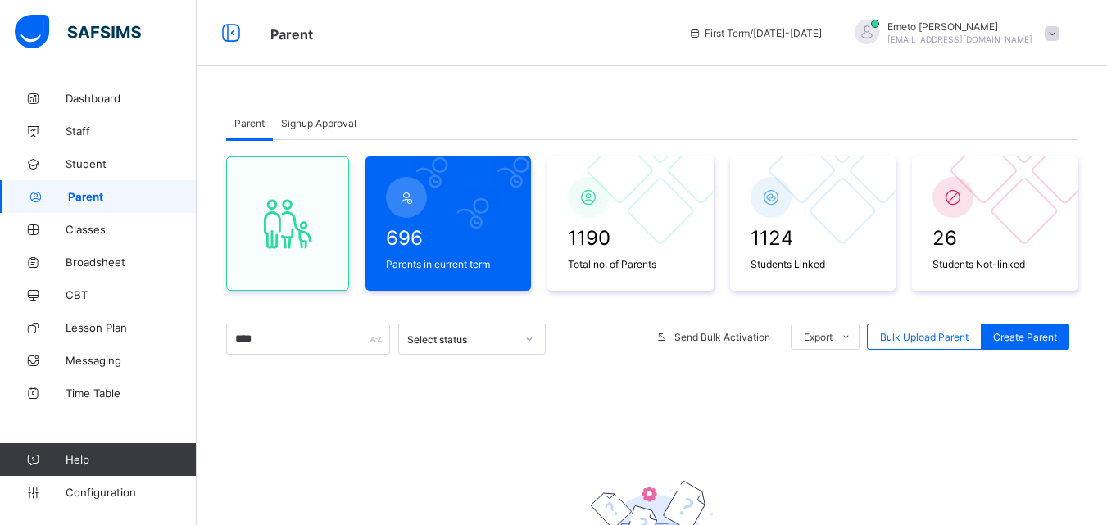
click at [294, 120] on span "Signup Approval" at bounding box center [318, 123] width 75 height 12
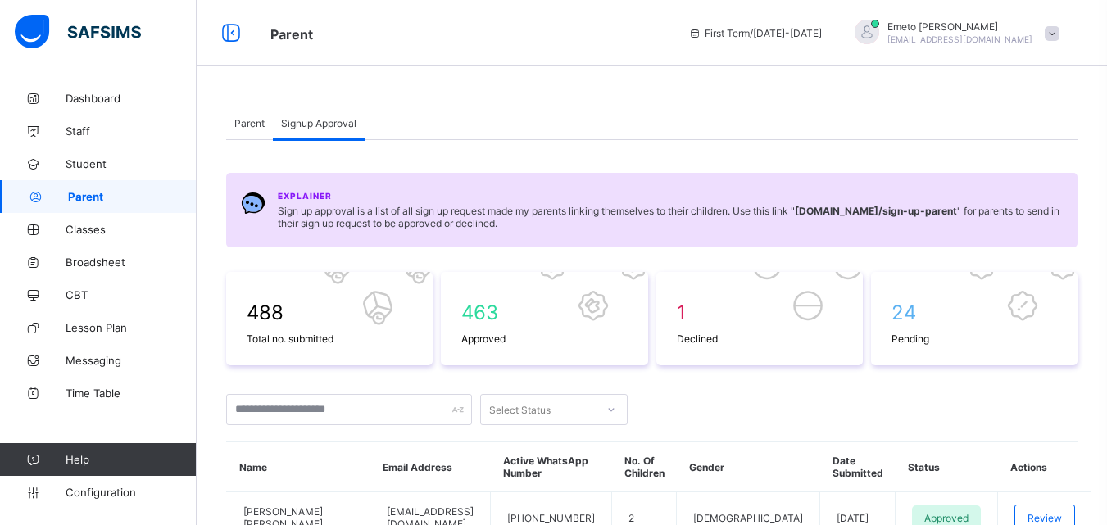
click at [261, 122] on span "Parent" at bounding box center [249, 123] width 30 height 12
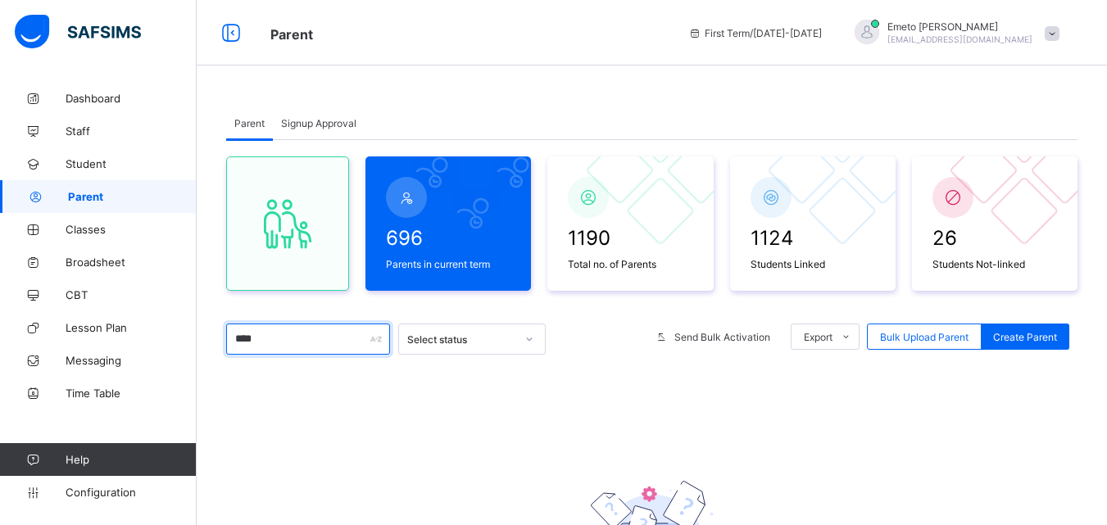
click at [266, 341] on input "****" at bounding box center [308, 339] width 164 height 31
type input "*"
type input "****"
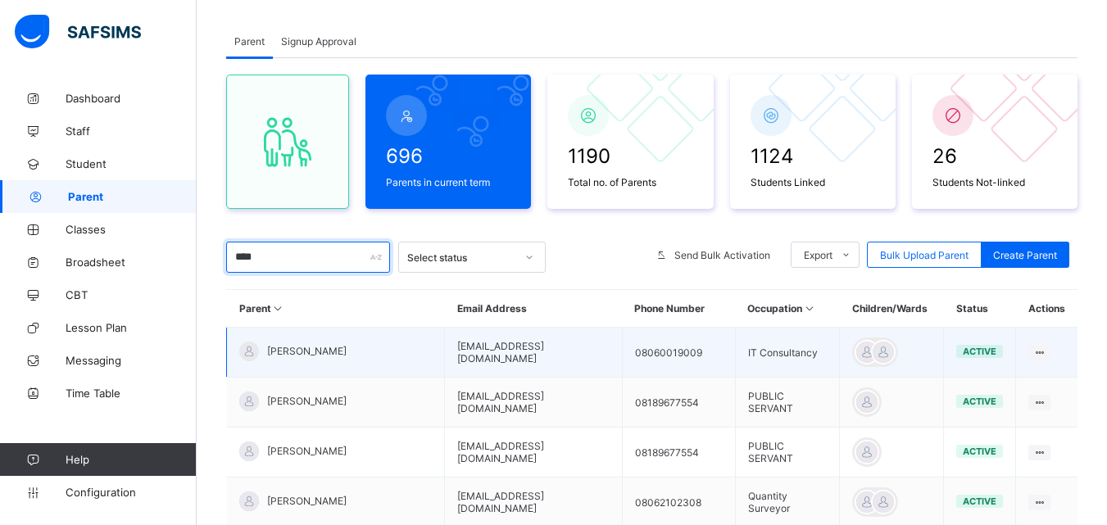
scroll to position [164, 0]
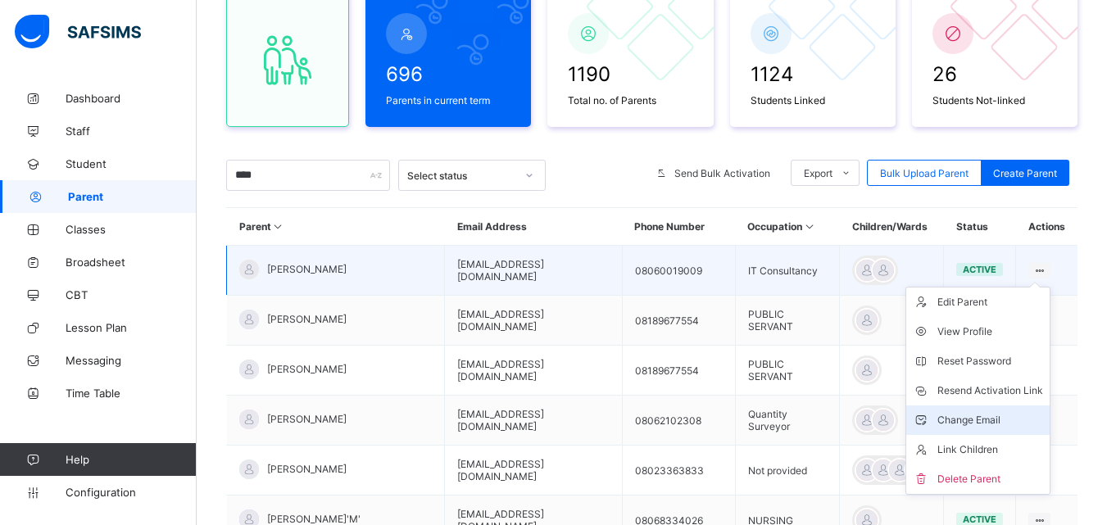
click at [978, 418] on div "Change Email" at bounding box center [991, 420] width 106 height 16
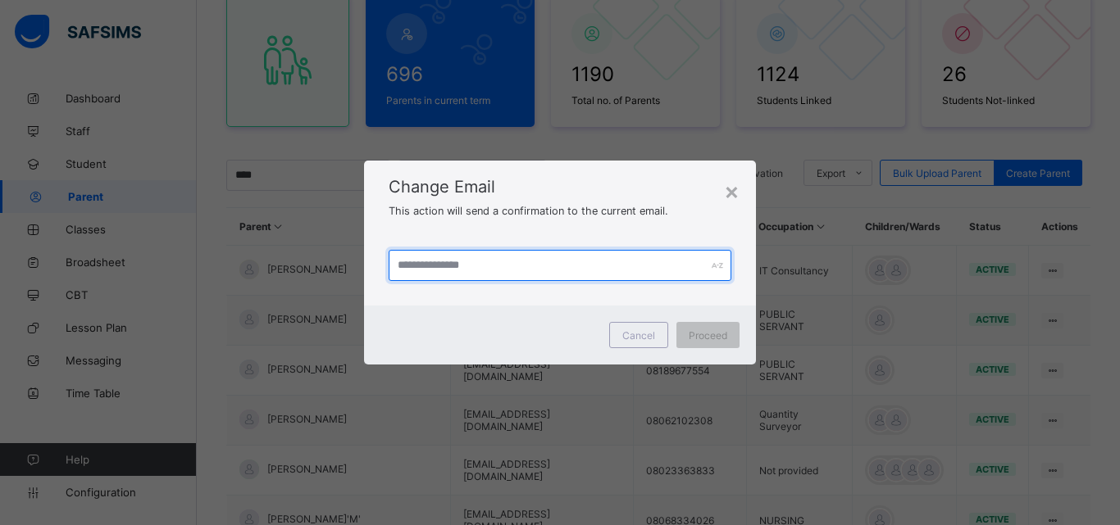
click at [515, 269] on input "text" at bounding box center [560, 265] width 343 height 31
type input "**********"
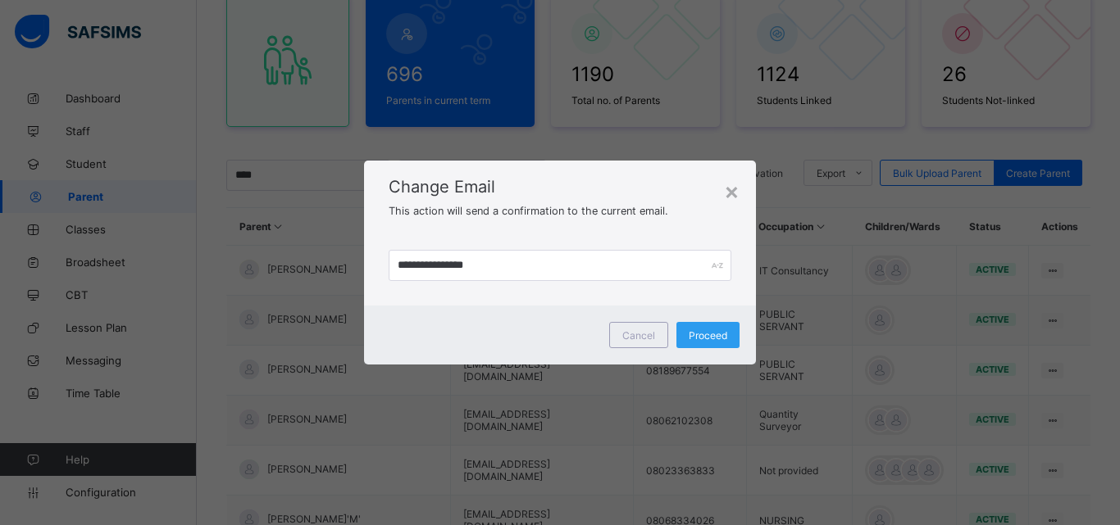
click at [714, 339] on span "Proceed" at bounding box center [708, 336] width 39 height 12
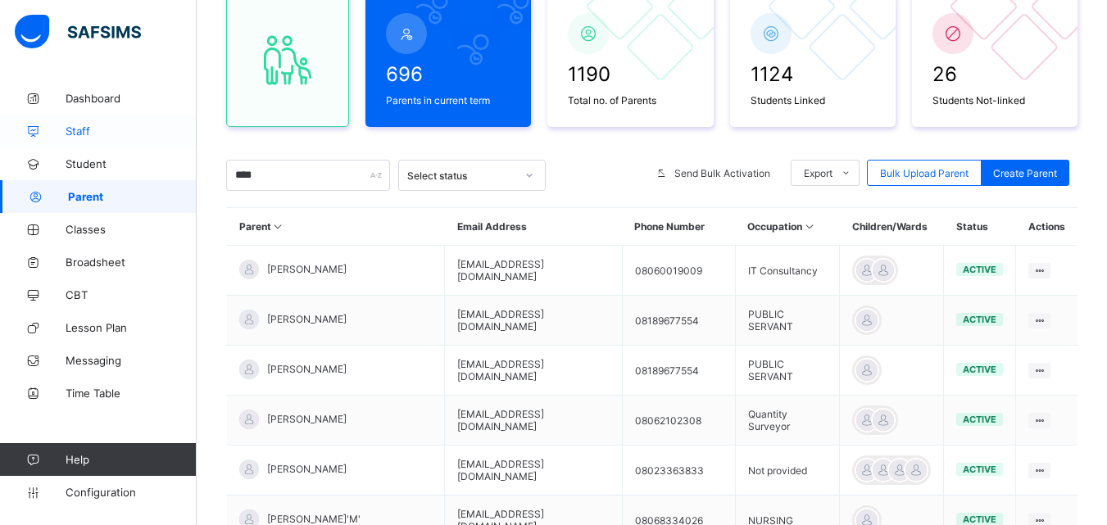
scroll to position [0, 0]
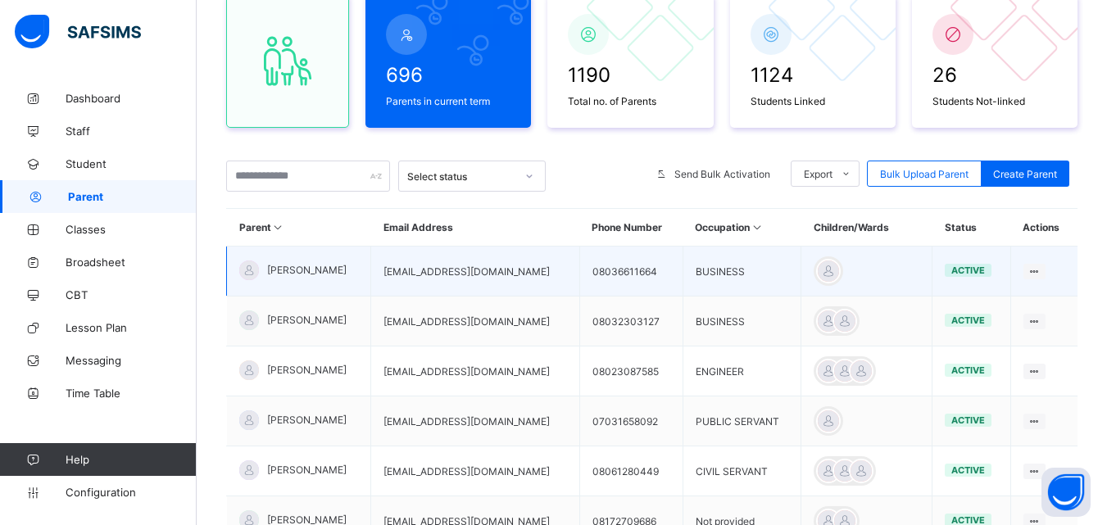
scroll to position [246, 0]
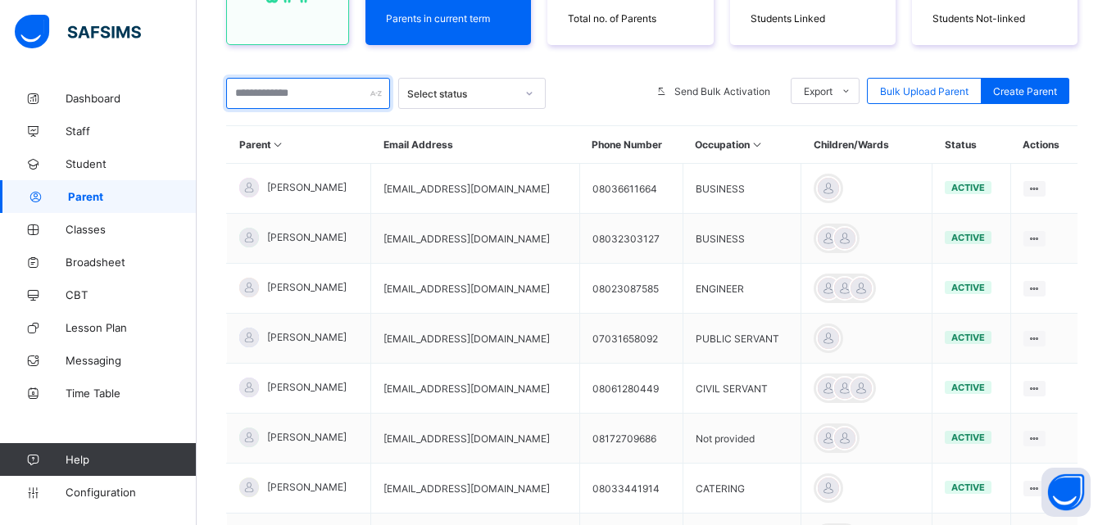
click at [275, 93] on input "text" at bounding box center [308, 93] width 164 height 31
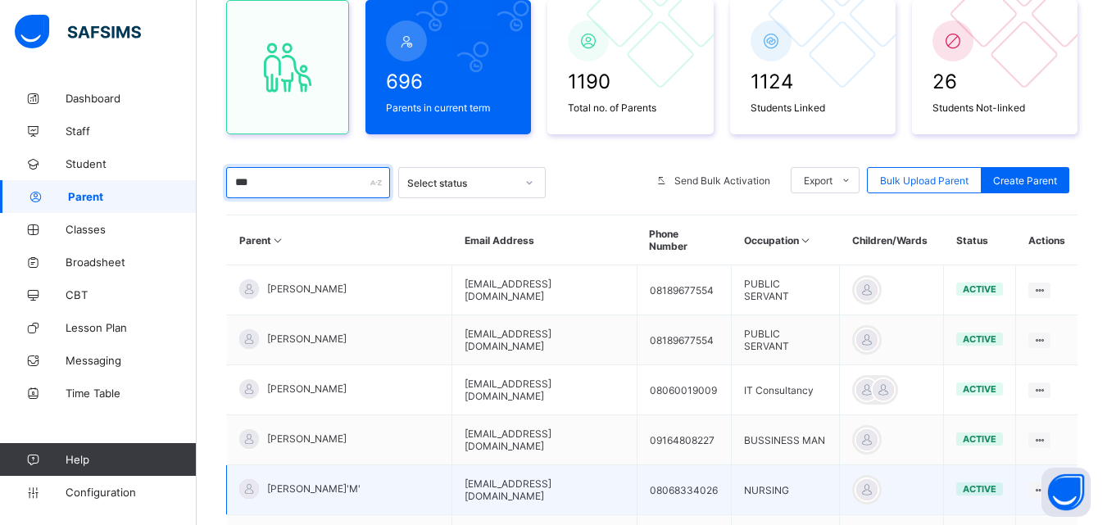
scroll to position [89, 0]
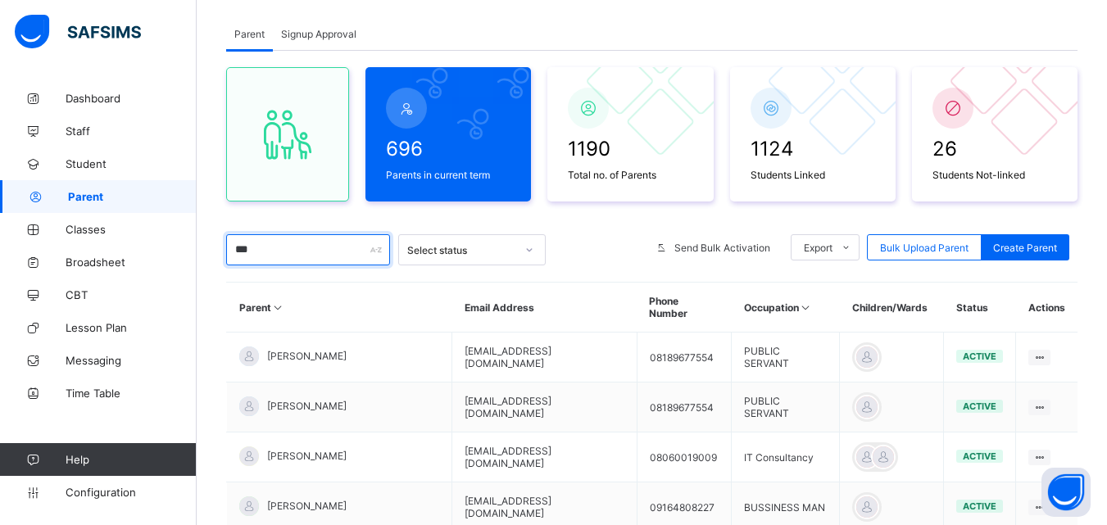
click at [280, 252] on input "***" at bounding box center [308, 249] width 164 height 31
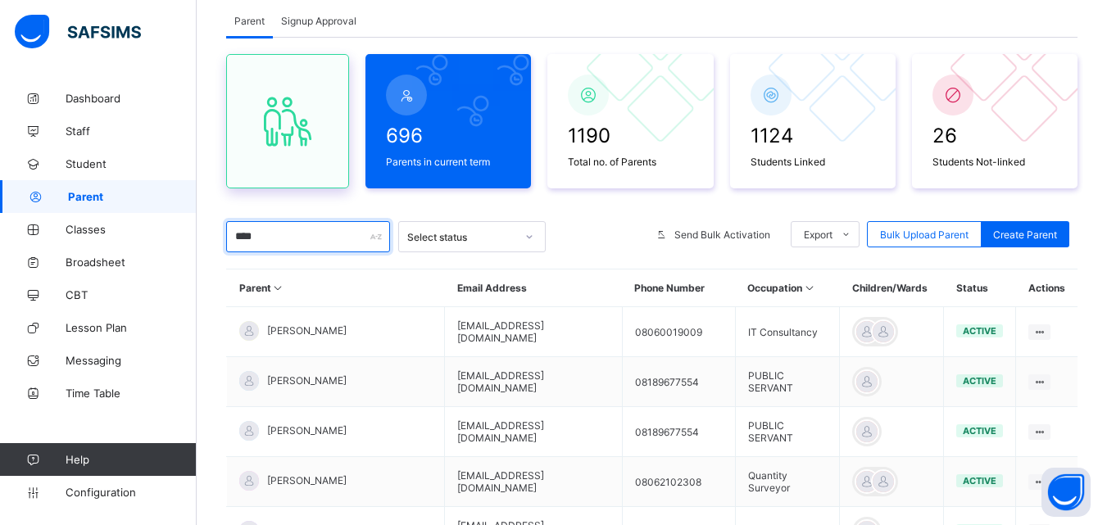
scroll to position [7, 0]
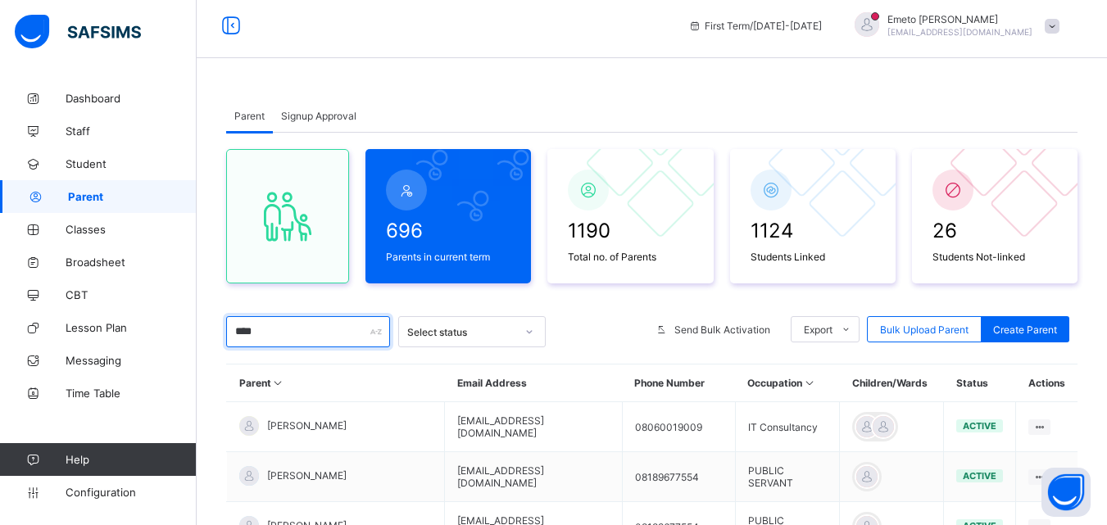
click at [287, 341] on input "****" at bounding box center [308, 331] width 164 height 31
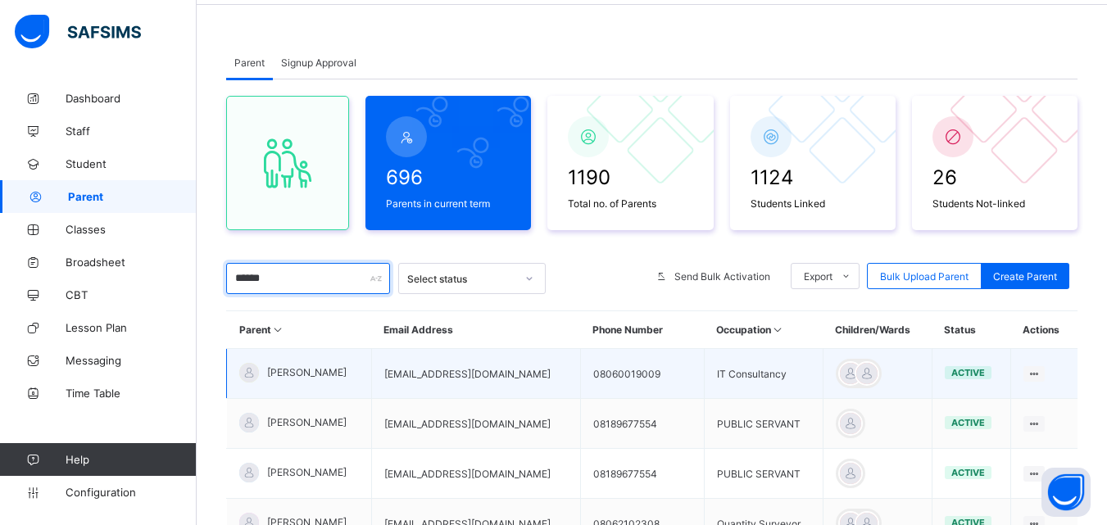
scroll to position [89, 0]
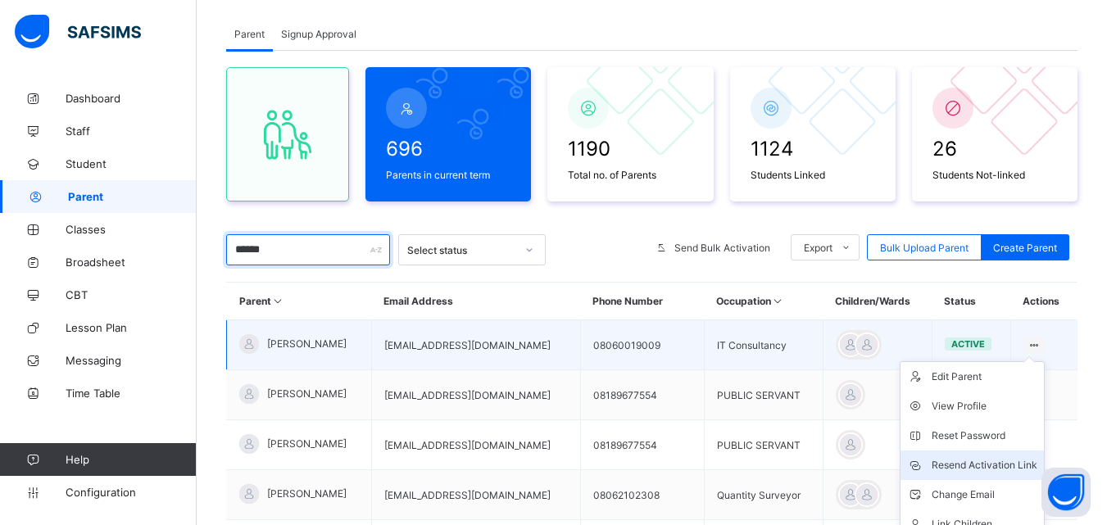
type input "******"
click at [1006, 463] on div "Resend Activation Link" at bounding box center [985, 465] width 106 height 16
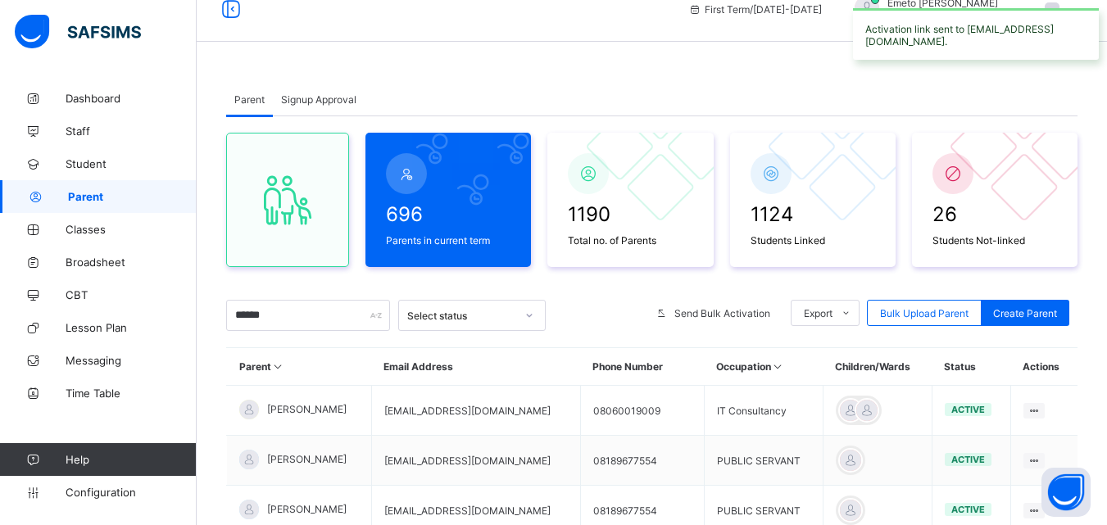
scroll to position [0, 0]
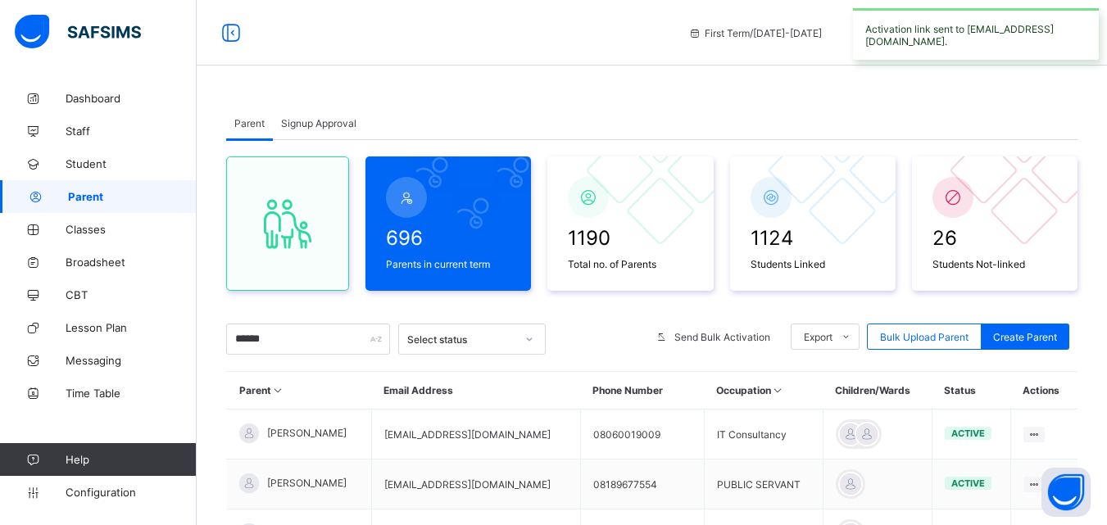
click at [304, 119] on span "Signup Approval" at bounding box center [318, 123] width 75 height 12
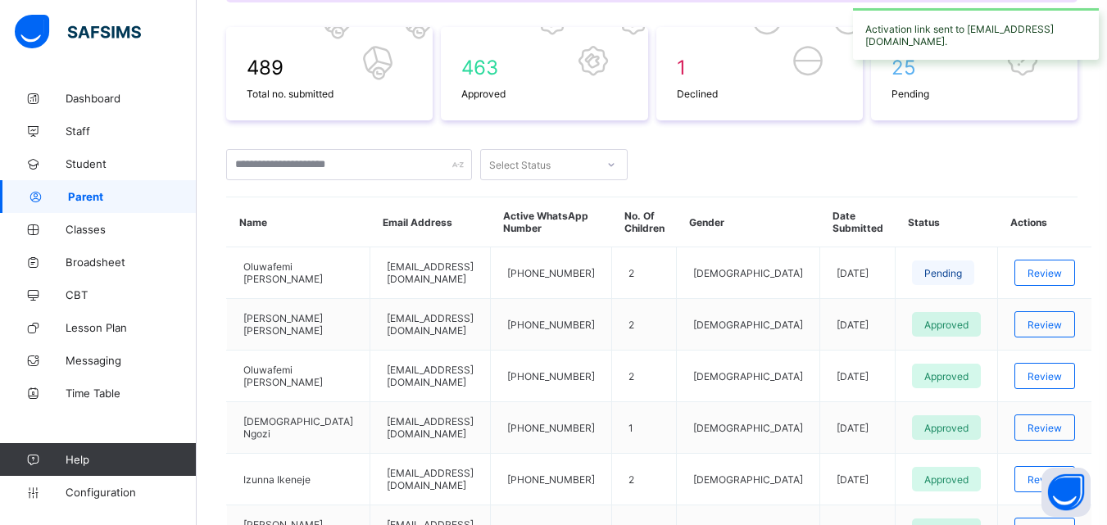
scroll to position [246, 0]
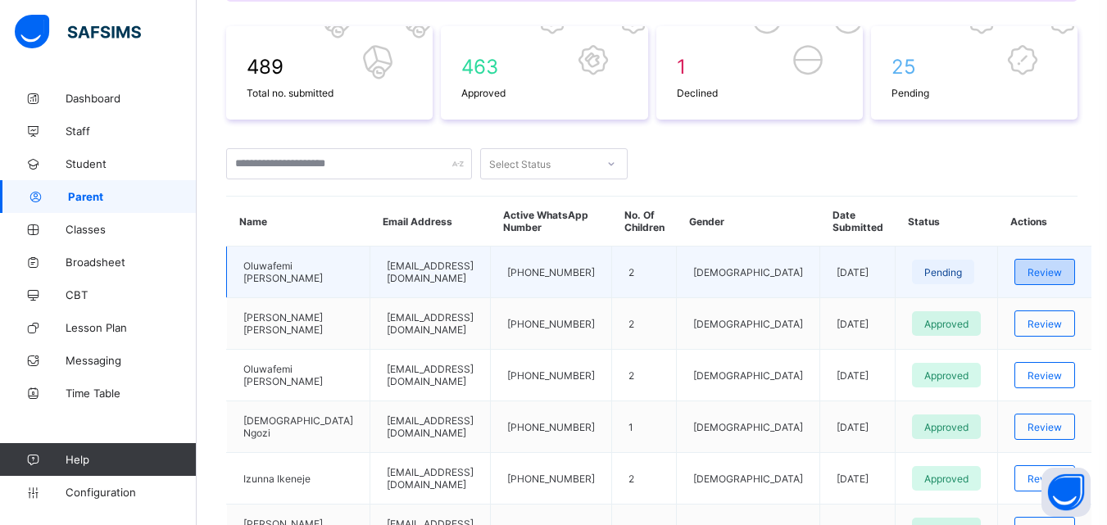
click at [1033, 276] on span "Review" at bounding box center [1045, 272] width 34 height 12
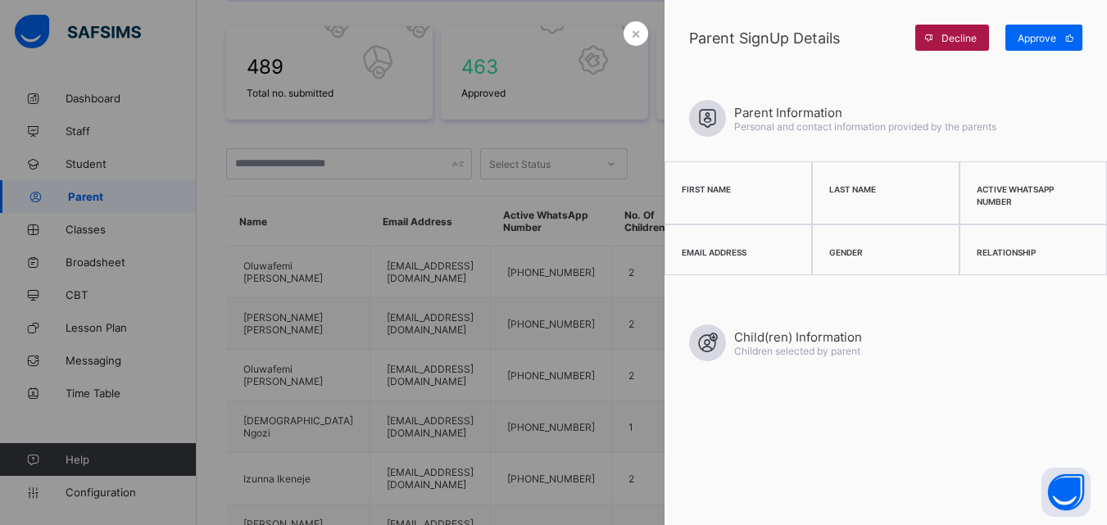
click at [945, 37] on span "Decline" at bounding box center [959, 38] width 35 height 12
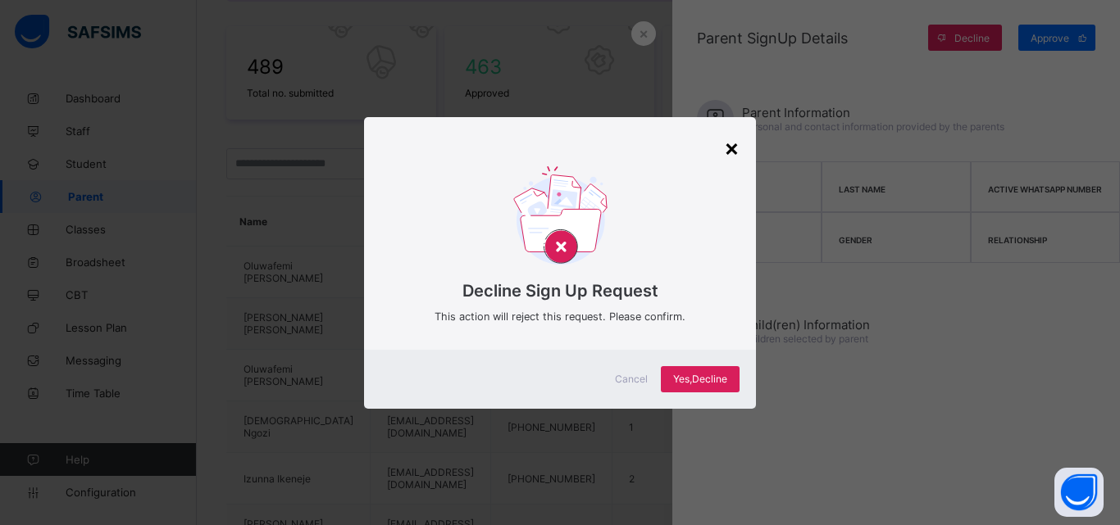
click at [726, 144] on div "×" at bounding box center [732, 148] width 16 height 28
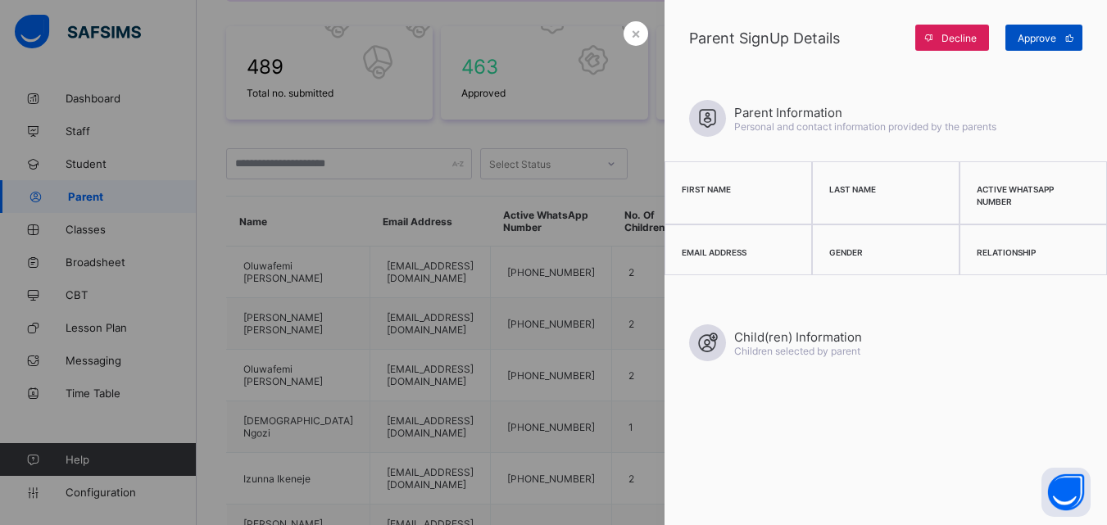
click at [1040, 34] on span "Approve" at bounding box center [1037, 38] width 39 height 12
click at [1053, 37] on span "Approve" at bounding box center [1037, 38] width 39 height 12
click at [748, 64] on div "Parent SignUp Details Decline Approve" at bounding box center [886, 37] width 443 height 75
click at [1034, 42] on span "Approve" at bounding box center [1037, 38] width 39 height 12
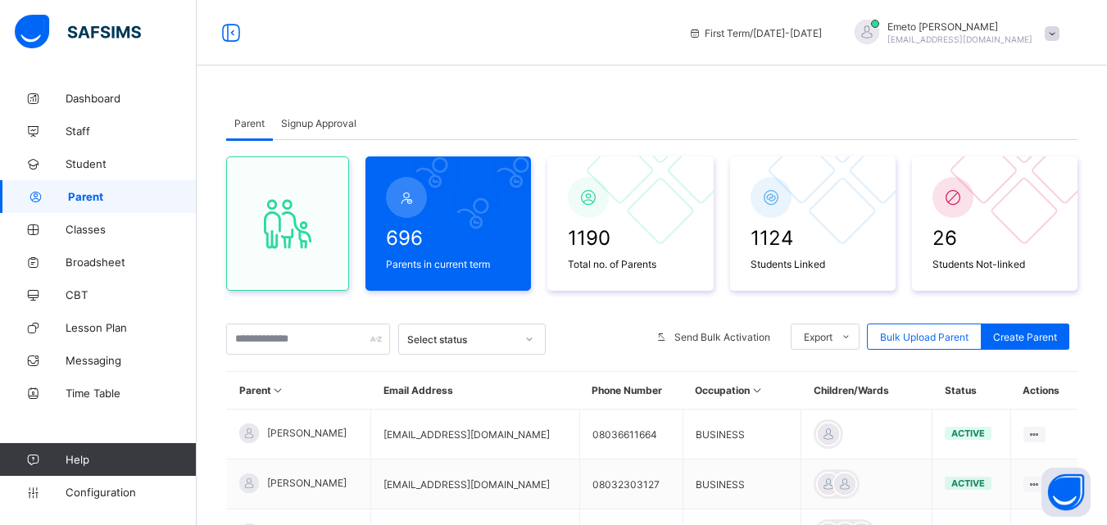
click at [300, 125] on span "Signup Approval" at bounding box center [318, 123] width 75 height 12
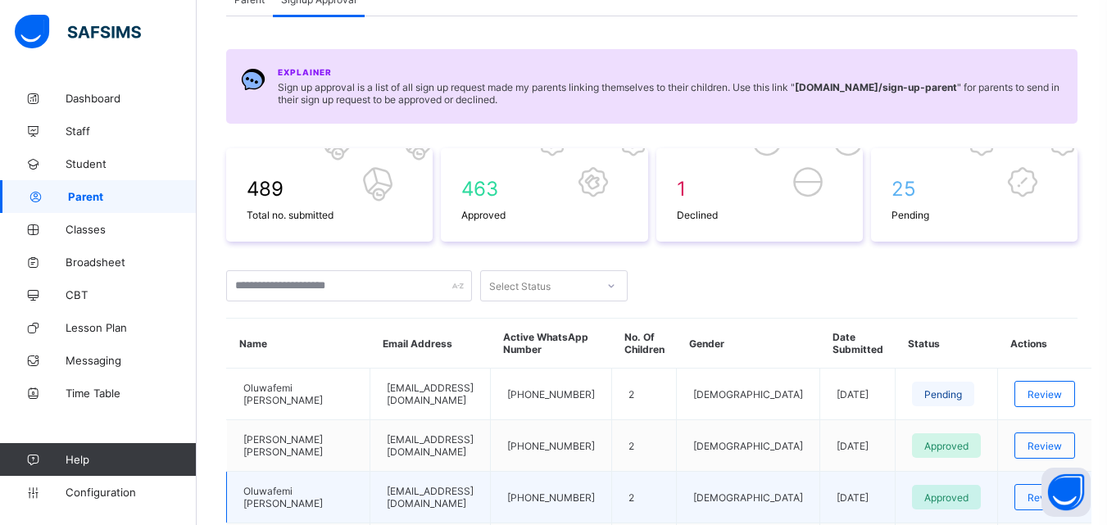
scroll to position [246, 0]
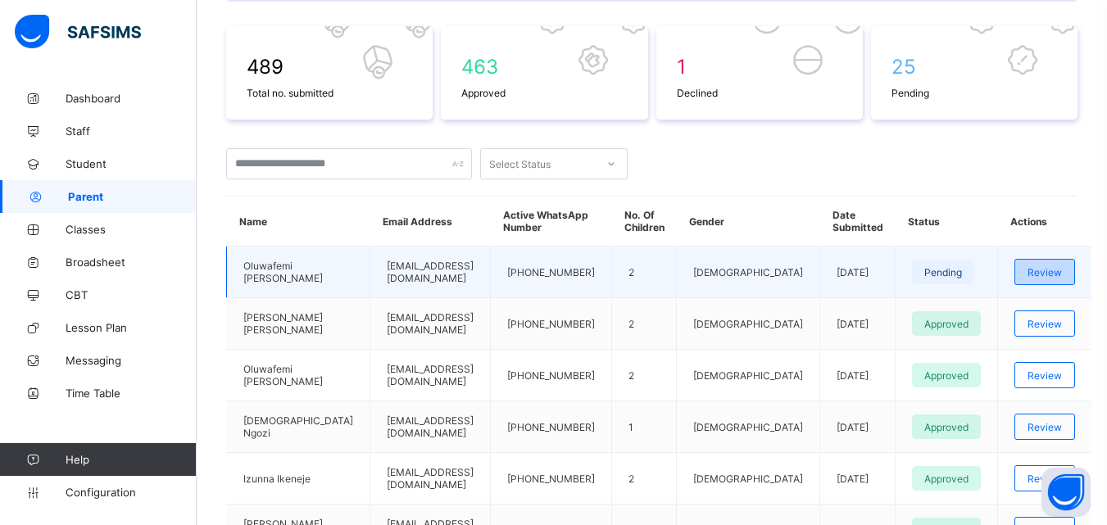
click at [1042, 265] on div "Review" at bounding box center [1045, 272] width 61 height 26
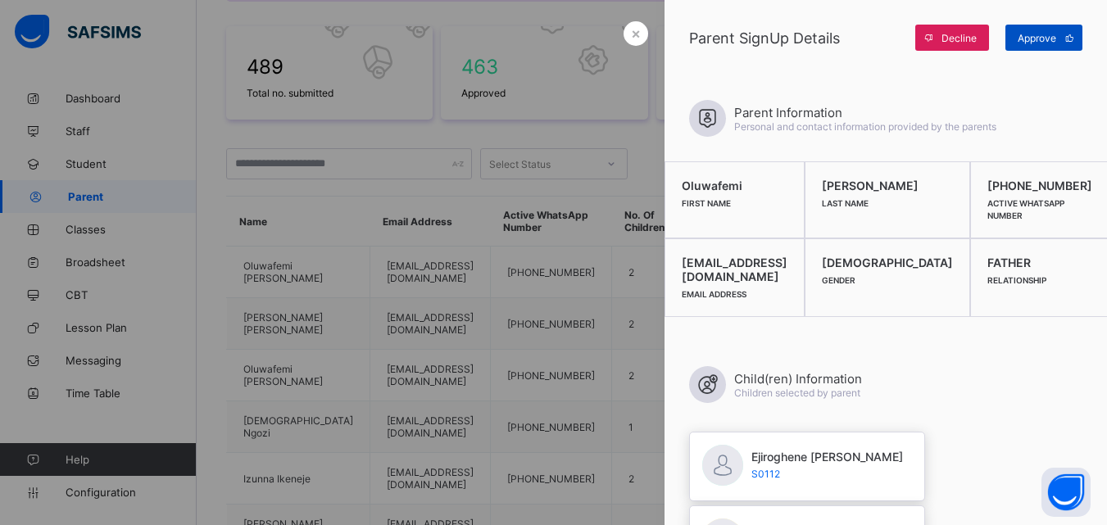
click at [1048, 37] on span "Approve" at bounding box center [1037, 38] width 39 height 12
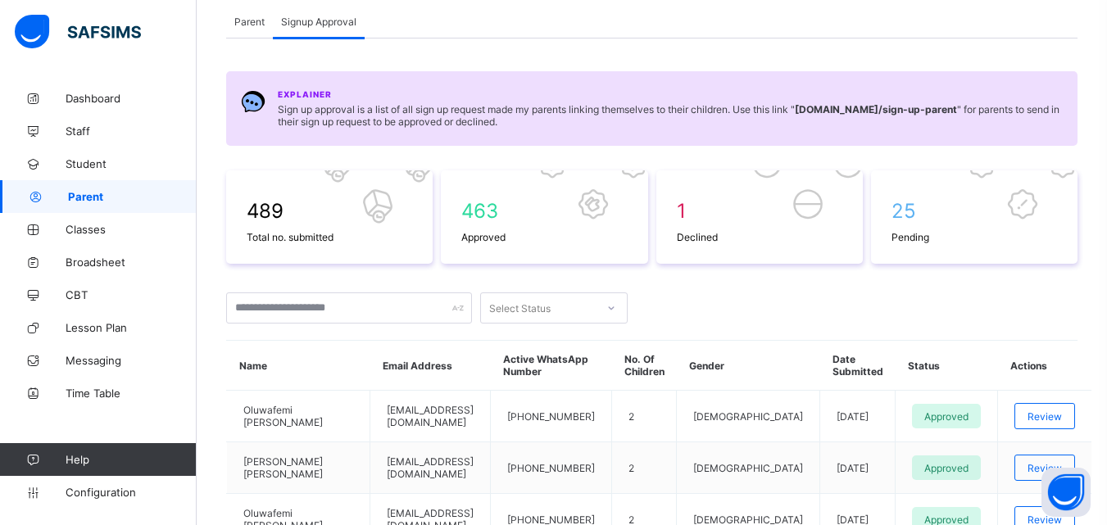
scroll to position [82, 0]
